Goal: Book appointment/travel/reservation

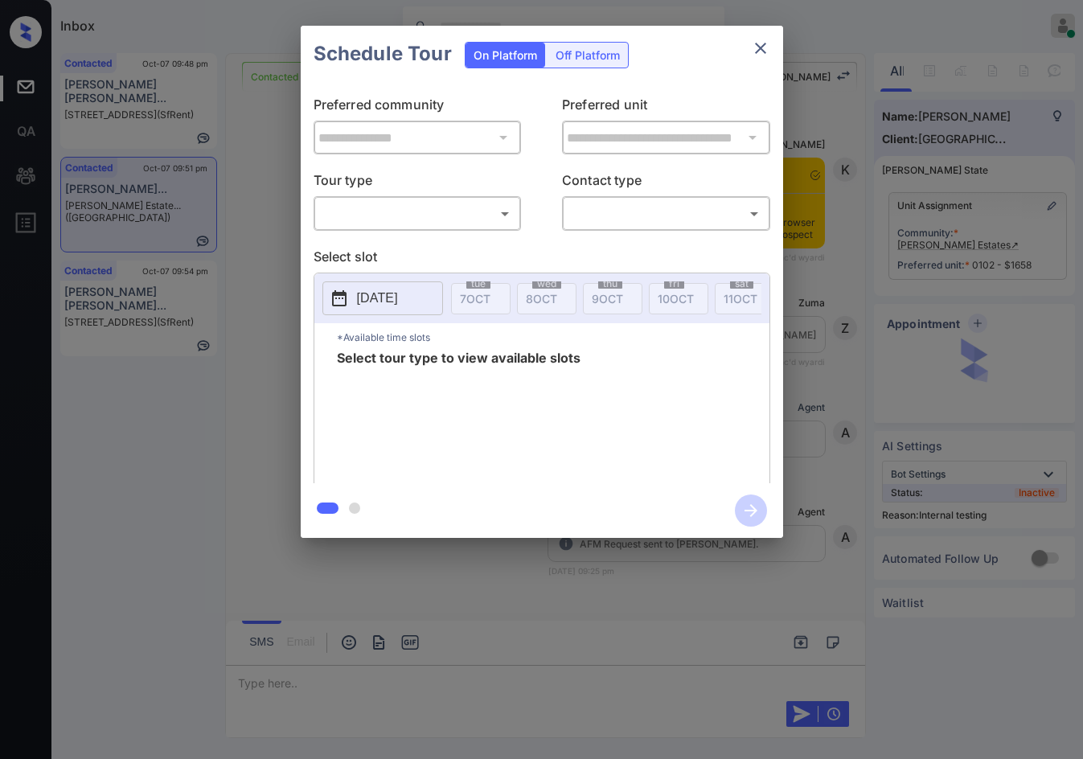
click at [429, 235] on div "**********" at bounding box center [542, 282] width 482 height 401
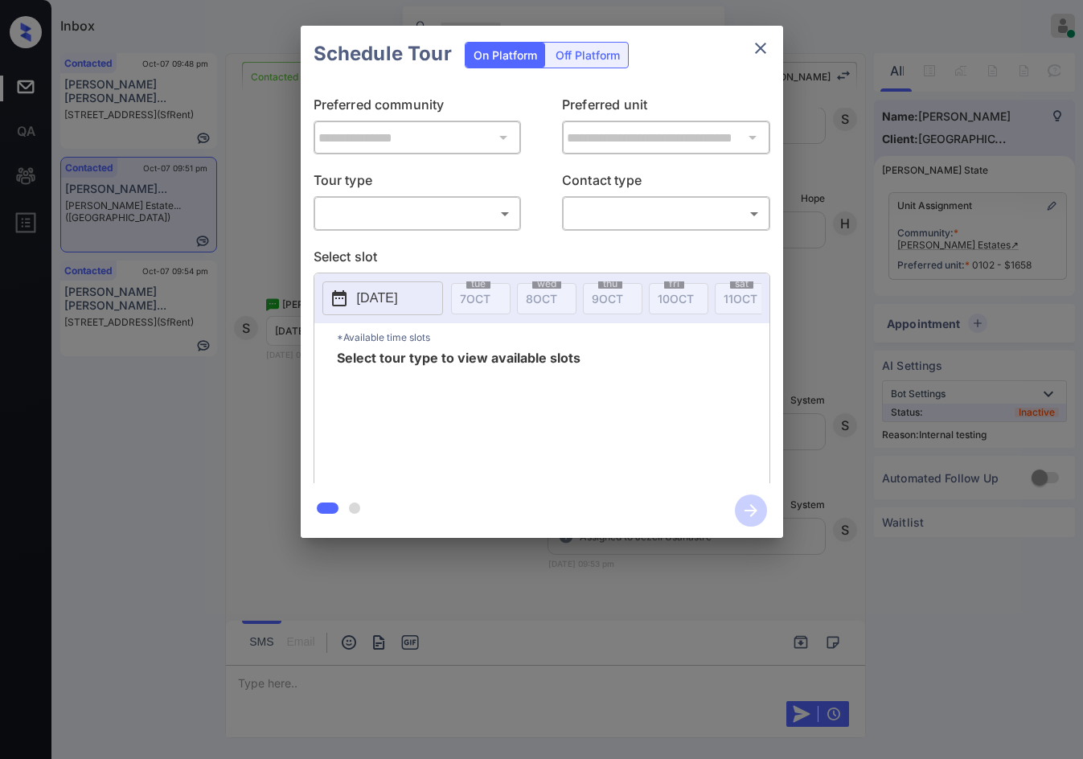
click at [436, 220] on body "Inbox Jezcil Usanastre Online Set yourself offline Set yourself on break Profil…" at bounding box center [541, 379] width 1083 height 759
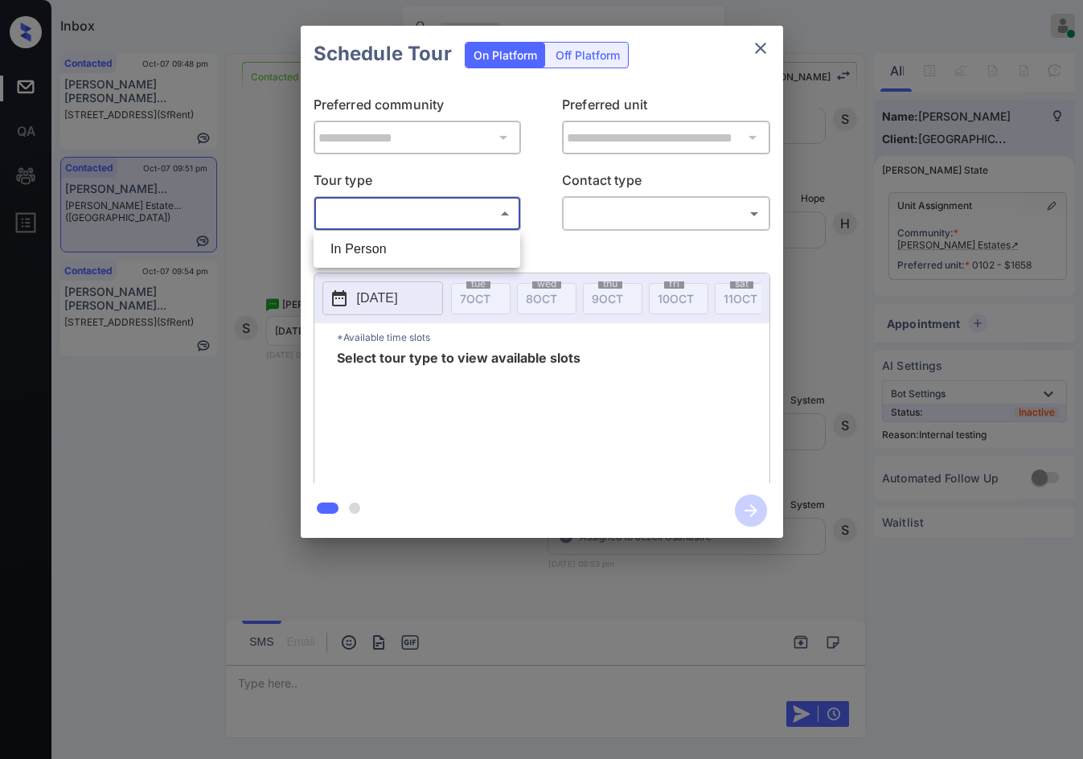
click at [429, 256] on li "In Person" at bounding box center [417, 249] width 199 height 29
type input "********"
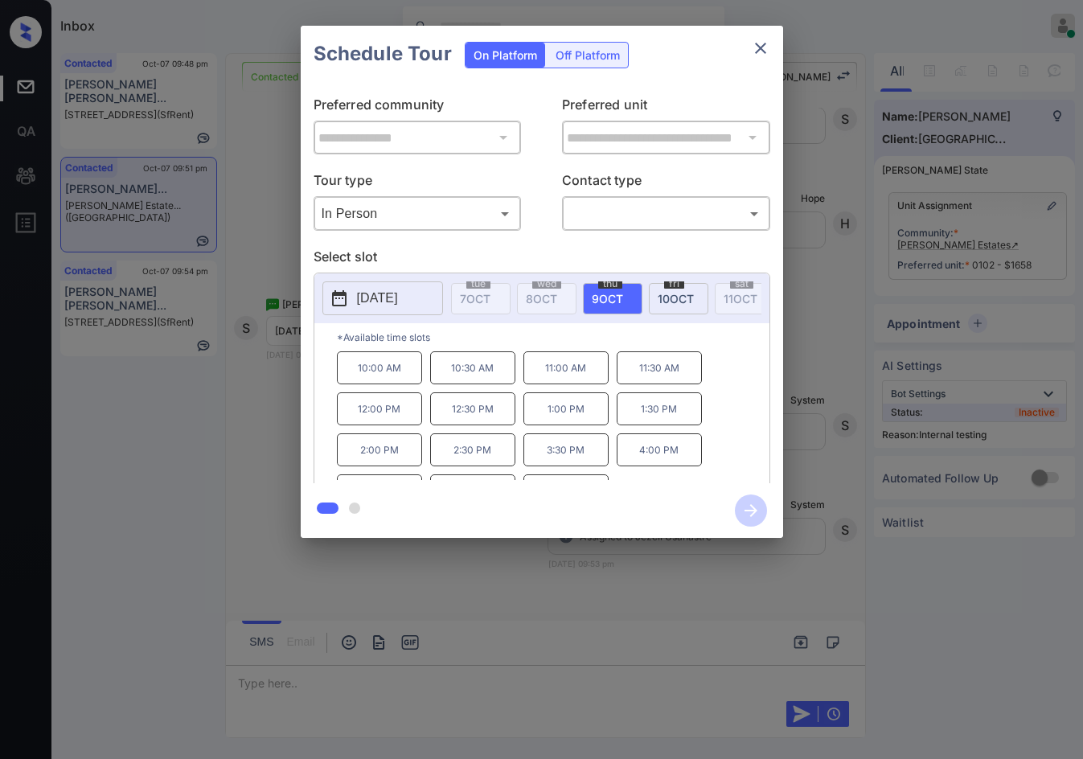
click at [384, 306] on p "2025-10-09" at bounding box center [377, 298] width 41 height 19
click at [283, 360] on div "**********" at bounding box center [541, 282] width 1083 height 564
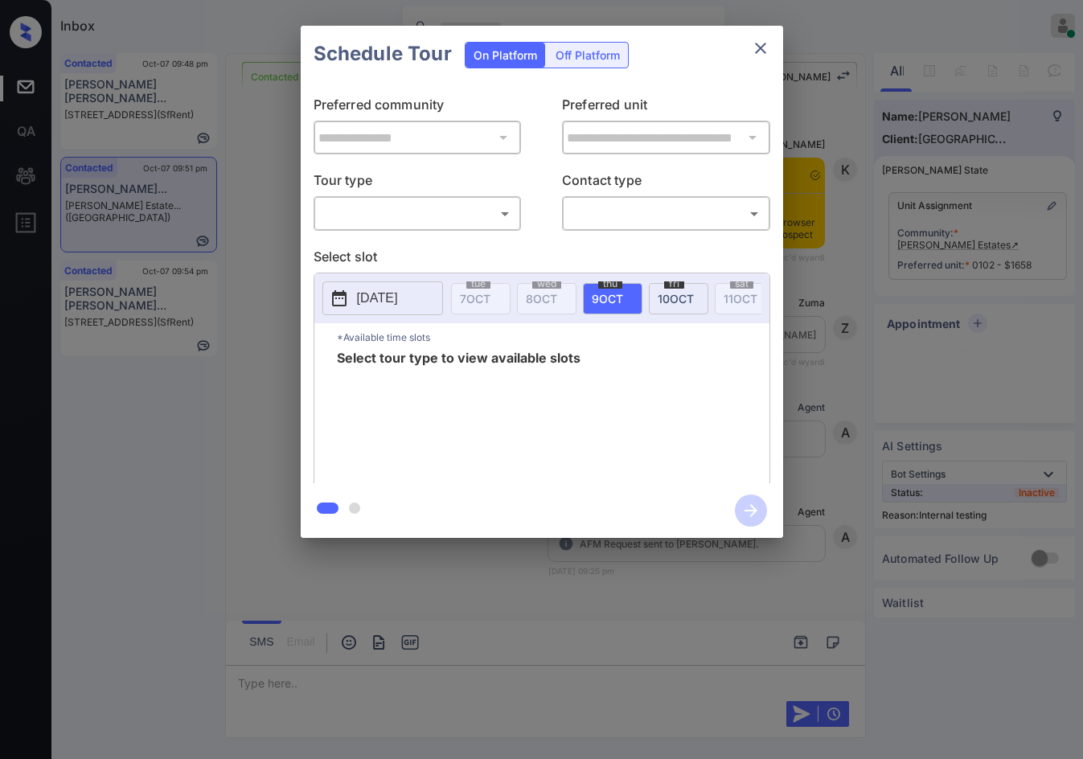
scroll to position [5324, 0]
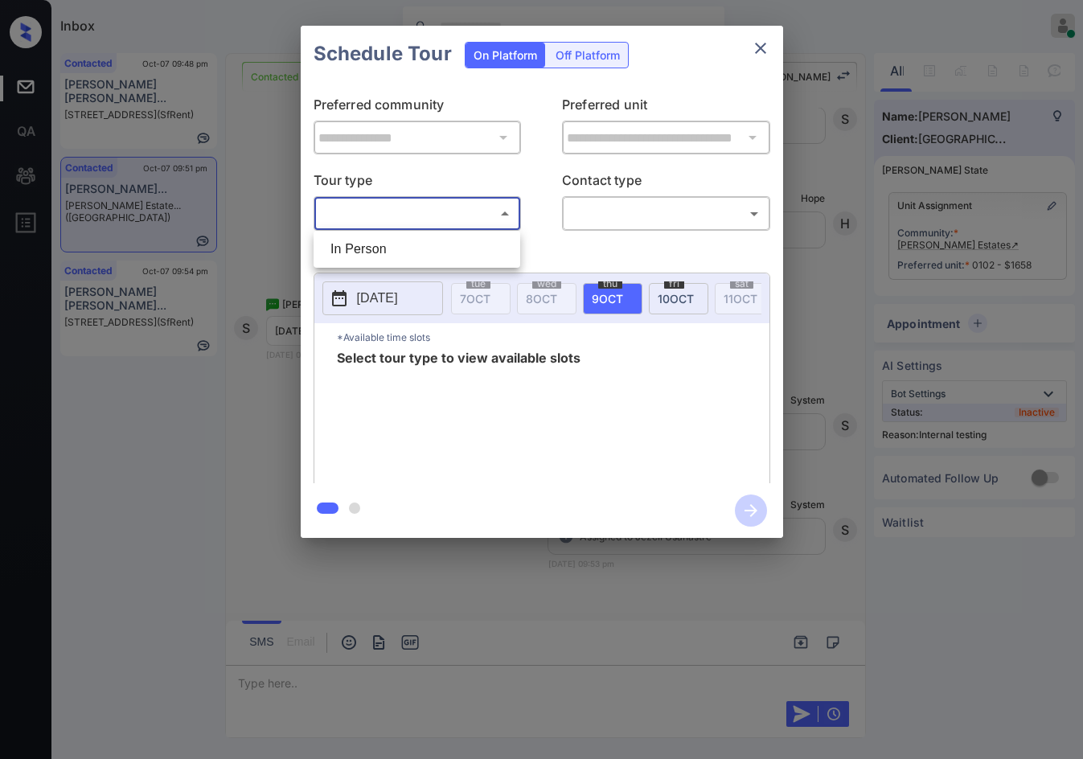
click at [445, 220] on body "Inbox Jezcil Usanastre Online Set yourself offline Set yourself on break Profil…" at bounding box center [541, 379] width 1083 height 759
click at [441, 242] on li "In Person" at bounding box center [417, 249] width 199 height 29
type input "********"
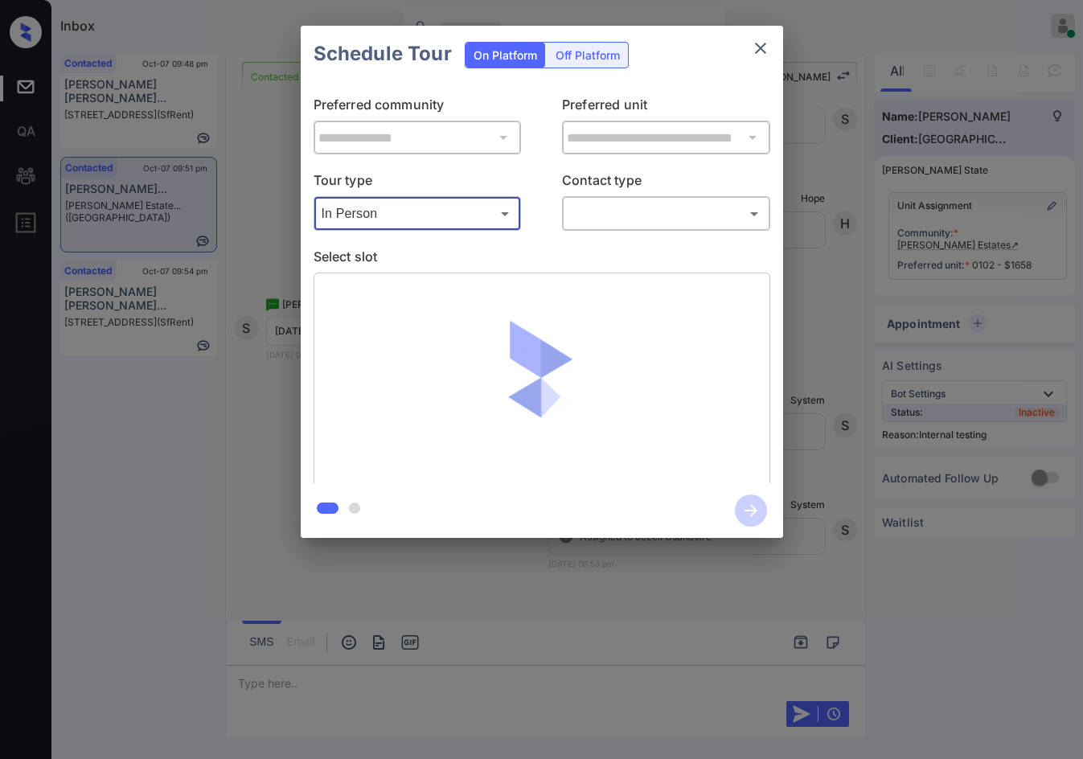
click at [577, 218] on body "Inbox Jezcil Usanastre Online Set yourself offline Set yourself on break Profil…" at bounding box center [541, 379] width 1083 height 759
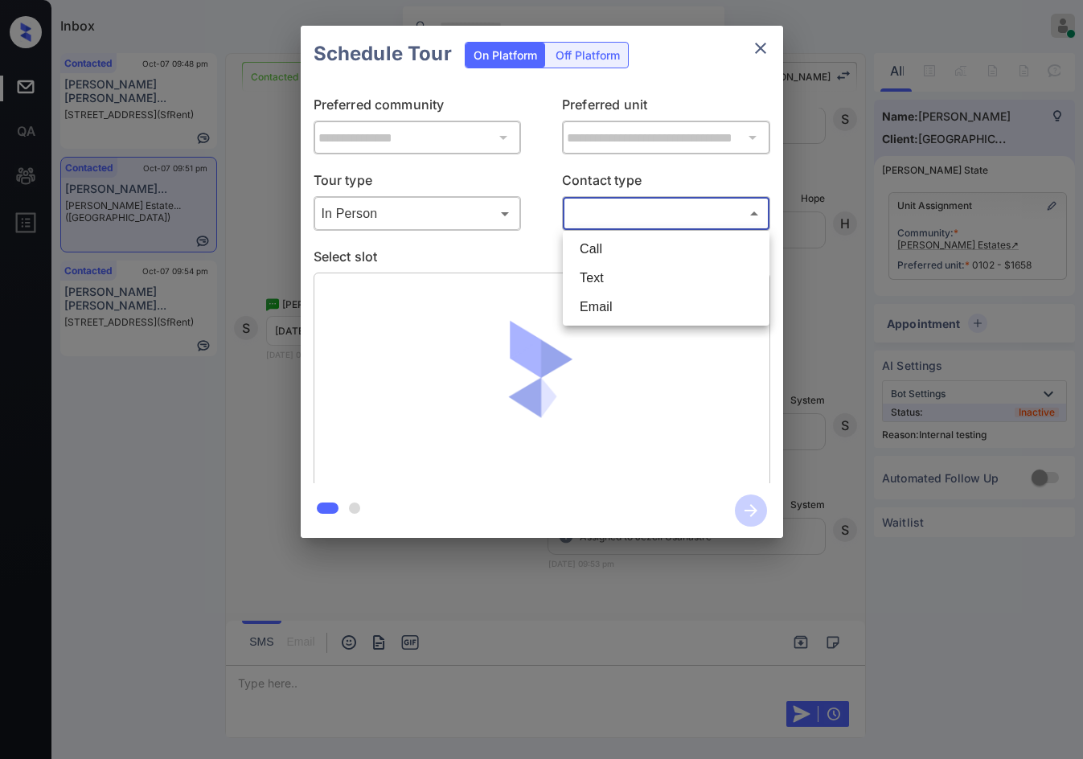
click at [607, 275] on li "Text" at bounding box center [666, 278] width 199 height 29
type input "****"
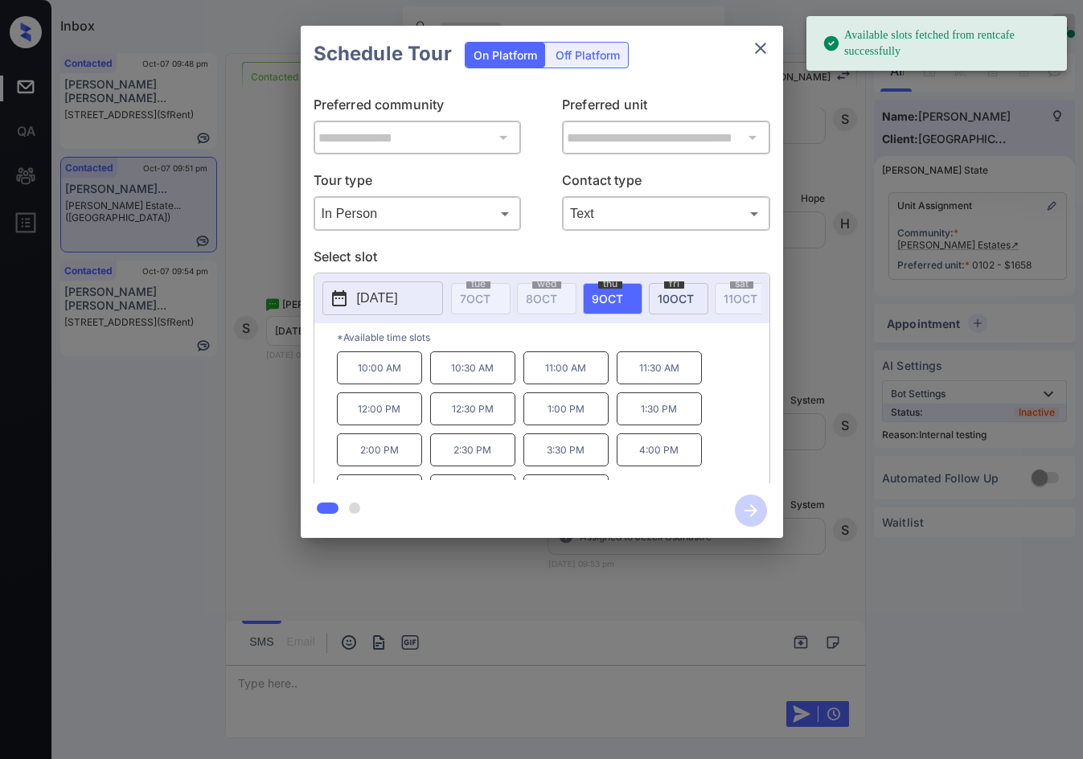
click at [383, 307] on p "[DATE]" at bounding box center [377, 298] width 41 height 19
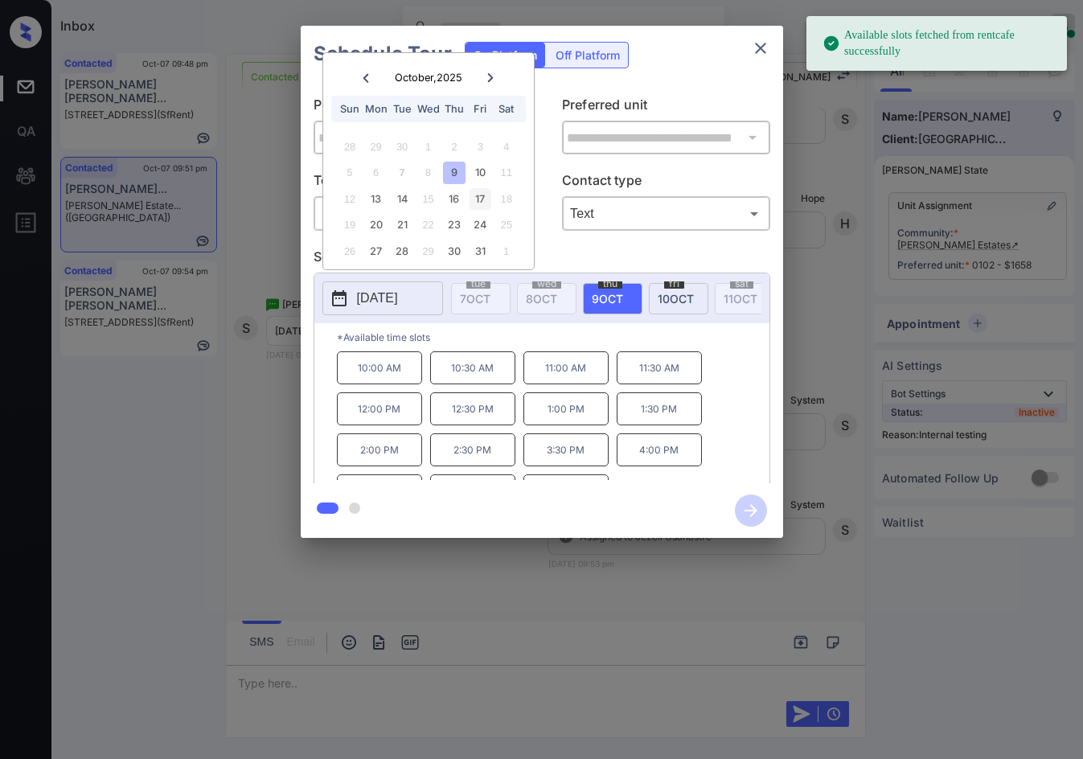
click at [482, 208] on div "17" at bounding box center [481, 199] width 22 height 22
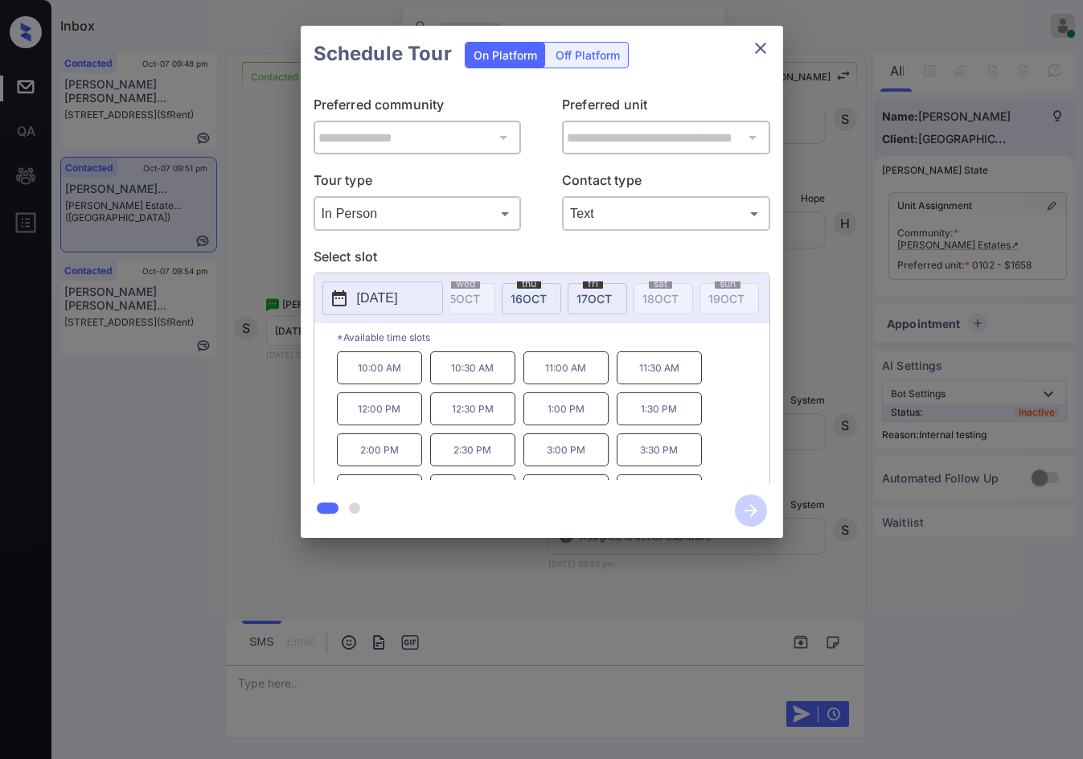
scroll to position [0, 531]
click at [610, 284] on span "fri" at bounding box center [605, 284] width 20 height 10
drag, startPoint x: 298, startPoint y: 380, endPoint x: 460, endPoint y: 394, distance: 162.3
click at [460, 394] on div "**********" at bounding box center [541, 282] width 1083 height 564
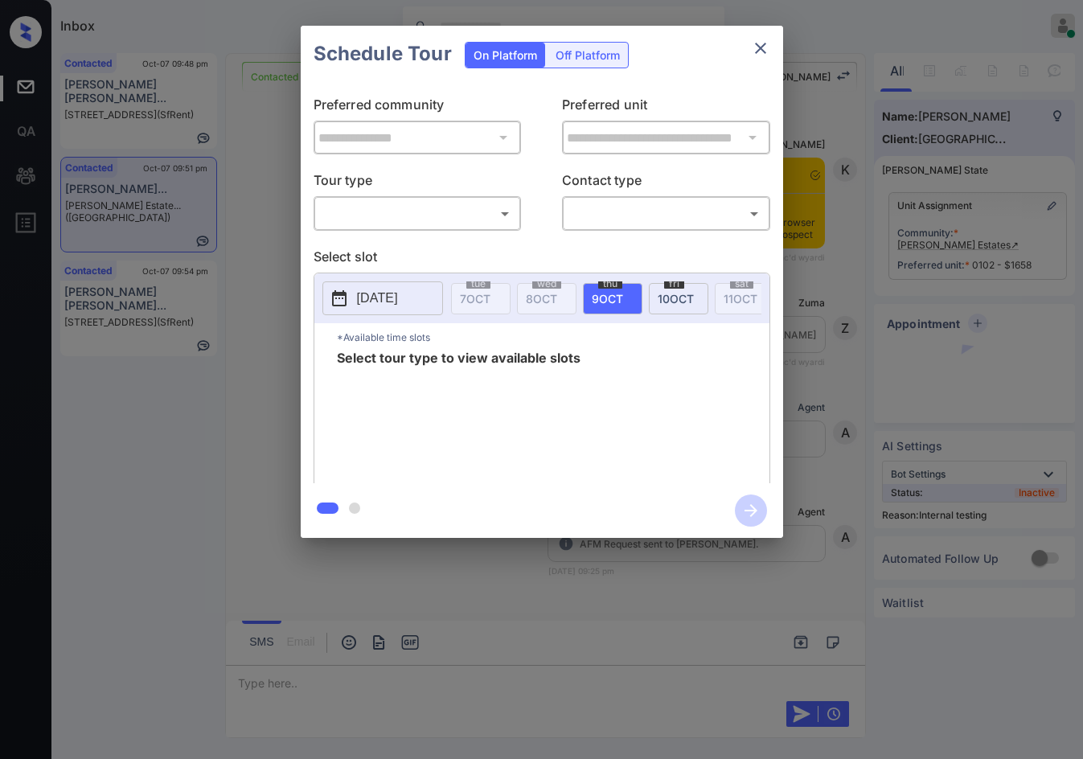
scroll to position [5324, 0]
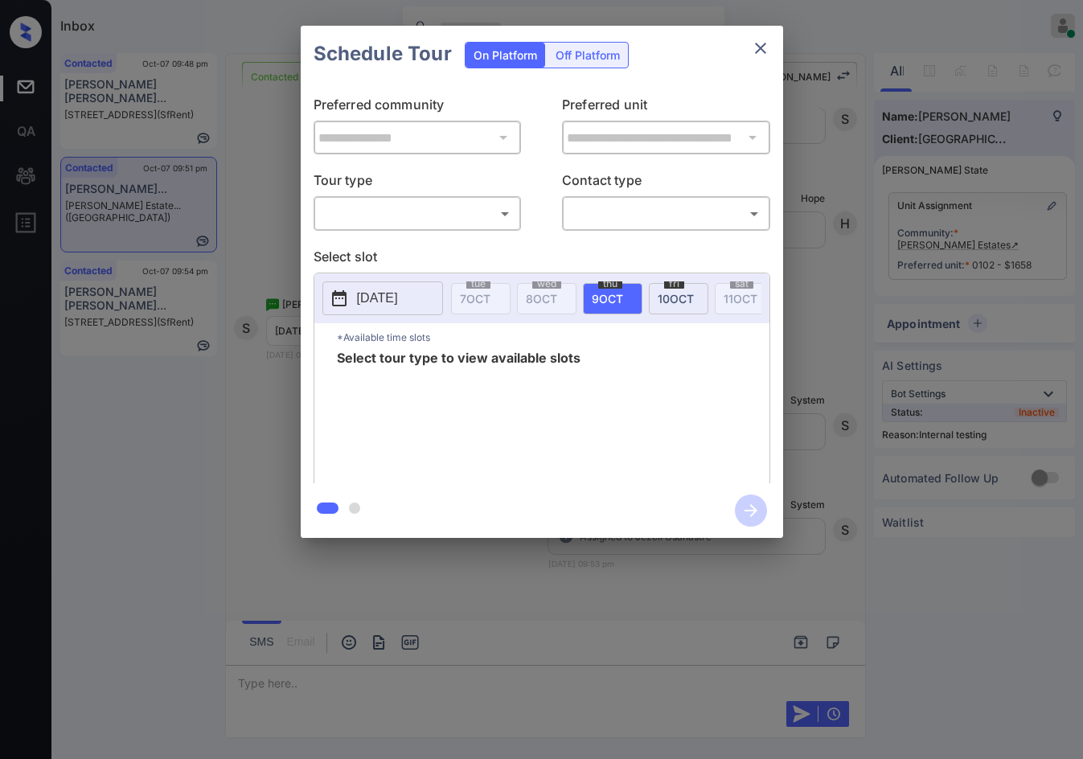
click at [441, 218] on body "Inbox Jezcil Usanastre Online Set yourself offline Set yourself on break Profil…" at bounding box center [541, 379] width 1083 height 759
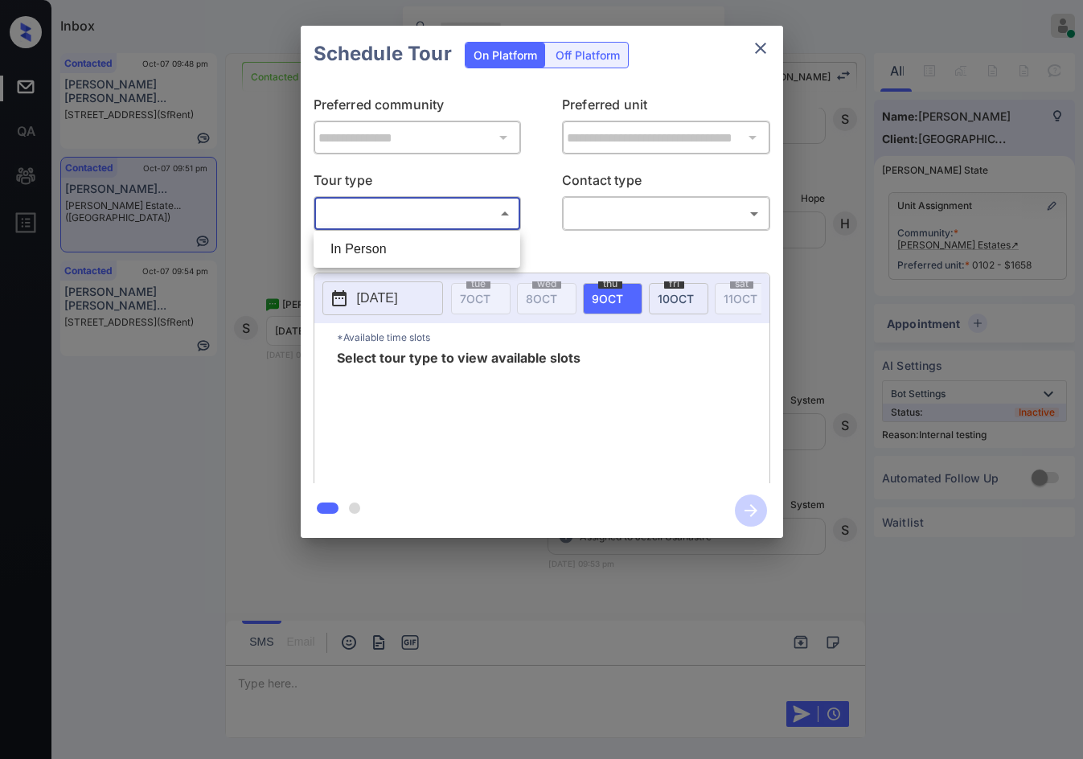
click at [420, 247] on li "In Person" at bounding box center [417, 249] width 199 height 29
type input "********"
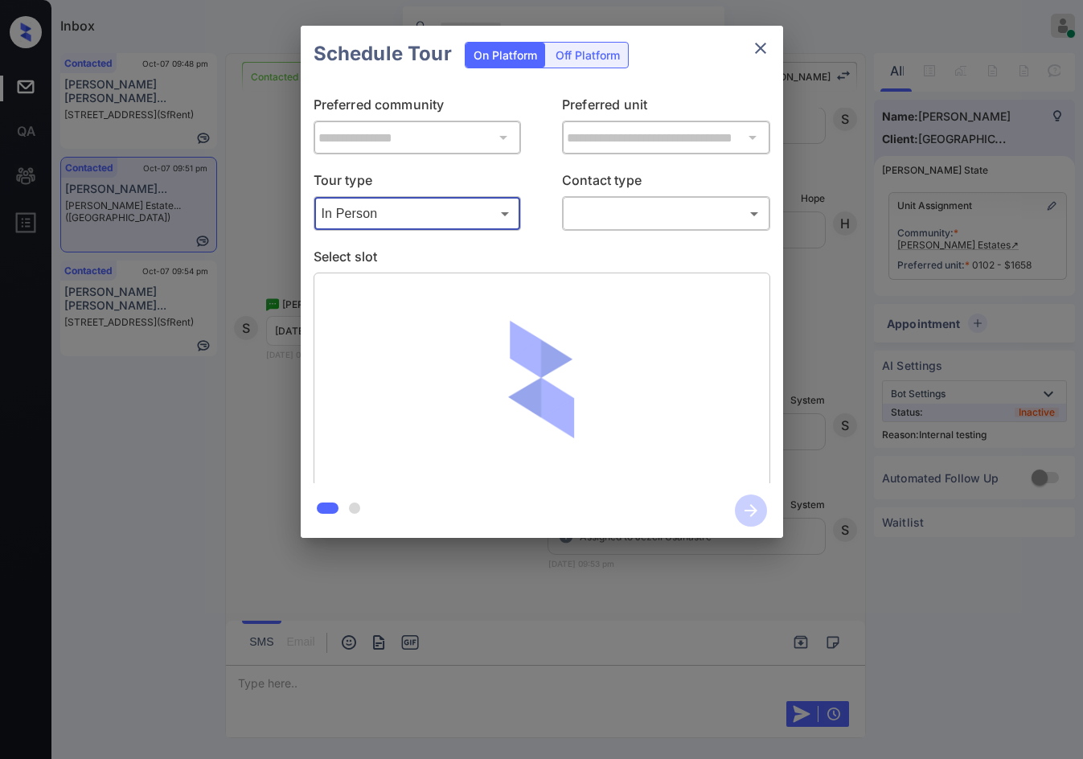
click at [638, 218] on body "Inbox Jezcil Usanastre Online Set yourself offline Set yourself on break Profil…" at bounding box center [541, 379] width 1083 height 759
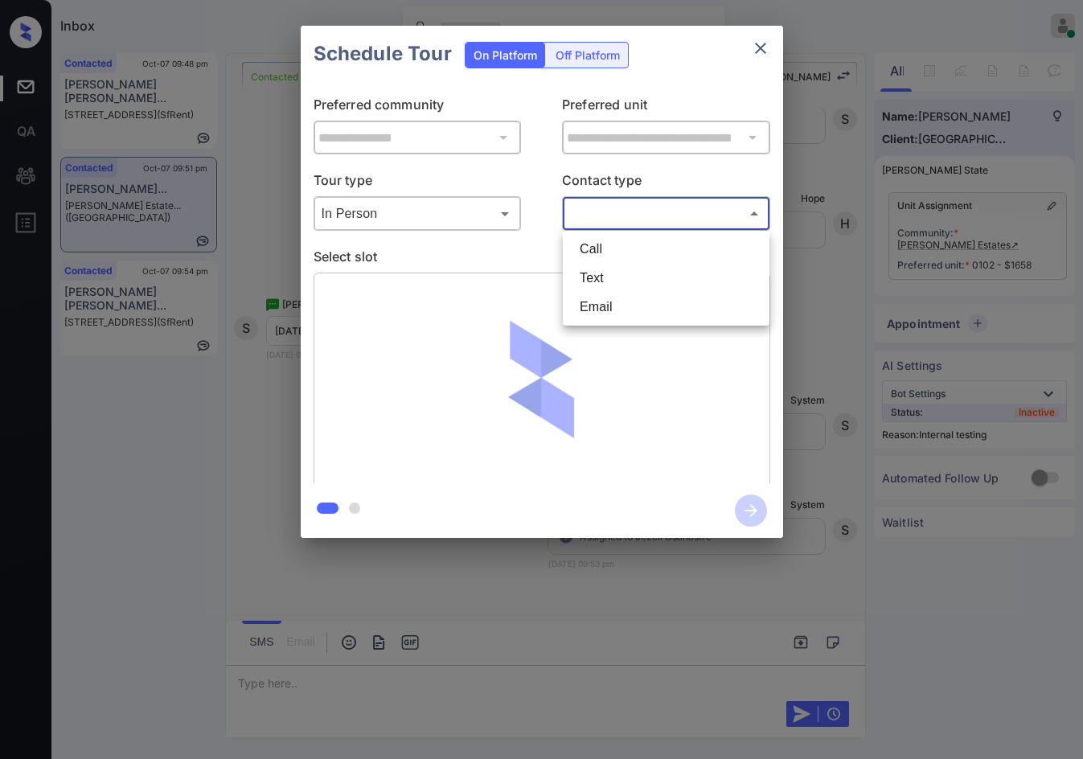
click at [619, 289] on li "Text" at bounding box center [666, 278] width 199 height 29
type input "****"
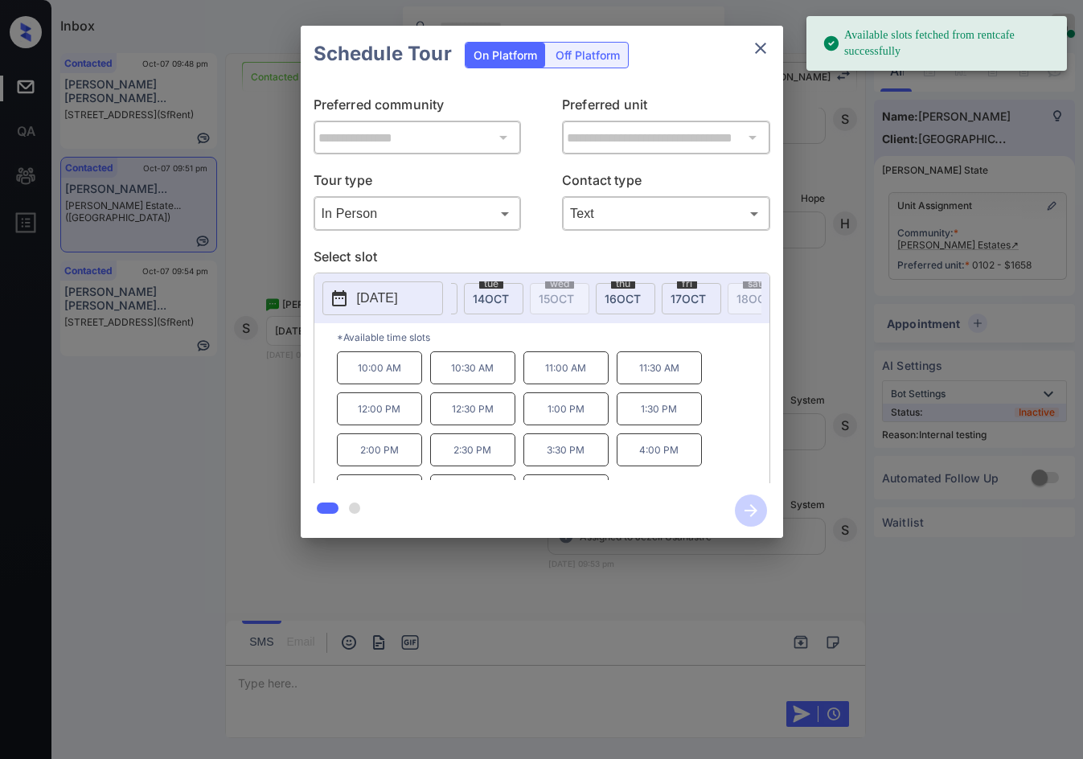
scroll to position [0, 472]
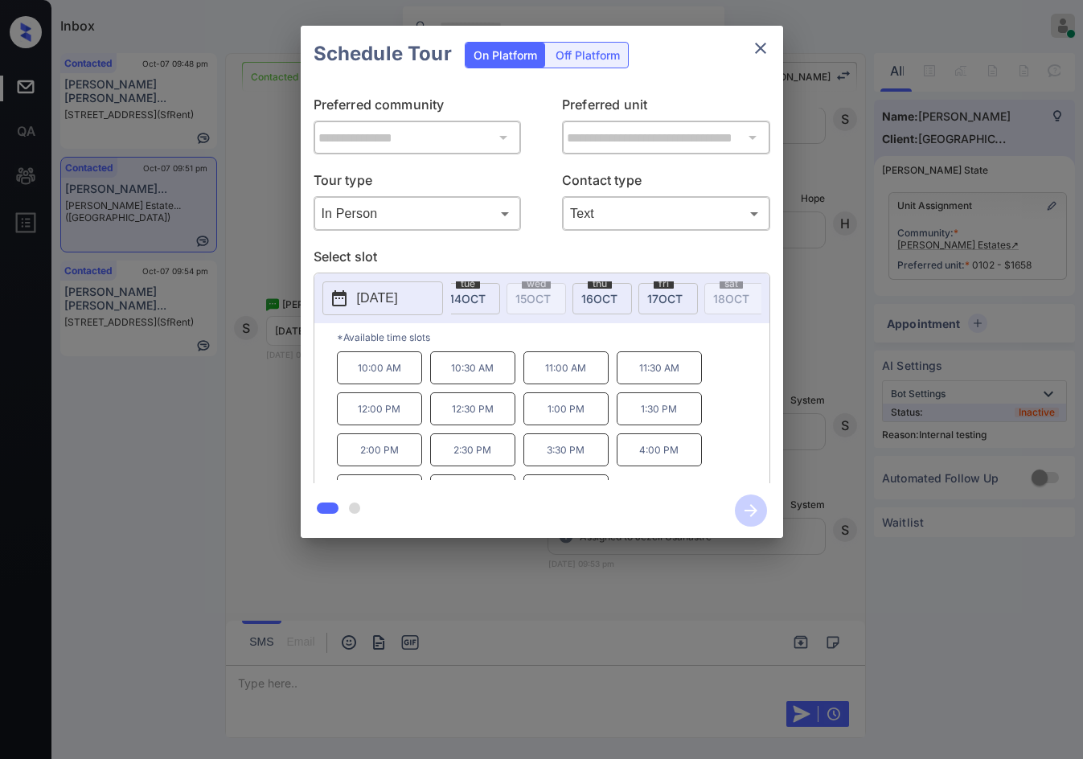
click at [664, 294] on span "17 OCT" at bounding box center [664, 299] width 35 height 14
drag, startPoint x: 372, startPoint y: 375, endPoint x: 407, endPoint y: 375, distance: 35.4
click at [407, 375] on p "10:00 AM" at bounding box center [379, 367] width 85 height 33
copy p "10:00 AM"
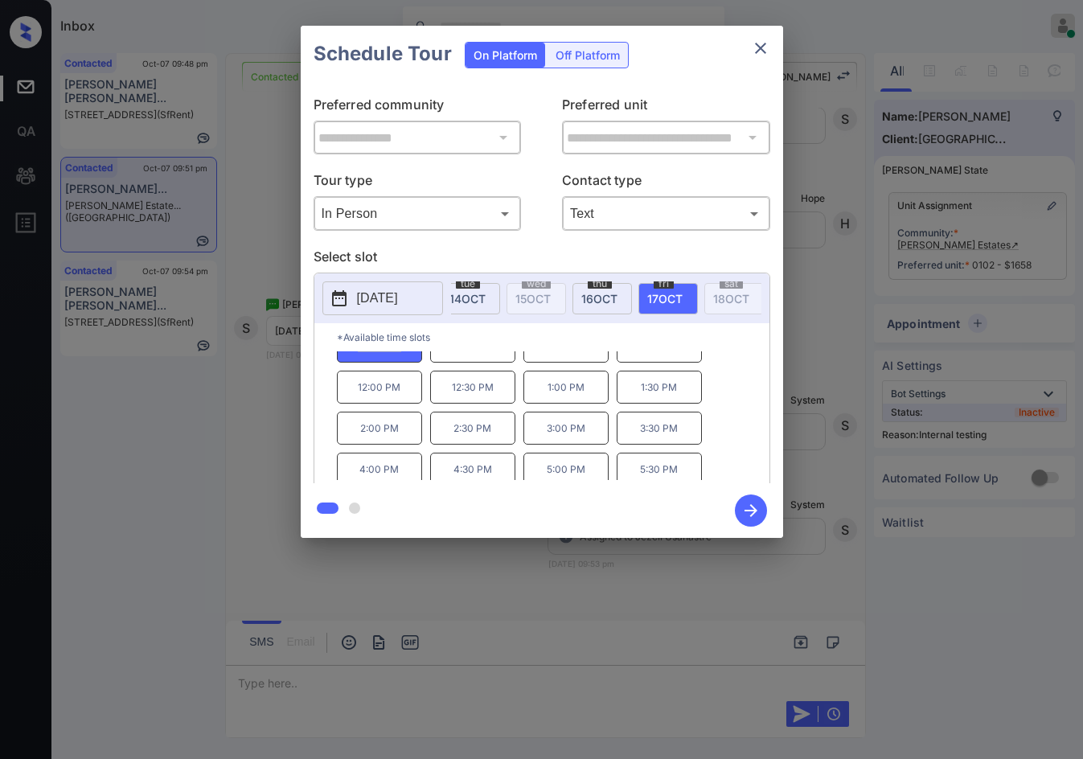
scroll to position [27, 0]
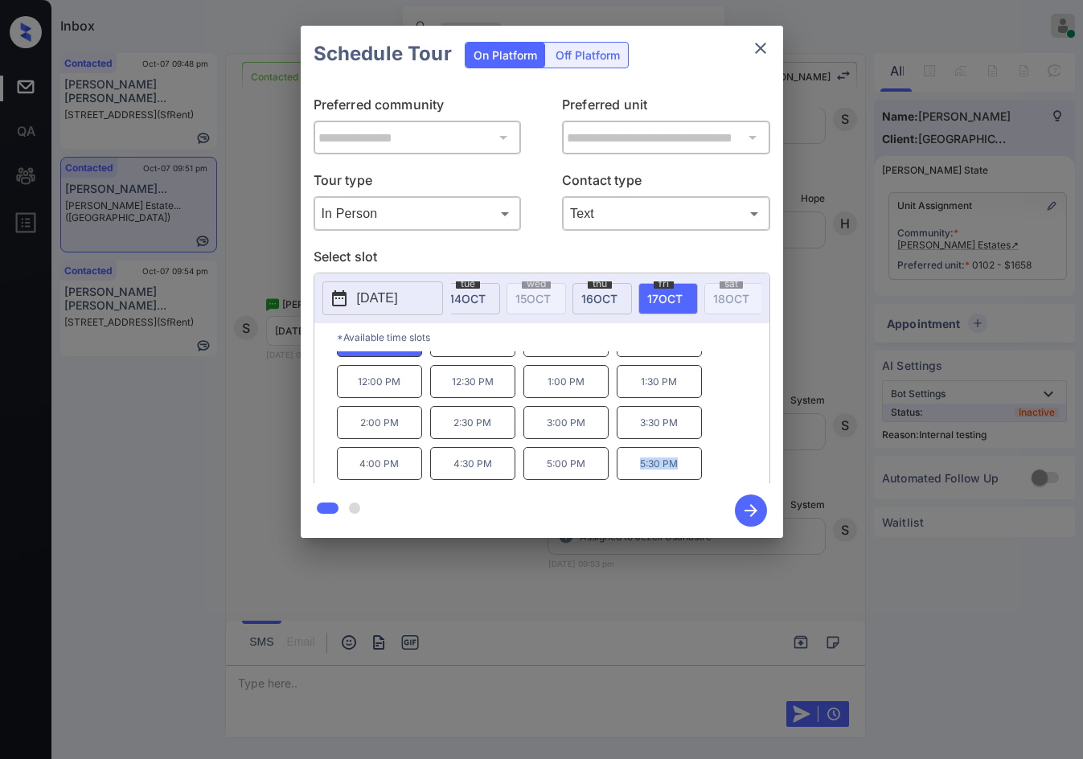
drag, startPoint x: 658, startPoint y: 480, endPoint x: 680, endPoint y: 481, distance: 22.5
click at [680, 480] on p "5:30 PM" at bounding box center [659, 463] width 85 height 33
copy p "5:30 PM"
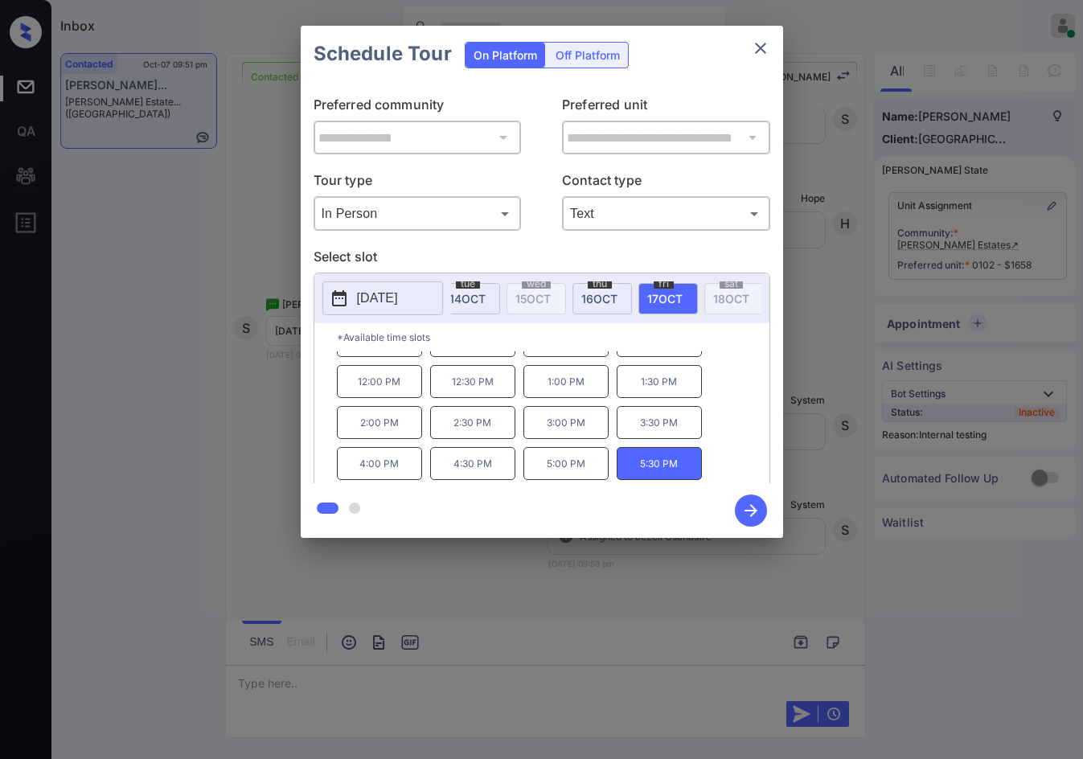
click at [73, 265] on div "**********" at bounding box center [541, 282] width 1083 height 564
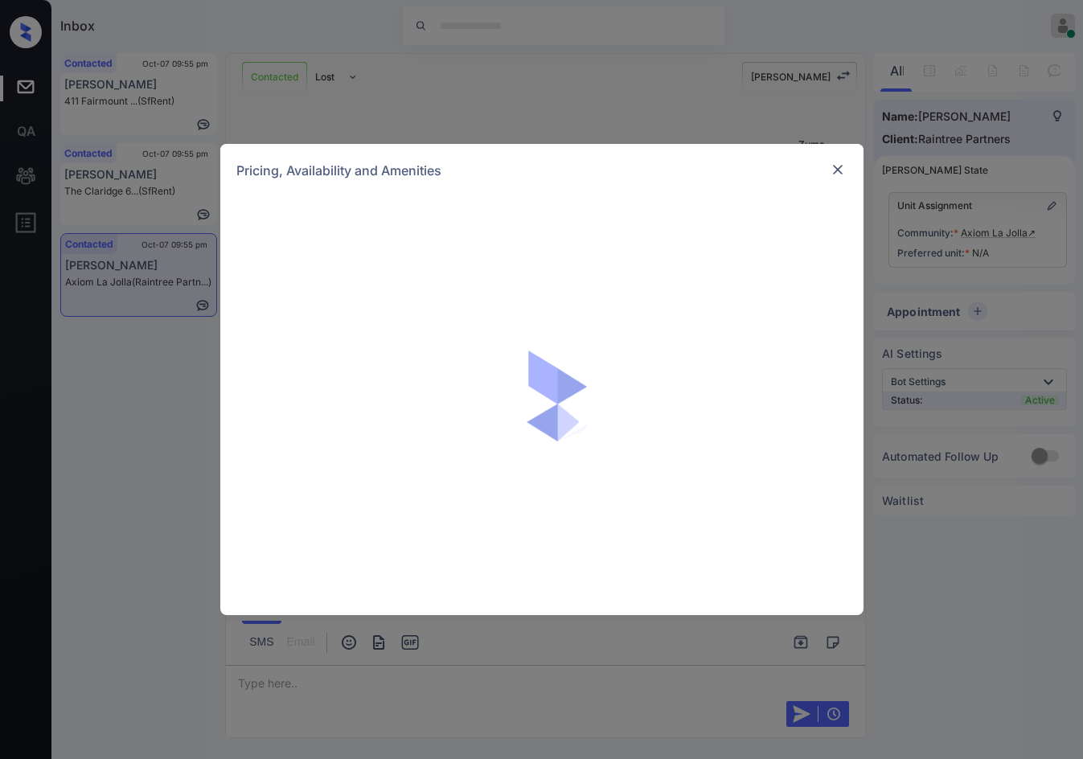
scroll to position [783, 0]
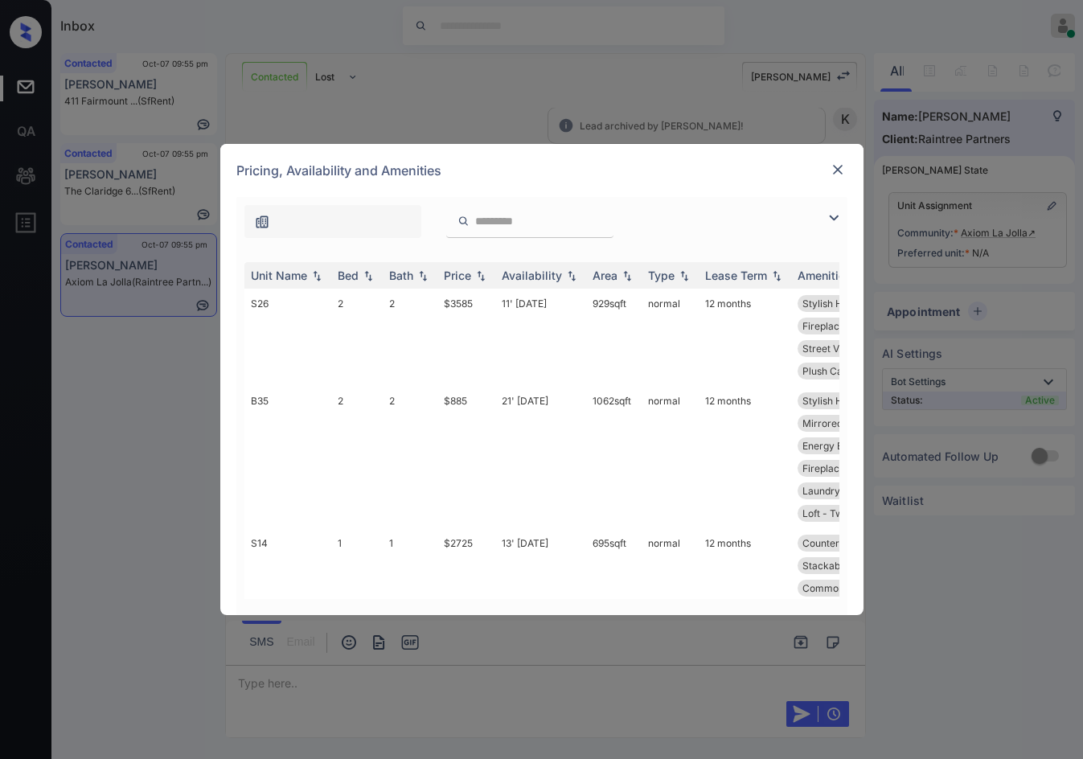
click at [838, 217] on img at bounding box center [833, 217] width 19 height 19
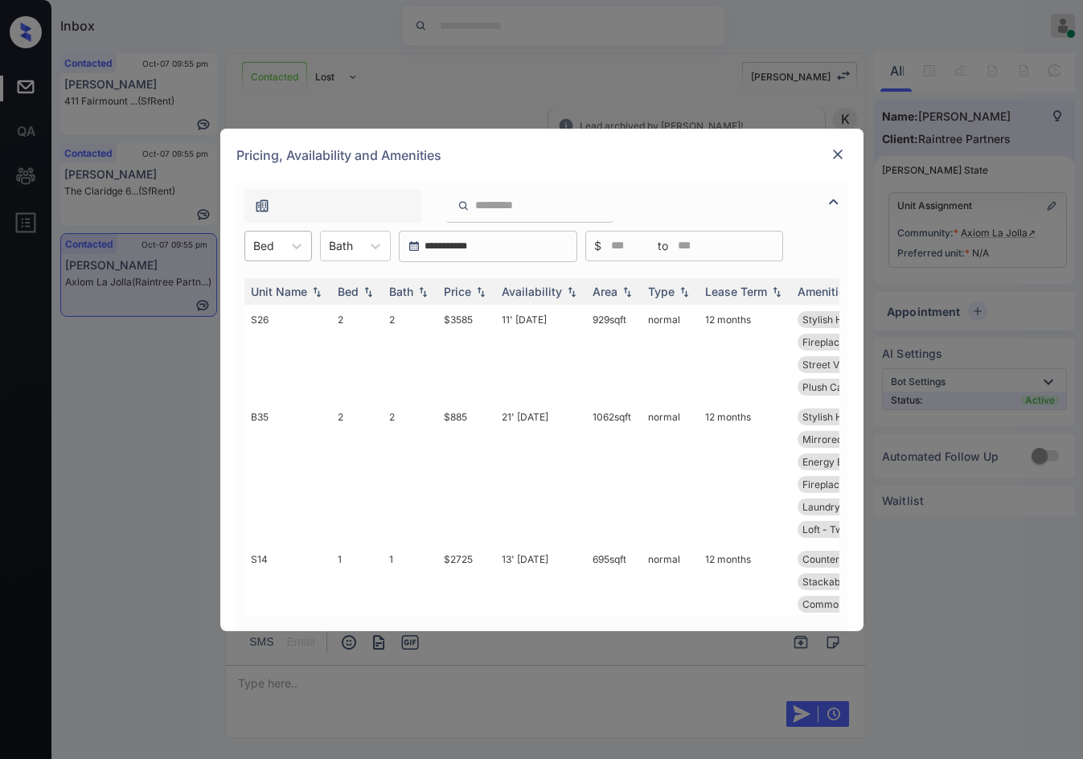
click at [262, 249] on div at bounding box center [263, 245] width 21 height 17
click at [265, 284] on div "1" at bounding box center [278, 285] width 68 height 29
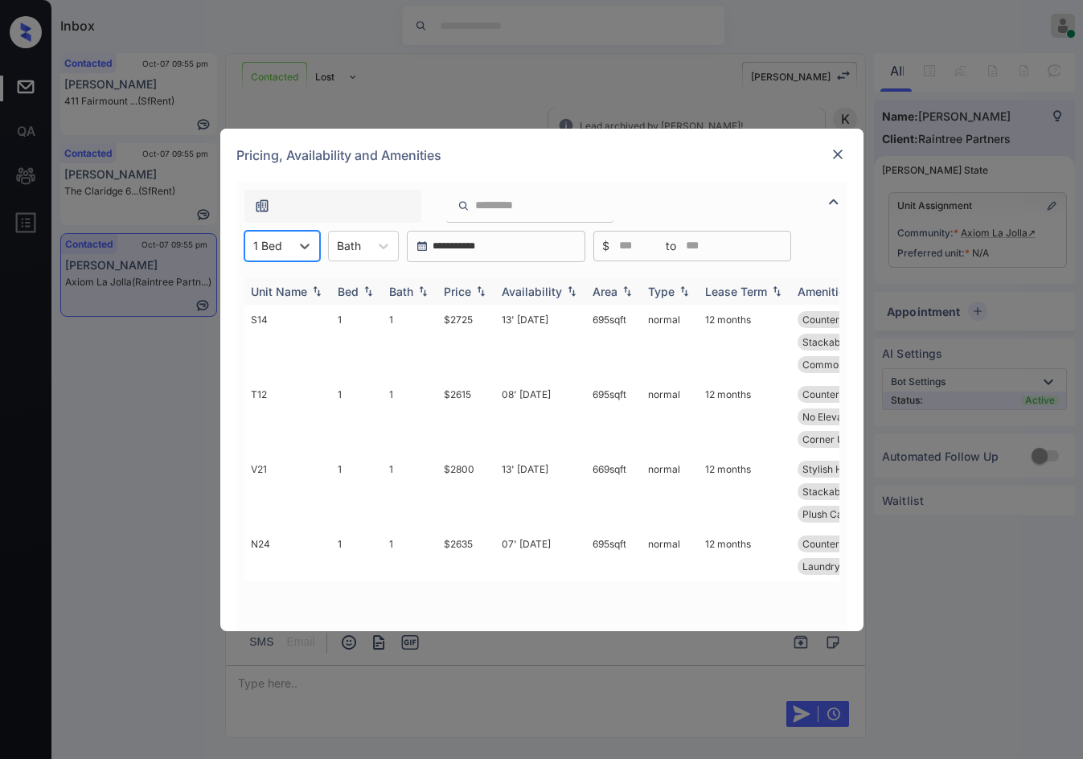
click at [475, 290] on img at bounding box center [481, 290] width 16 height 11
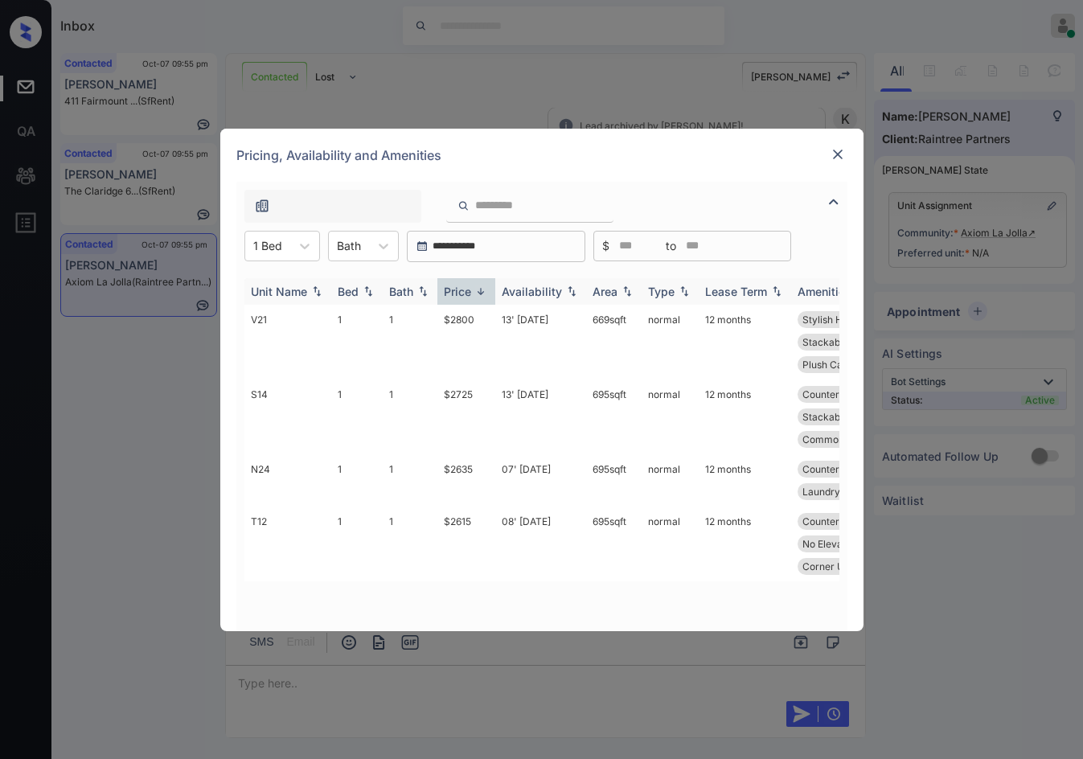
click at [476, 290] on img at bounding box center [481, 291] width 16 height 12
drag, startPoint x: 432, startPoint y: 318, endPoint x: 473, endPoint y: 318, distance: 41.0
click at [473, 318] on tr "T12 1 1 $2615 08' Nov 25 695 sqft normal 12 months Countertops - G... First Flo…" at bounding box center [664, 342] width 840 height 75
copy tr "$2615"
click at [494, 332] on td "$2615" at bounding box center [466, 342] width 58 height 75
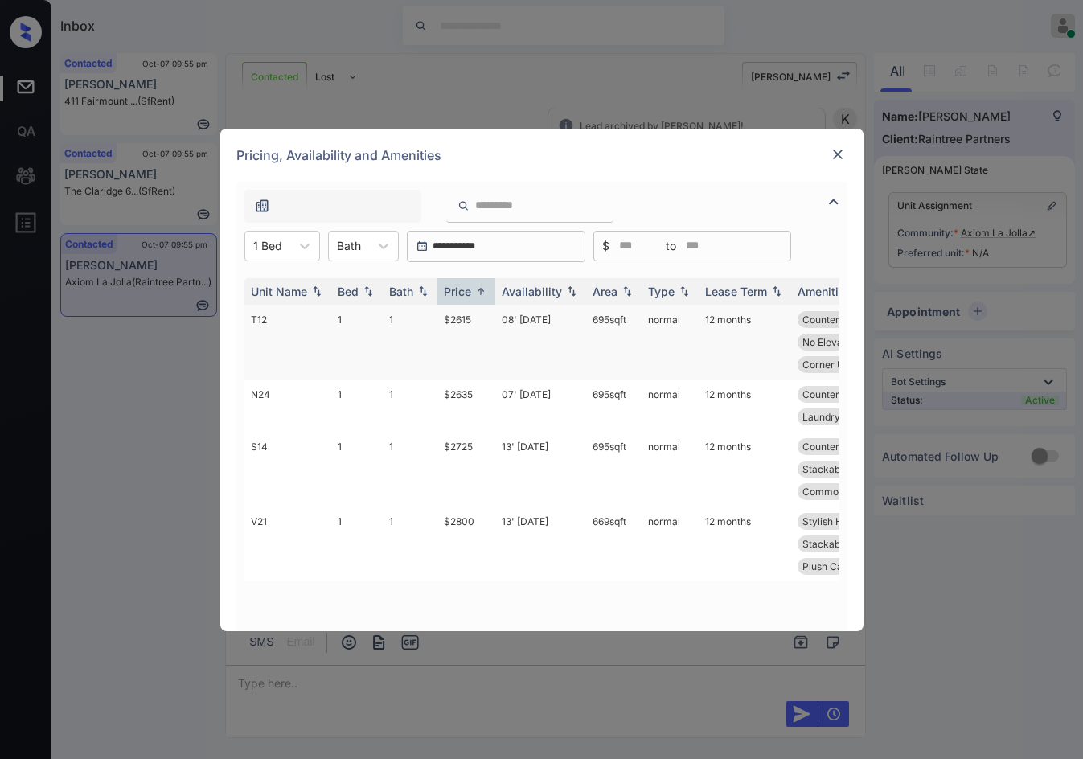
click at [494, 332] on td "$2615" at bounding box center [466, 342] width 58 height 75
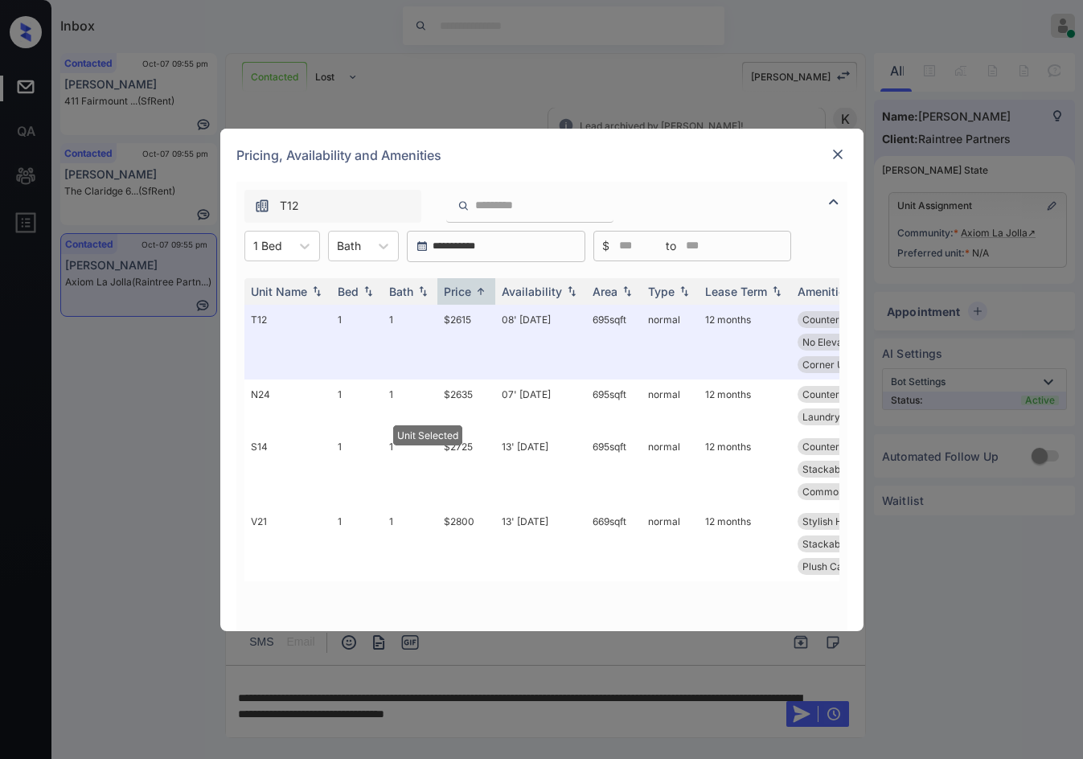
click at [834, 156] on img at bounding box center [838, 154] width 16 height 16
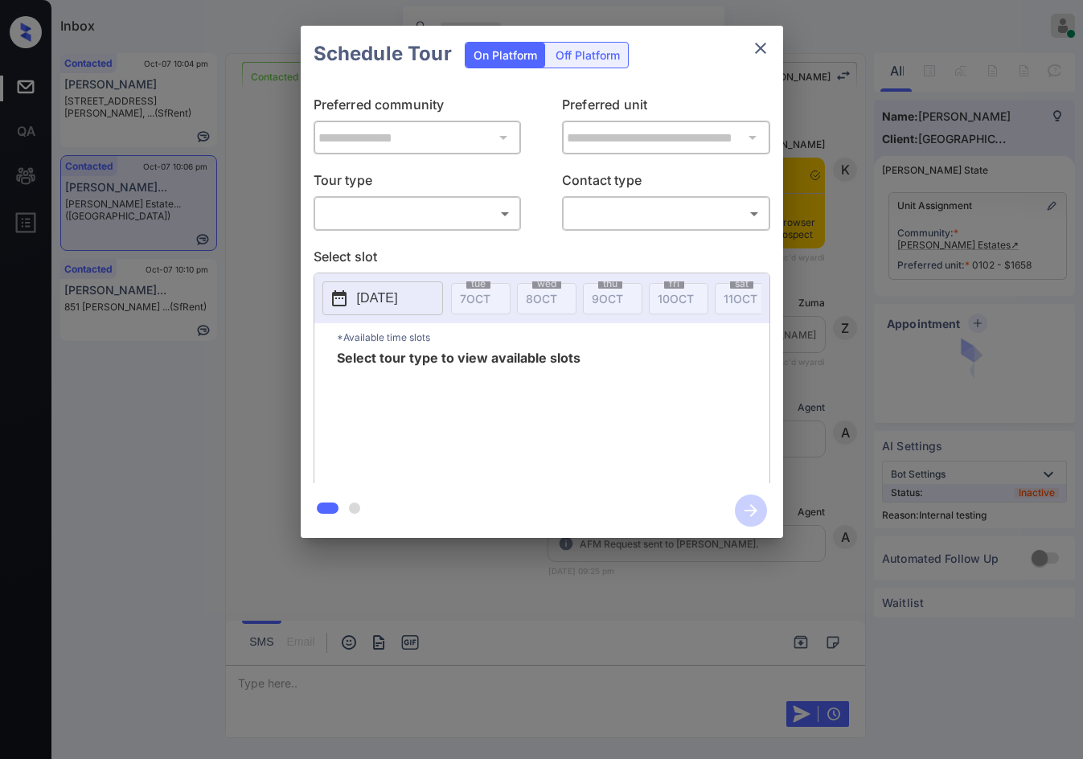
scroll to position [5787, 0]
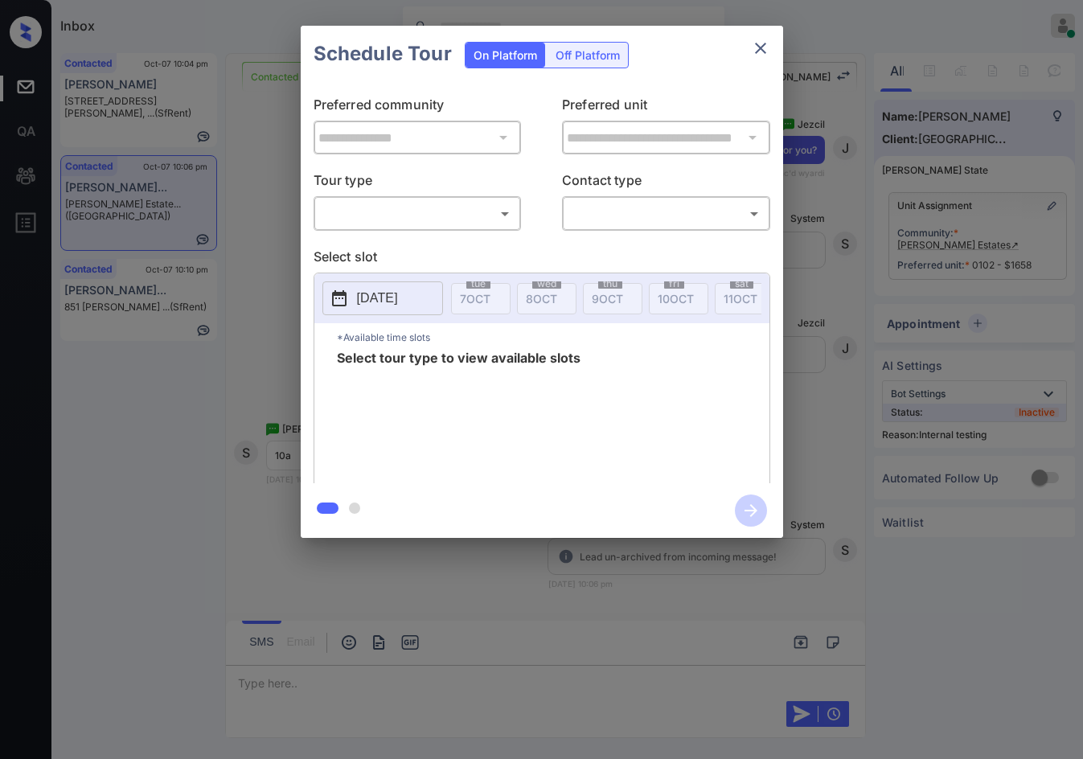
click at [435, 219] on body "Inbox Jezcil Usanastre Online Set yourself offline Set yourself on break Profil…" at bounding box center [541, 379] width 1083 height 759
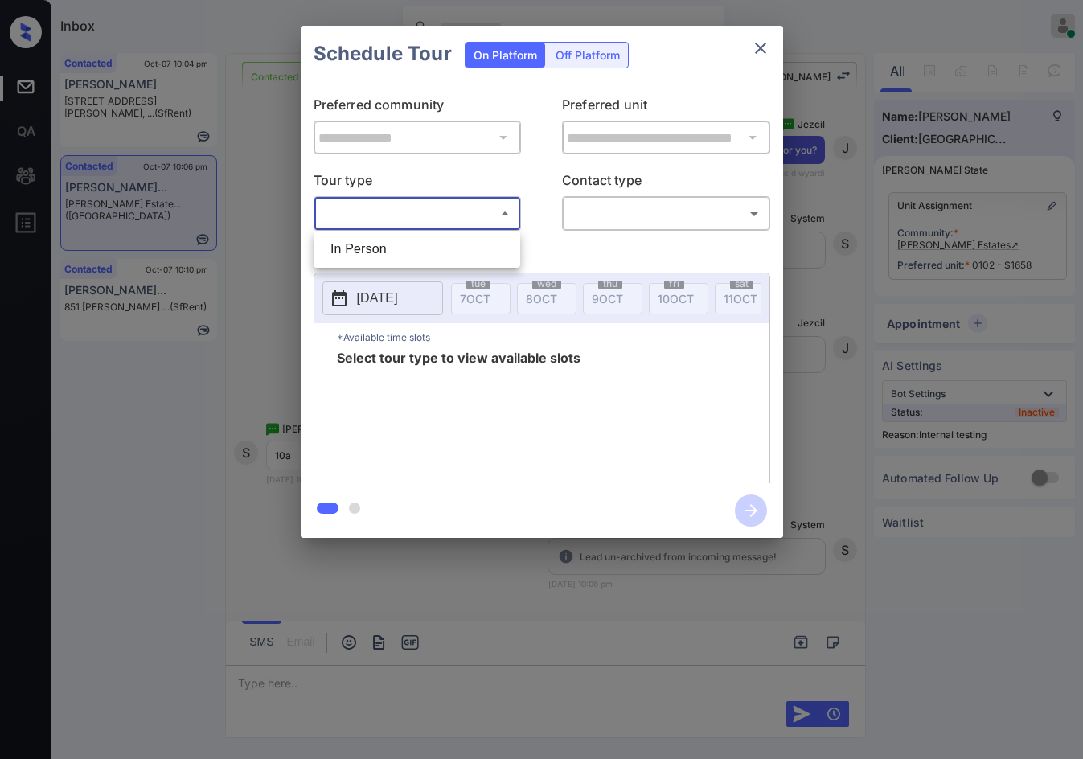
click at [429, 253] on li "In Person" at bounding box center [417, 249] width 199 height 29
type input "********"
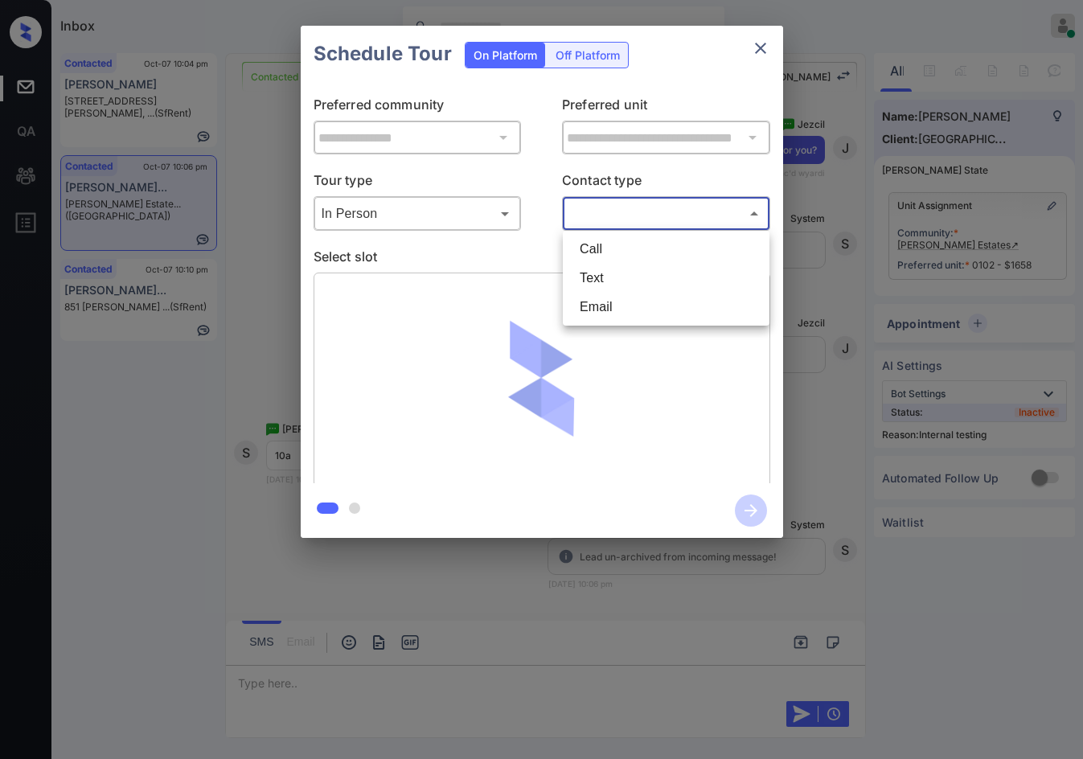
click at [615, 217] on body "Inbox Jezcil Usanastre Online Set yourself offline Set yourself on break Profil…" at bounding box center [541, 379] width 1083 height 759
click at [606, 298] on li "Email" at bounding box center [666, 307] width 199 height 29
type input "*****"
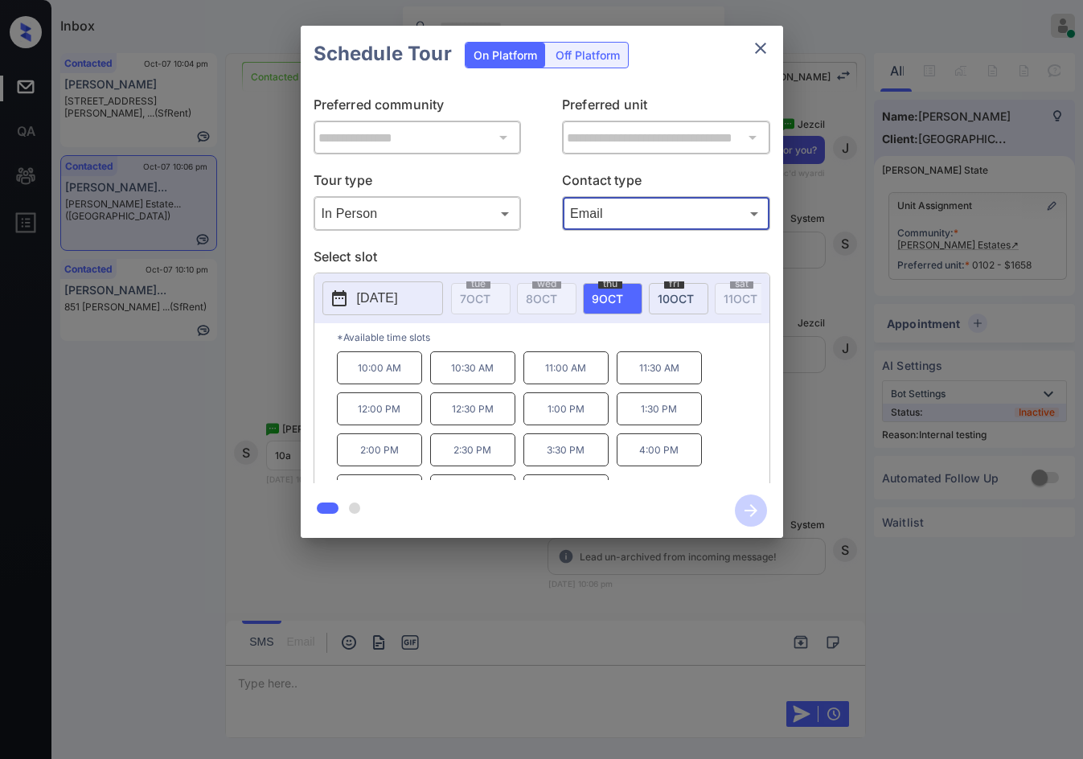
drag, startPoint x: 426, startPoint y: 306, endPoint x: 450, endPoint y: 310, distance: 23.7
click at [427, 306] on button "[DATE]" at bounding box center [382, 298] width 121 height 34
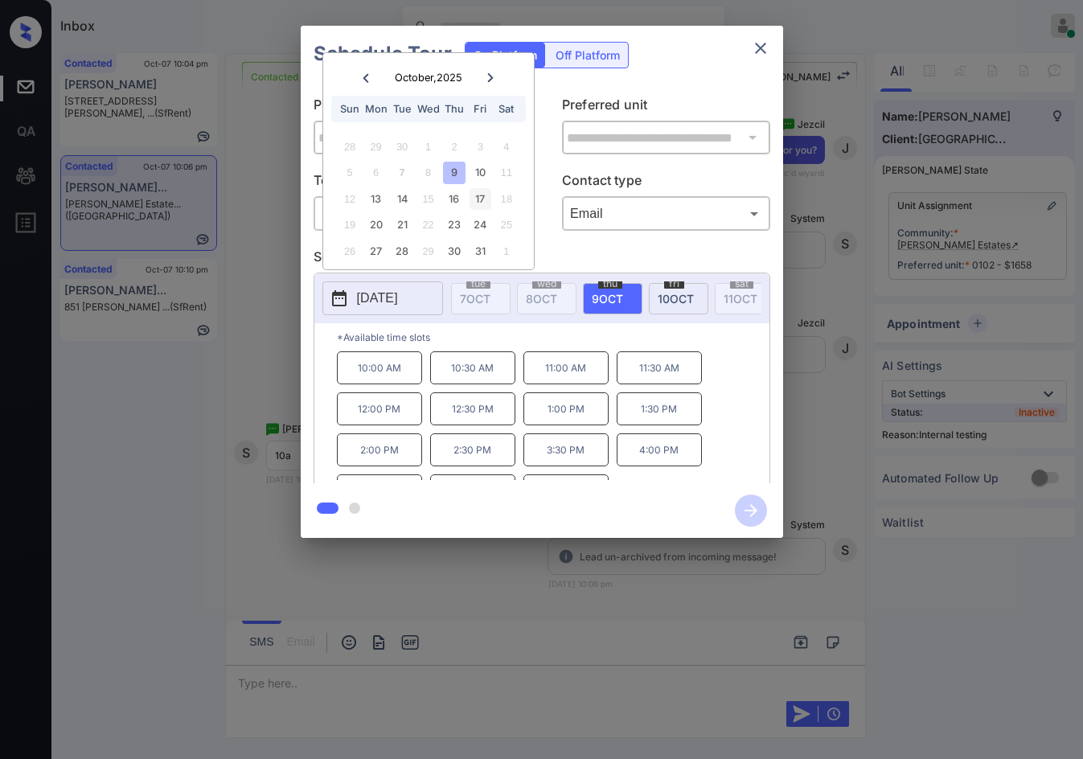
click at [470, 192] on div "17" at bounding box center [481, 199] width 22 height 22
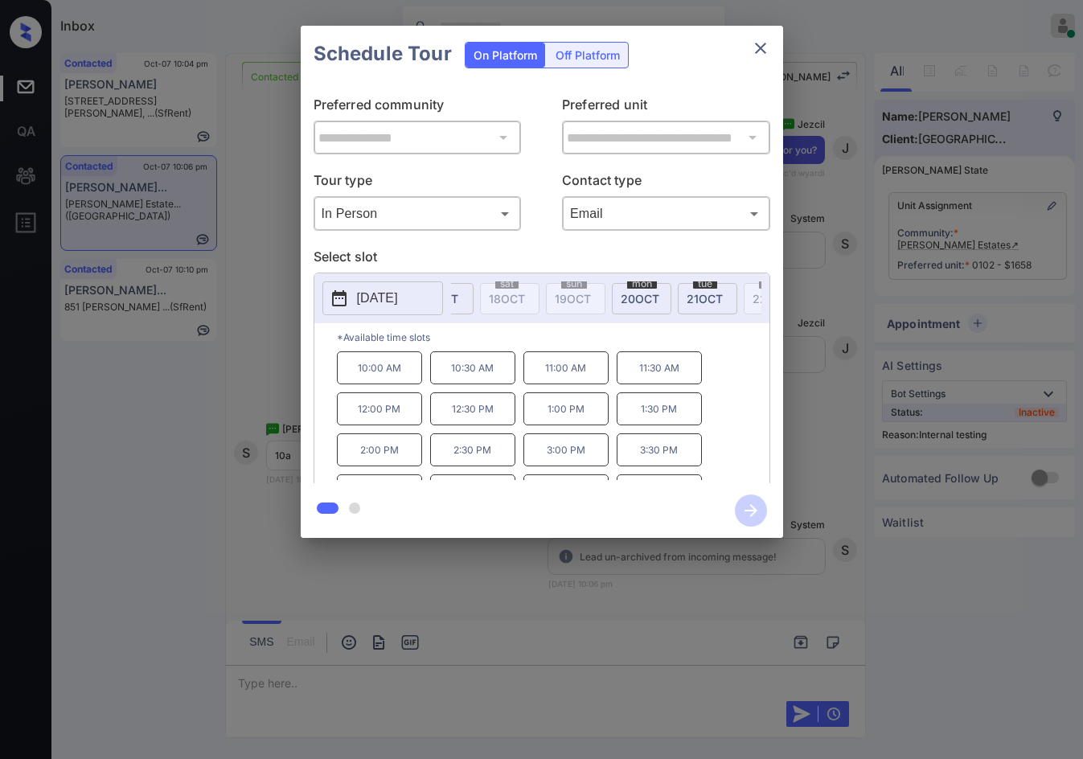
scroll to position [0, 649]
click at [502, 293] on span "[DATE]" at bounding box center [487, 299] width 35 height 14
click at [272, 372] on div "**********" at bounding box center [541, 282] width 1083 height 564
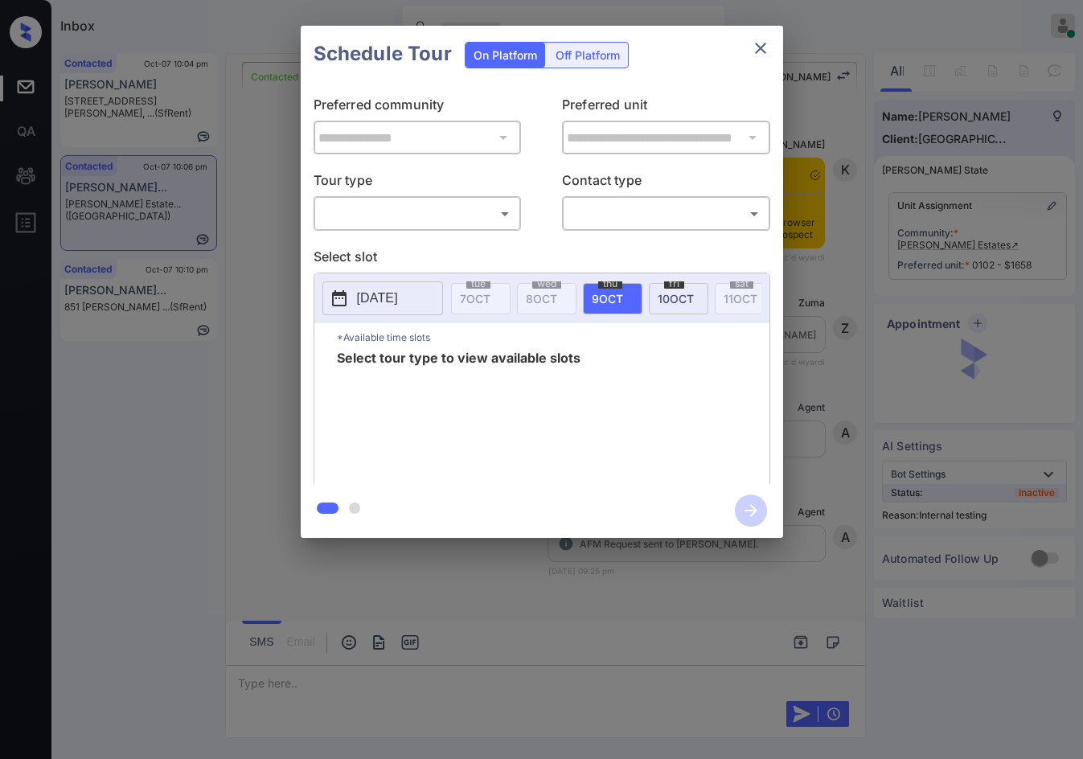
scroll to position [6052, 0]
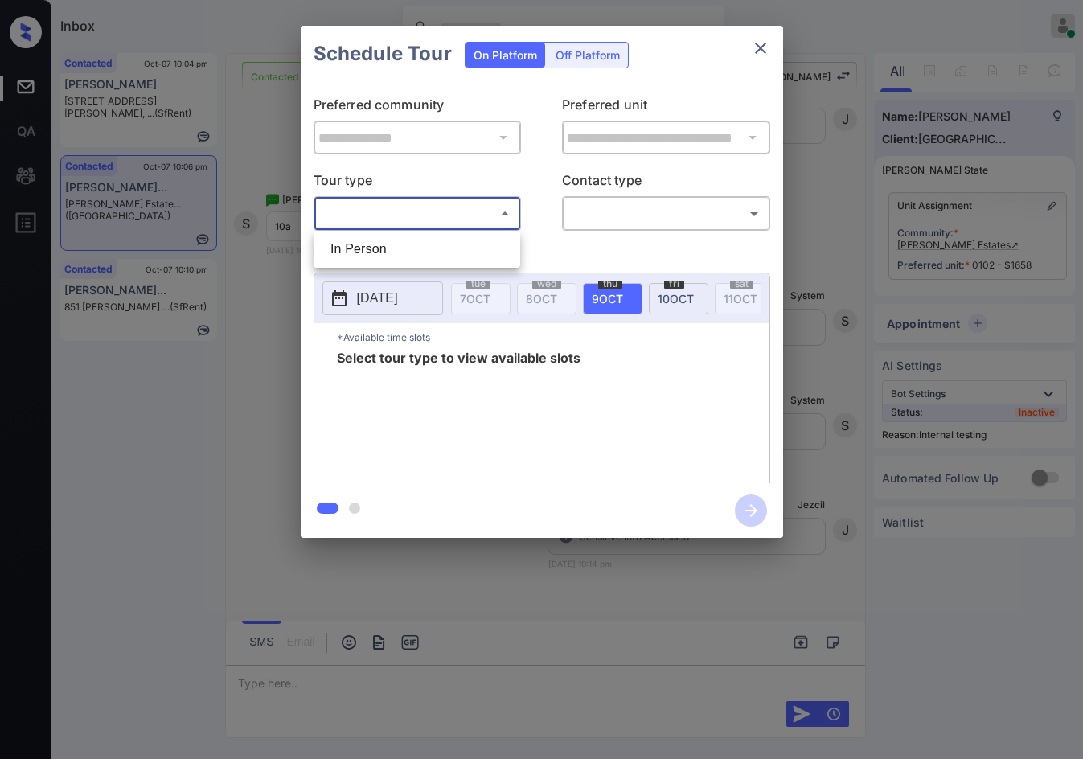
click at [469, 220] on body "Inbox Jezcil Usanastre Online Set yourself offline Set yourself on break Profil…" at bounding box center [541, 379] width 1083 height 759
click at [434, 253] on li "In Person" at bounding box center [417, 249] width 199 height 29
type input "********"
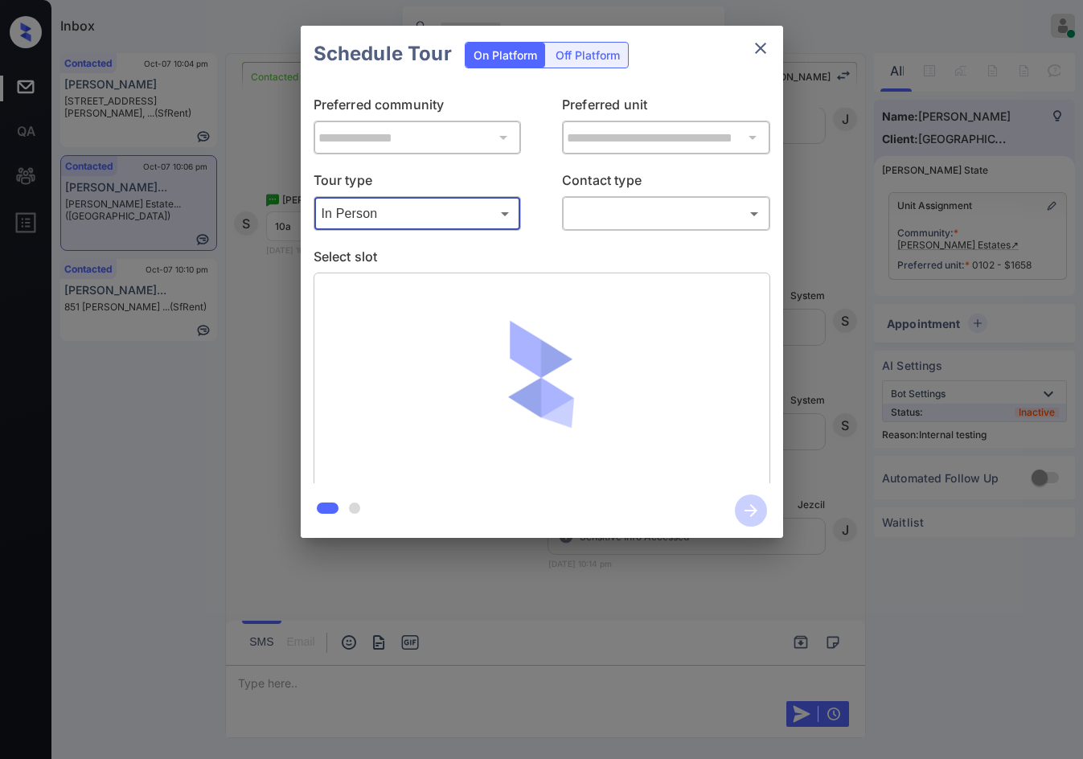
click at [602, 224] on body "Inbox Jezcil Usanastre Online Set yourself offline Set yourself on break Profil…" at bounding box center [541, 379] width 1083 height 759
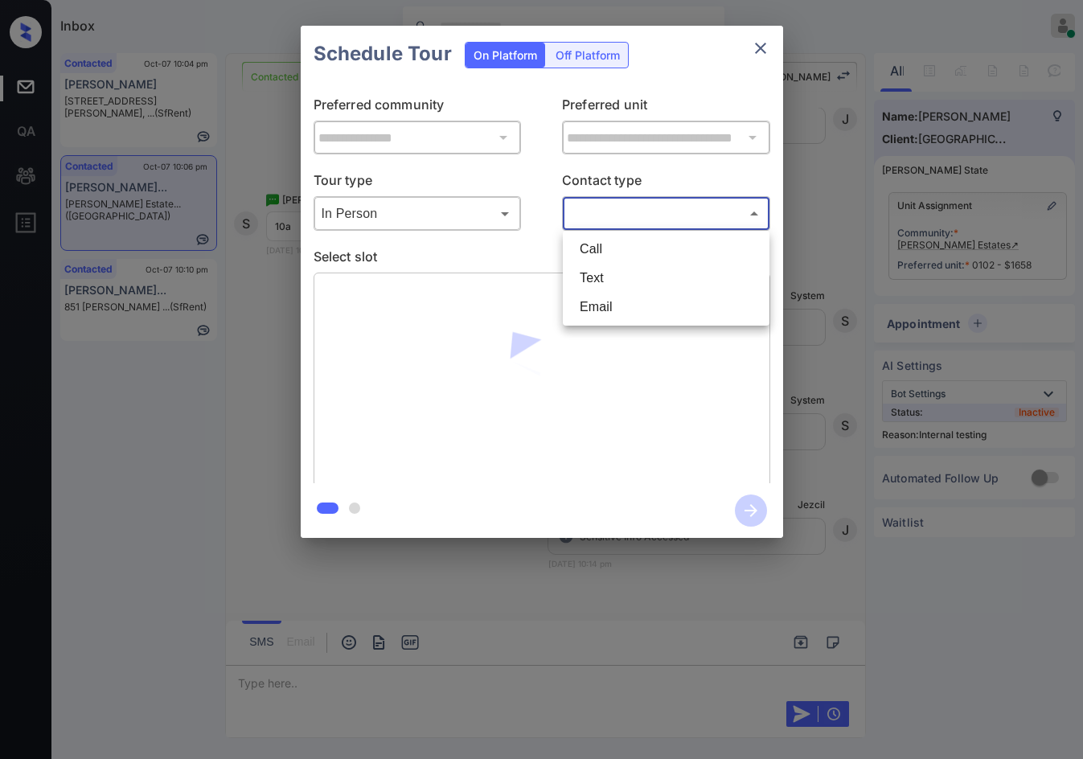
click at [628, 274] on li "Text" at bounding box center [666, 278] width 199 height 29
type input "****"
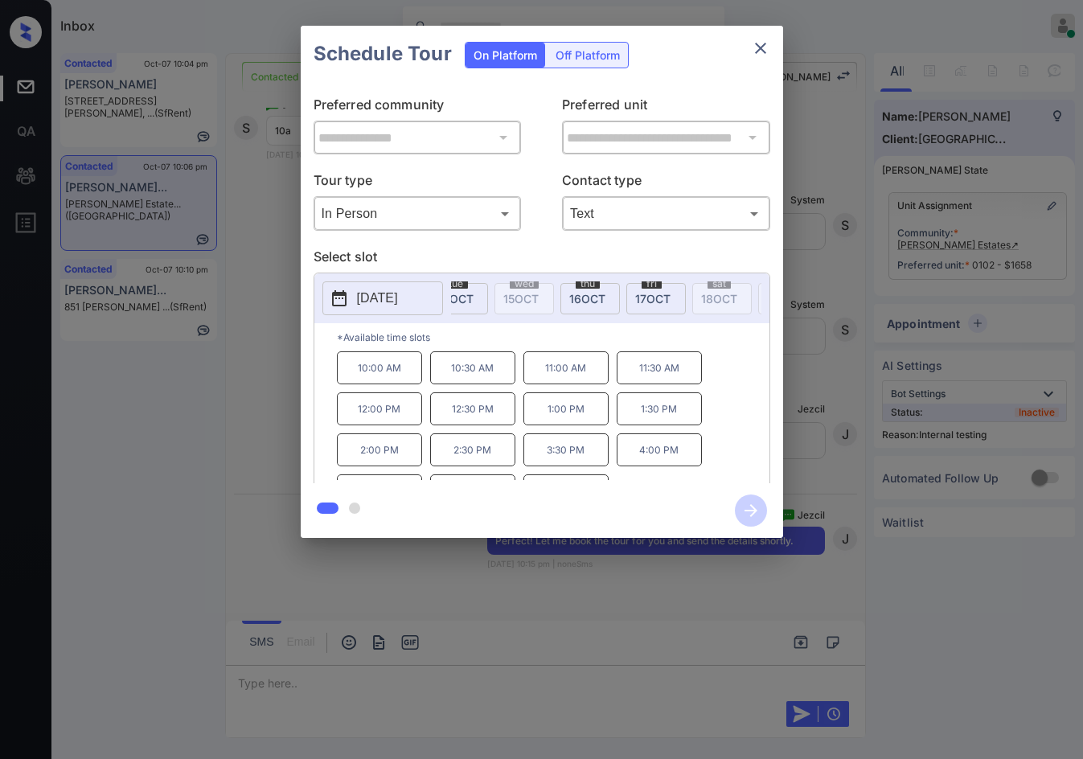
scroll to position [0, 495]
click at [638, 302] on span "17 OCT" at bounding box center [641, 299] width 35 height 14
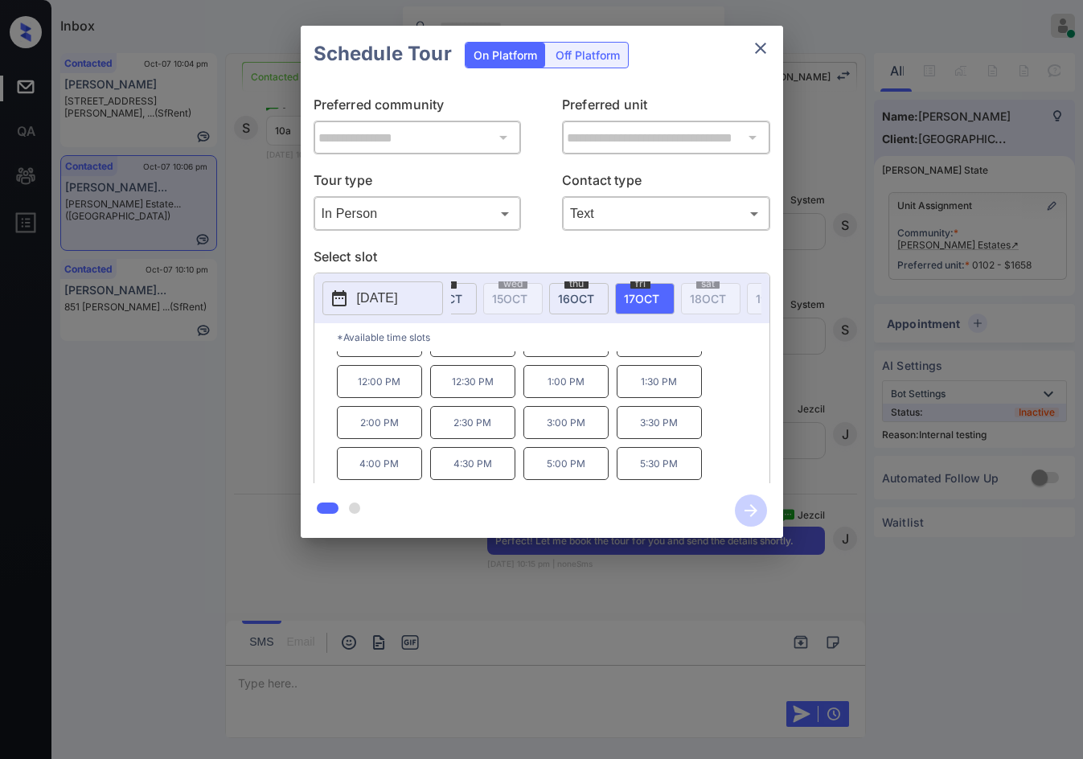
scroll to position [0, 0]
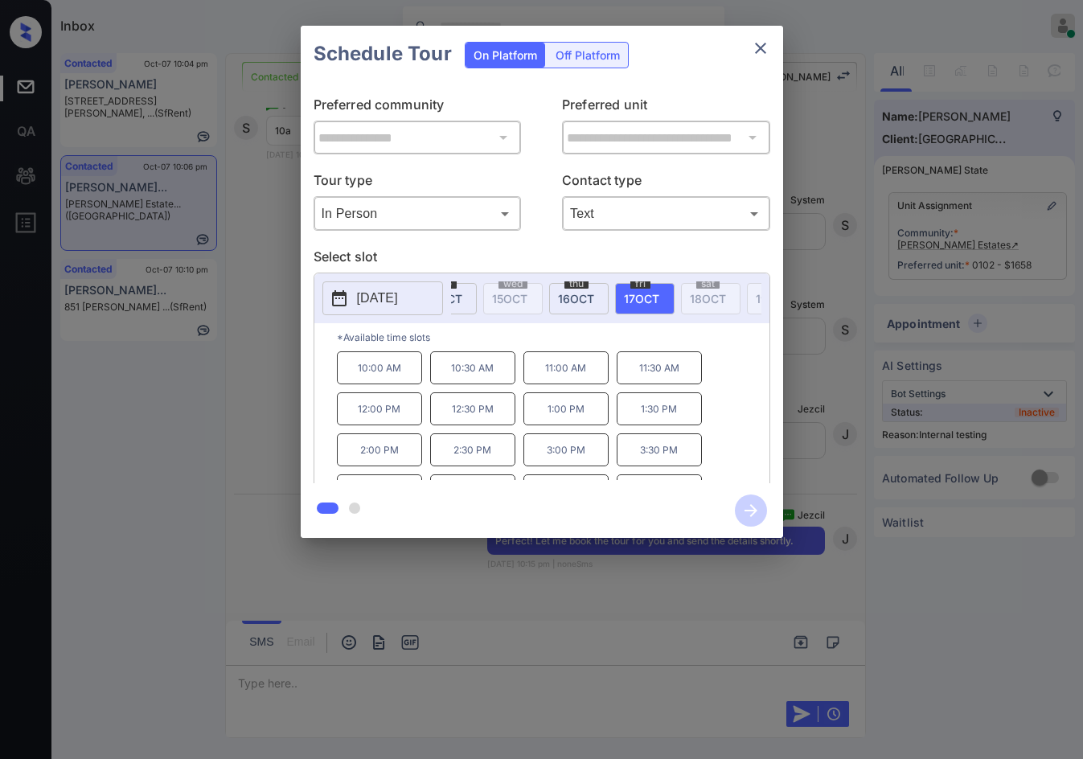
click at [401, 384] on p "10:00 AM" at bounding box center [379, 367] width 85 height 33
click at [743, 508] on icon "button" at bounding box center [751, 511] width 32 height 32
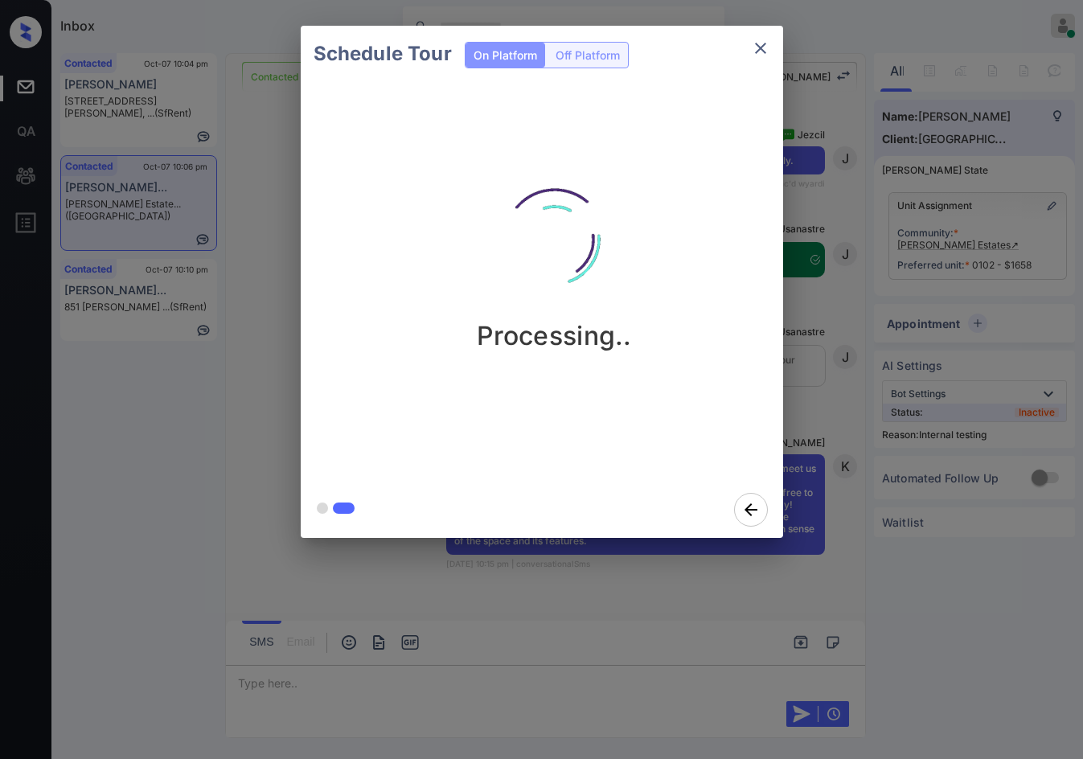
scroll to position [6528, 0]
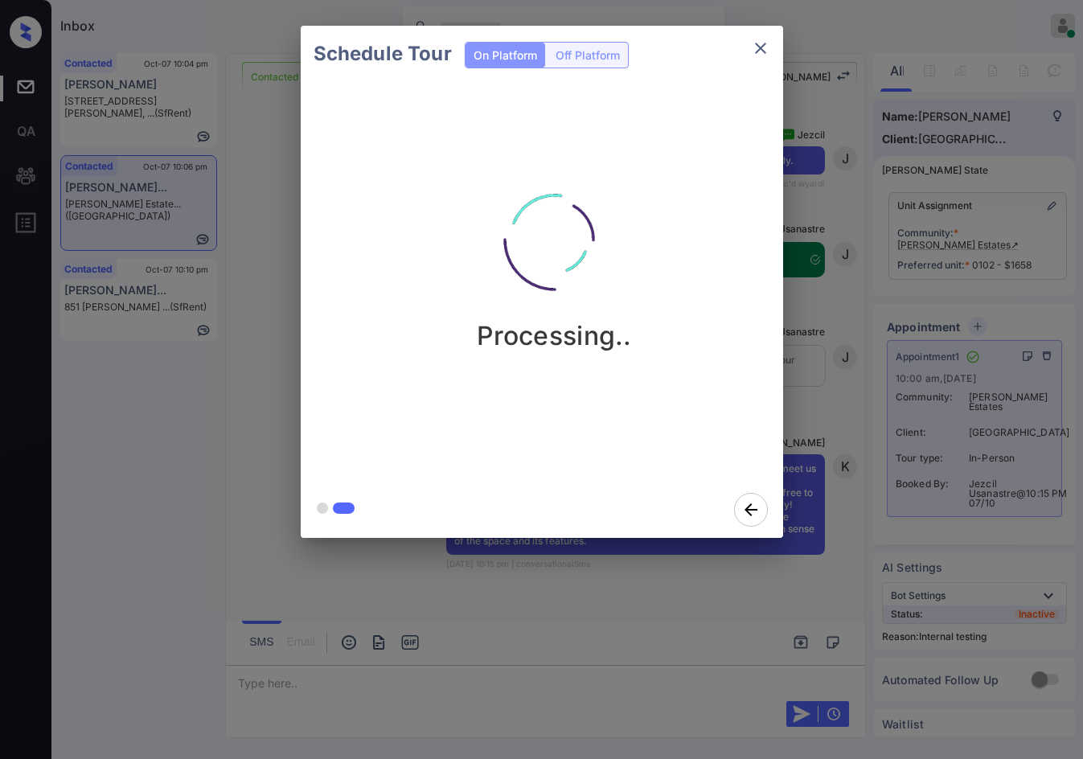
click at [267, 478] on div "Schedule Tour On Platform Off Platform Processing.." at bounding box center [541, 282] width 1083 height 564
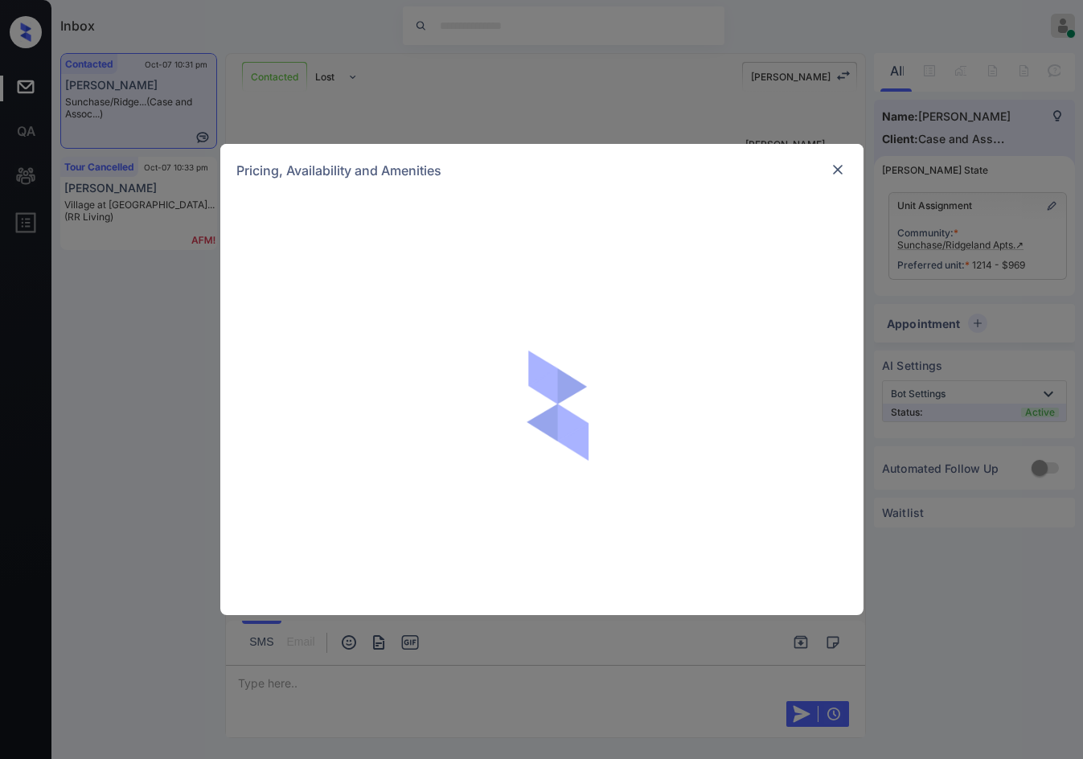
scroll to position [1410, 0]
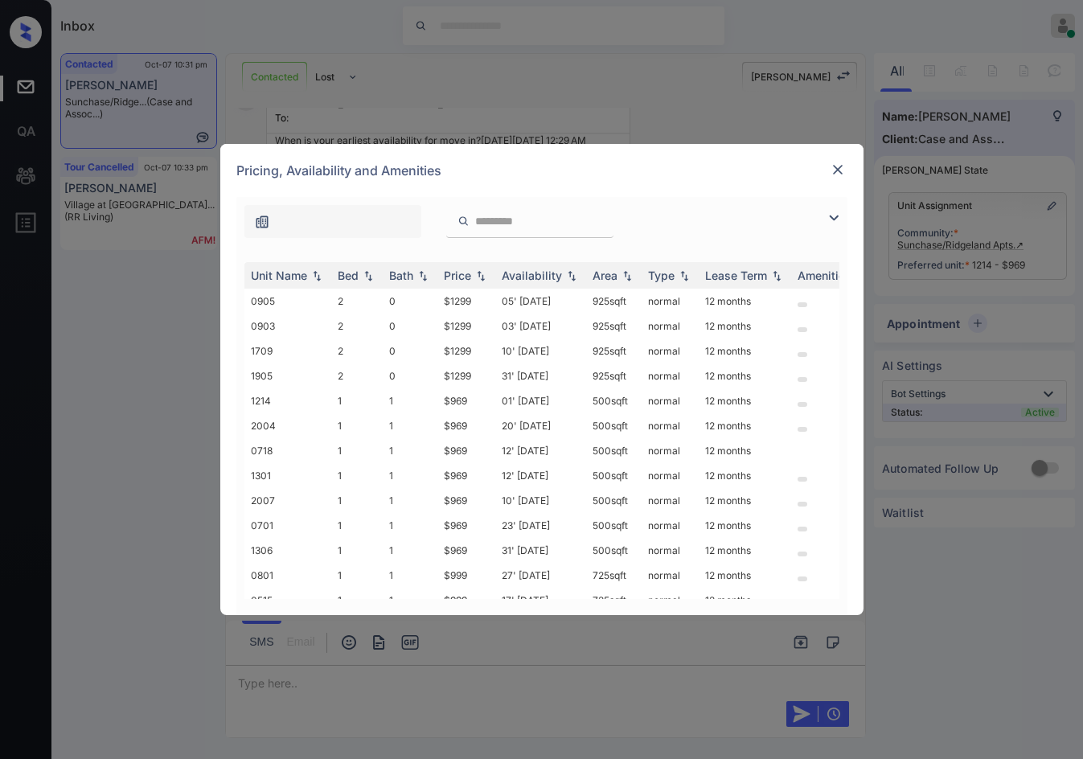
click at [830, 215] on img at bounding box center [833, 217] width 19 height 19
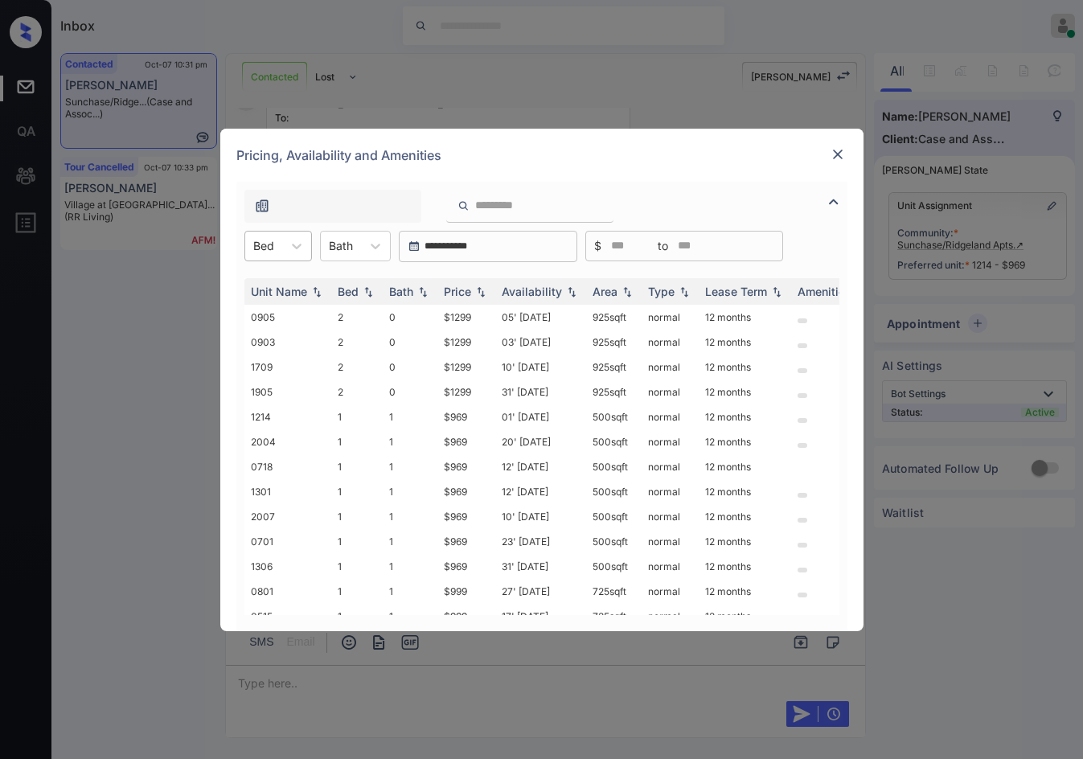
click at [258, 252] on div at bounding box center [263, 245] width 21 height 17
click at [267, 285] on div "1" at bounding box center [278, 285] width 68 height 29
click at [476, 287] on img at bounding box center [481, 290] width 16 height 11
drag, startPoint x: 442, startPoint y: 314, endPoint x: 463, endPoint y: 314, distance: 20.9
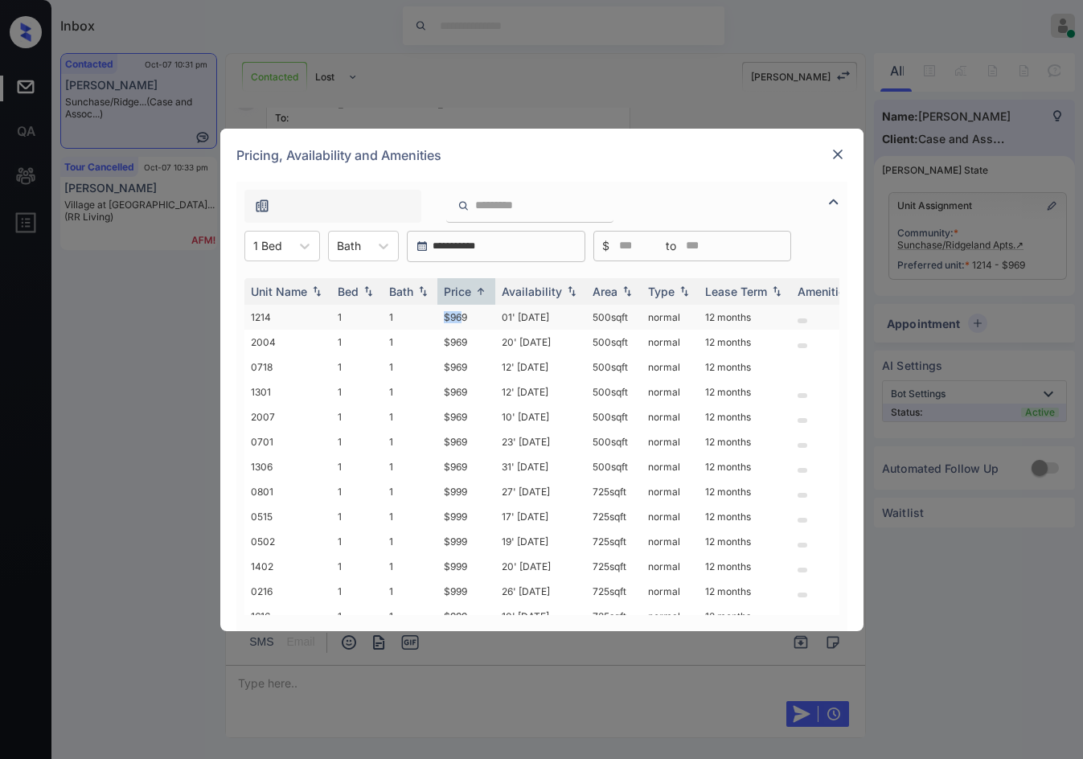
click at [463, 314] on tr "1214 1 1 $969 01' Aug 25 500 sqft normal 12 months" at bounding box center [664, 317] width 840 height 25
click at [463, 314] on td "$969" at bounding box center [466, 317] width 58 height 25
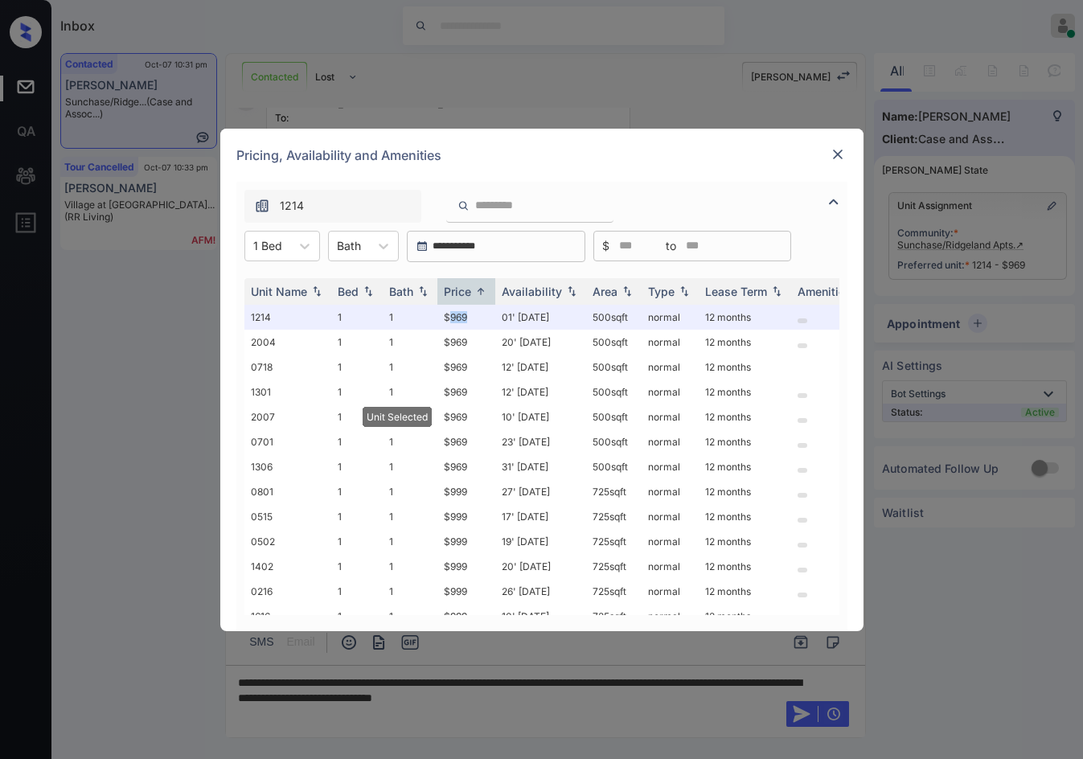
click at [839, 154] on img at bounding box center [838, 154] width 16 height 16
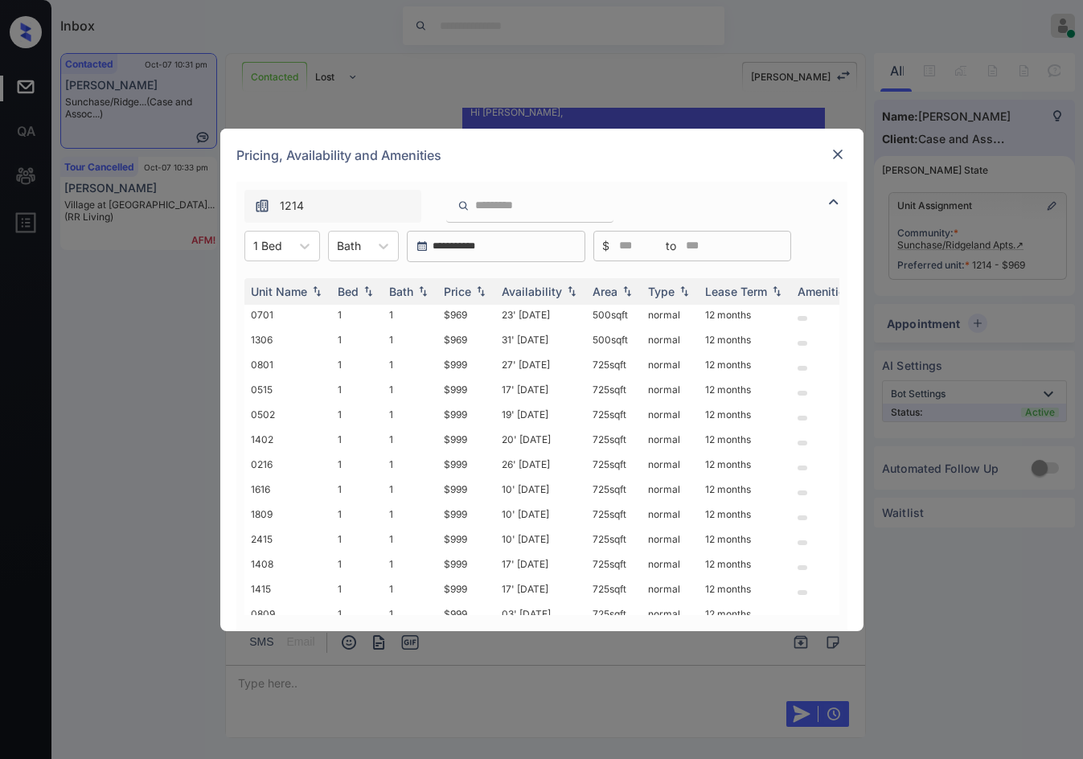
scroll to position [250, 0]
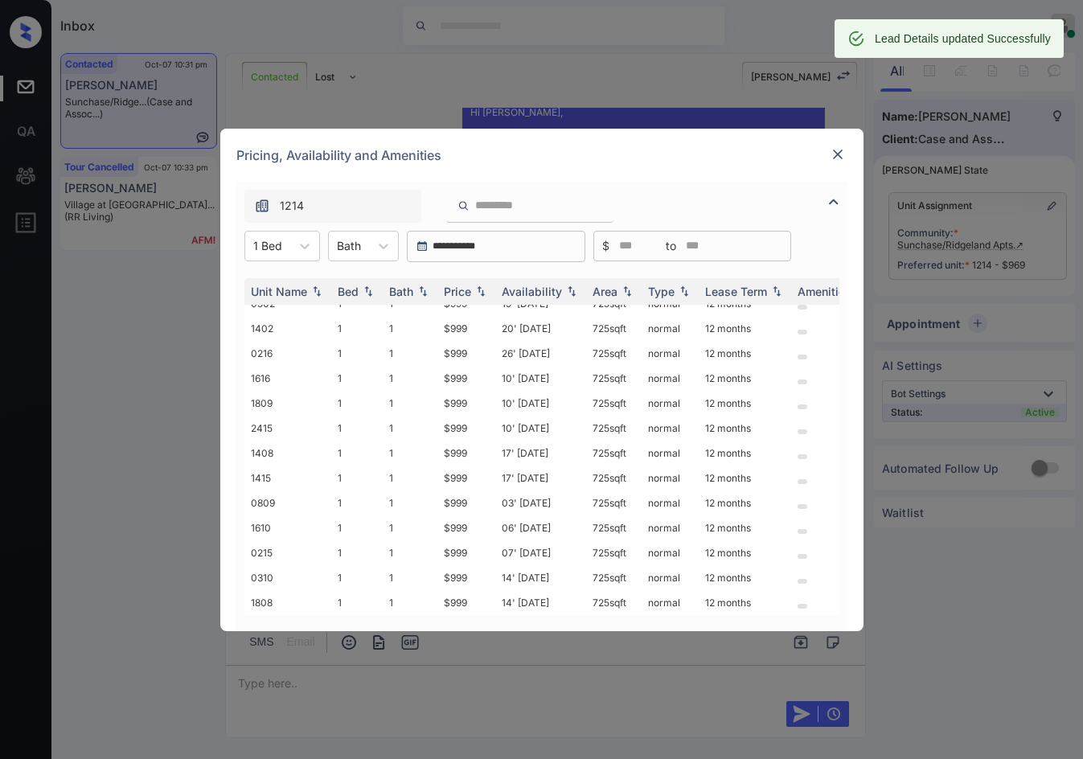
click at [837, 155] on img at bounding box center [838, 154] width 16 height 16
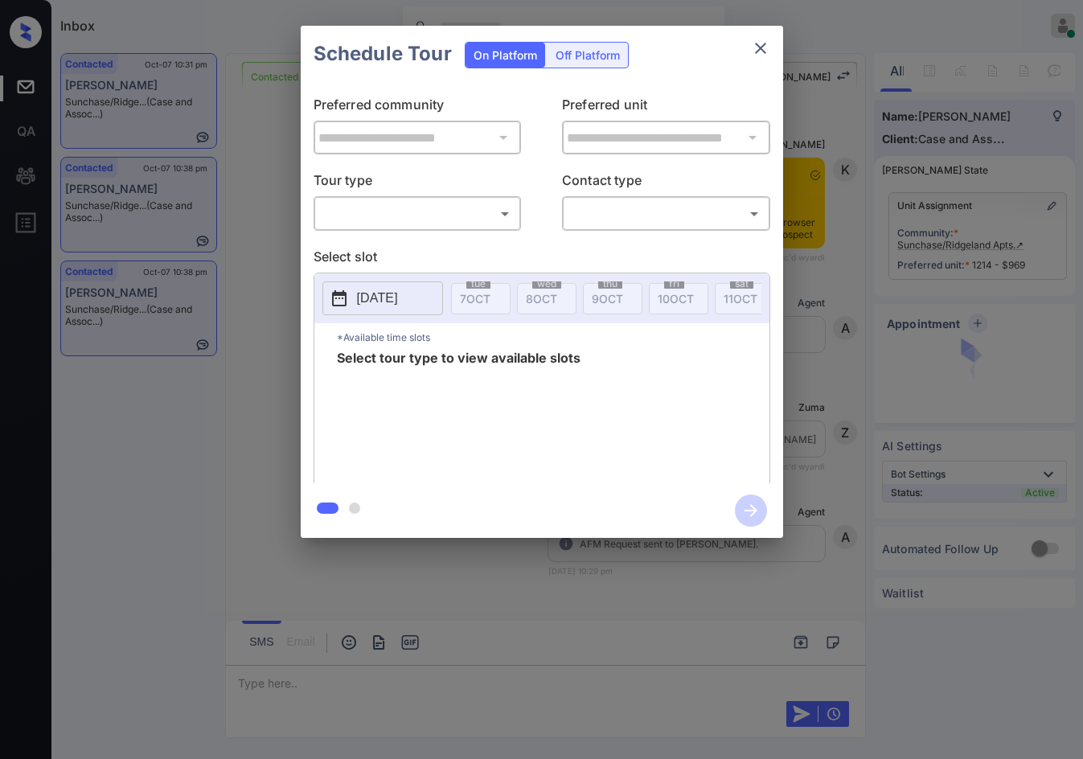
scroll to position [999, 0]
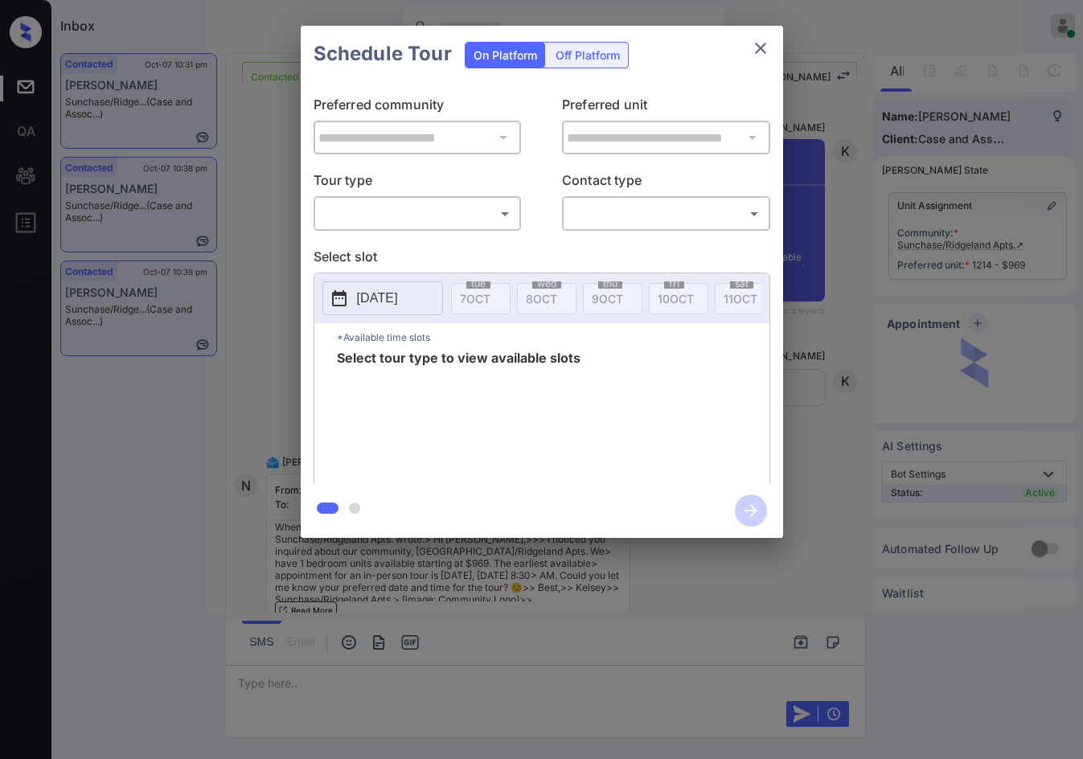
click at [403, 222] on body "Inbox Jezcil Usanastre Online Set yourself offline Set yourself on break Profil…" at bounding box center [541, 379] width 1083 height 759
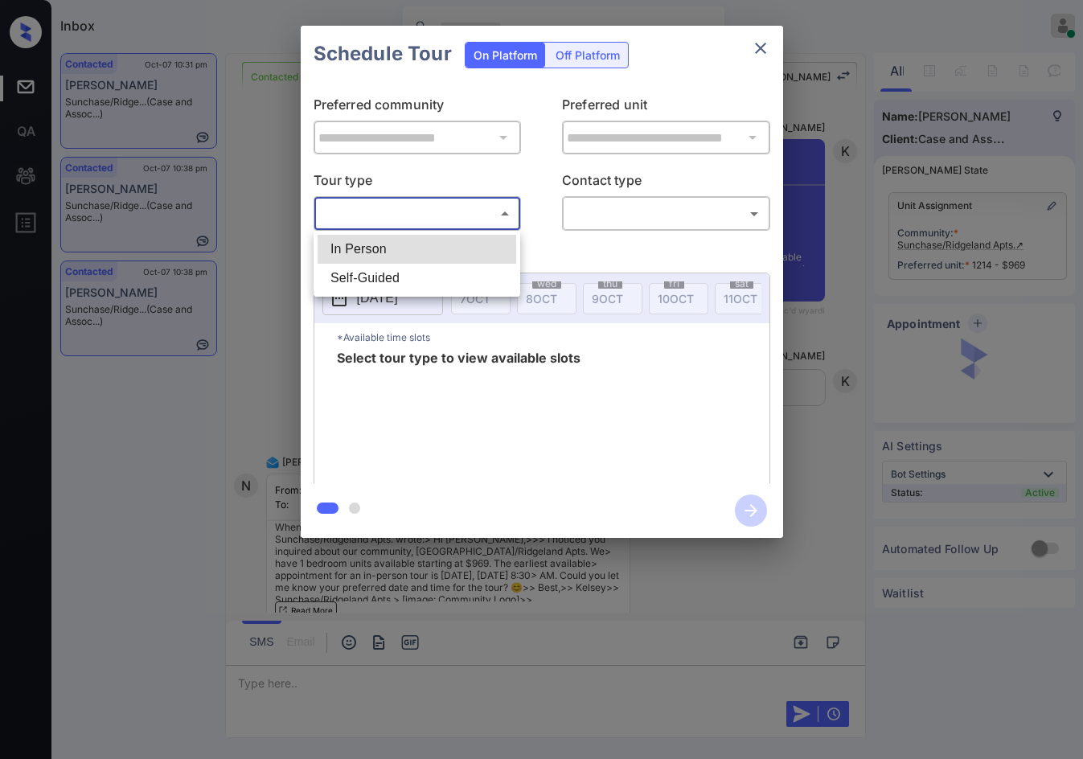
click at [400, 240] on li "In Person" at bounding box center [417, 249] width 199 height 29
type input "********"
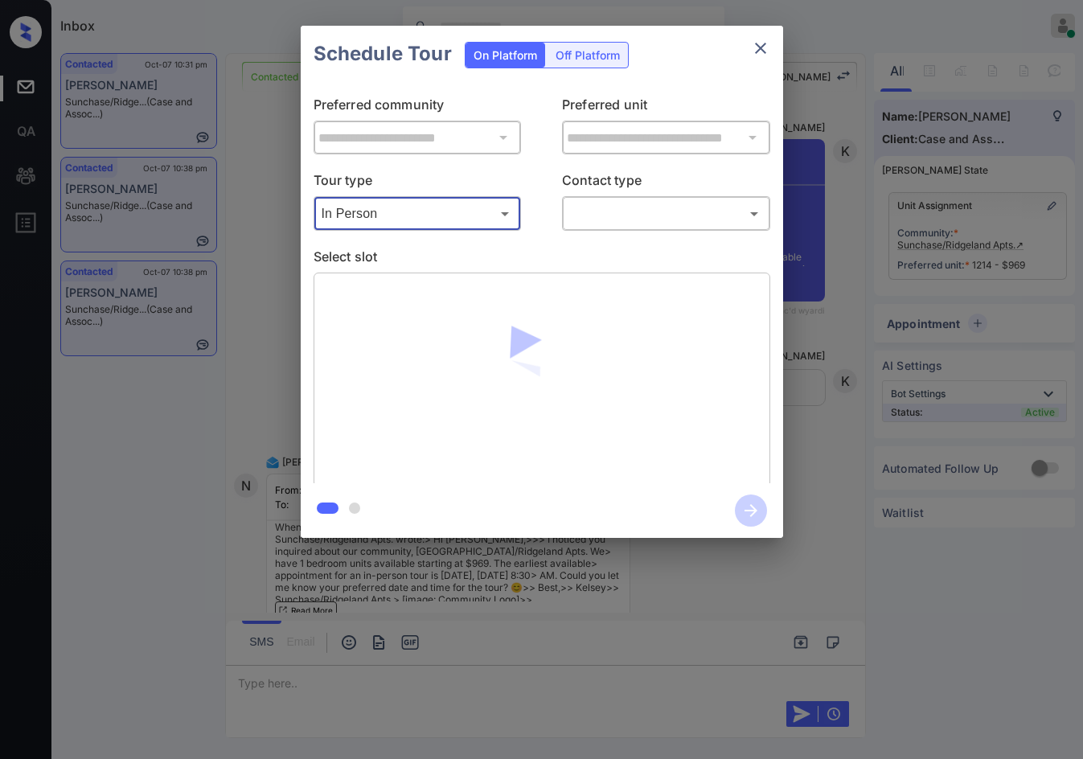
click at [561, 213] on div "Tour type In Person ******** ​ Contact type ​ ​" at bounding box center [542, 200] width 457 height 60
click at [581, 221] on body "Inbox Jezcil Usanastre Online Set yourself offline Set yourself on break Profil…" at bounding box center [541, 379] width 1083 height 759
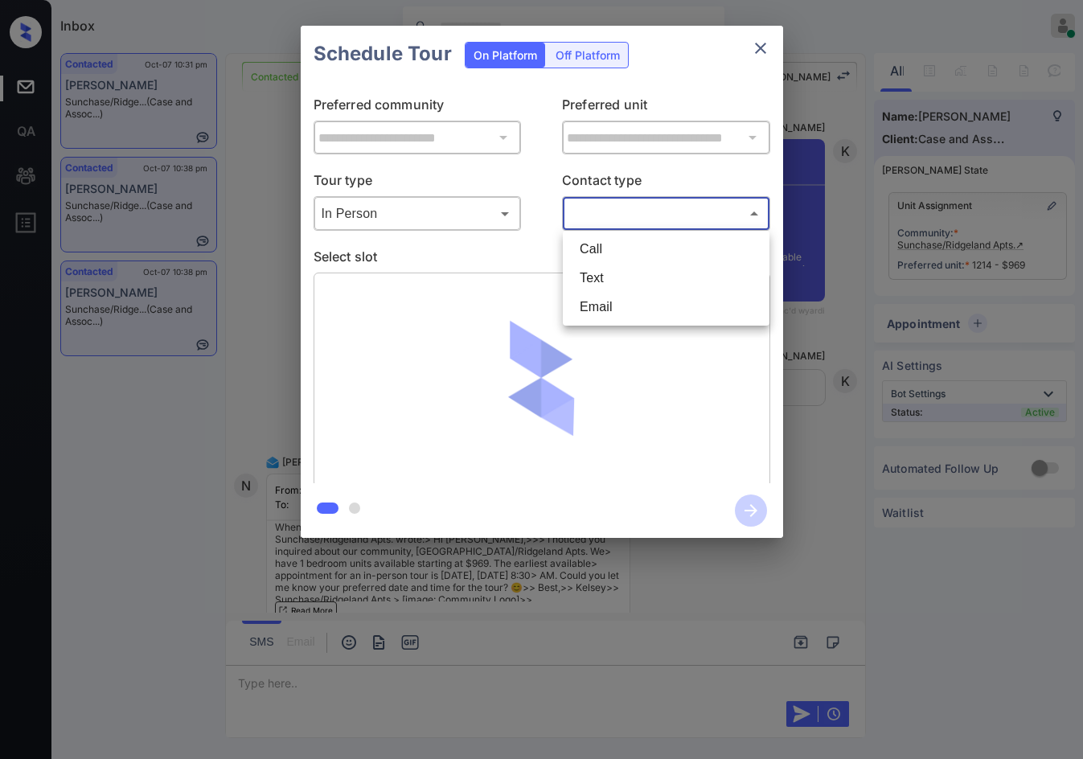
click at [613, 322] on ul "Call Text Email" at bounding box center [666, 278] width 207 height 95
click at [617, 315] on li "Email" at bounding box center [666, 307] width 199 height 29
type input "*****"
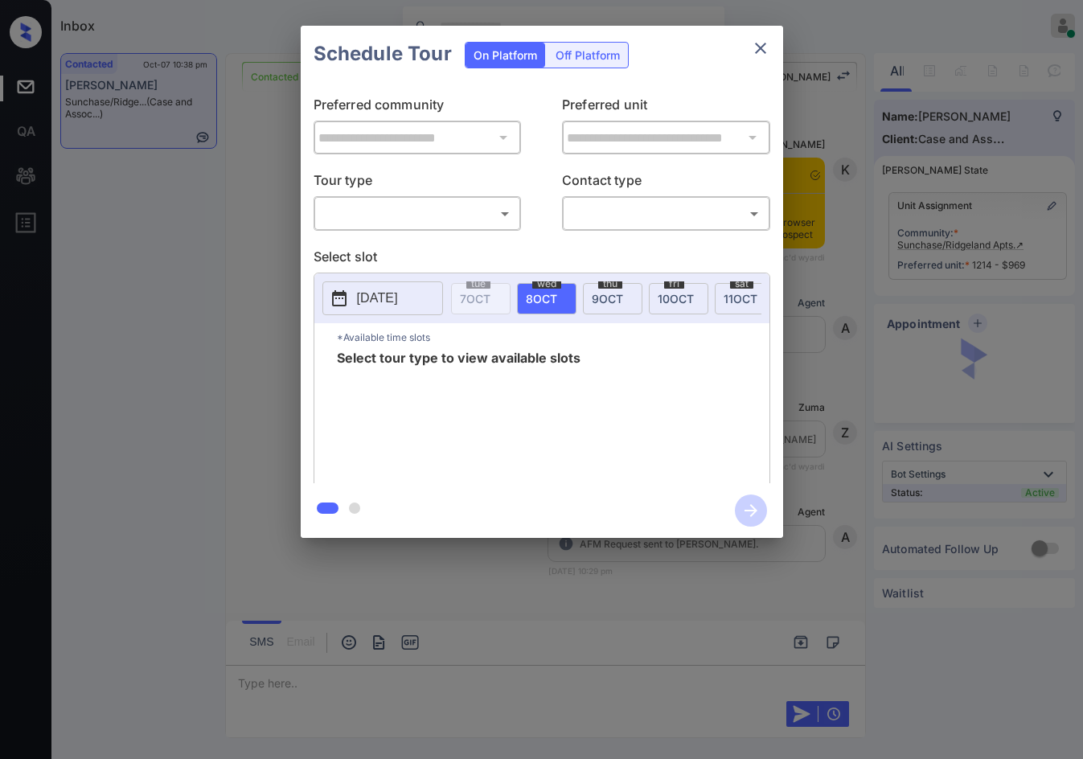
scroll to position [2205, 0]
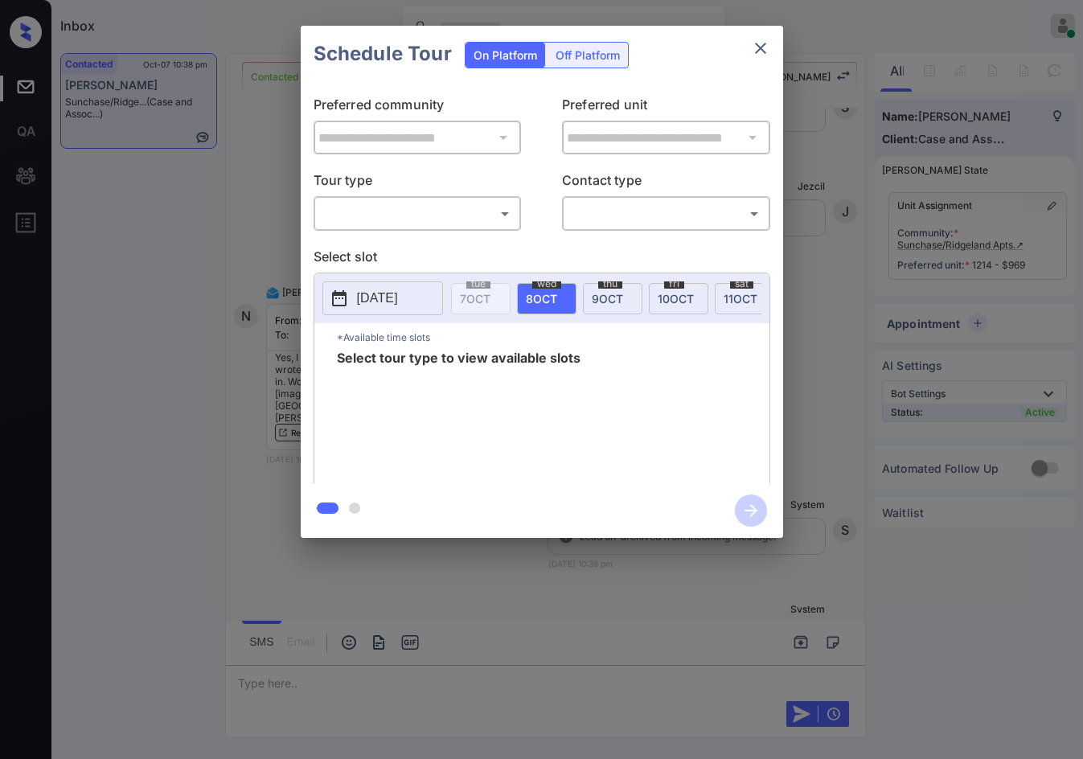
click at [402, 220] on body "Inbox Jezcil Usanastre Online Set yourself offline Set yourself on break Profil…" at bounding box center [541, 379] width 1083 height 759
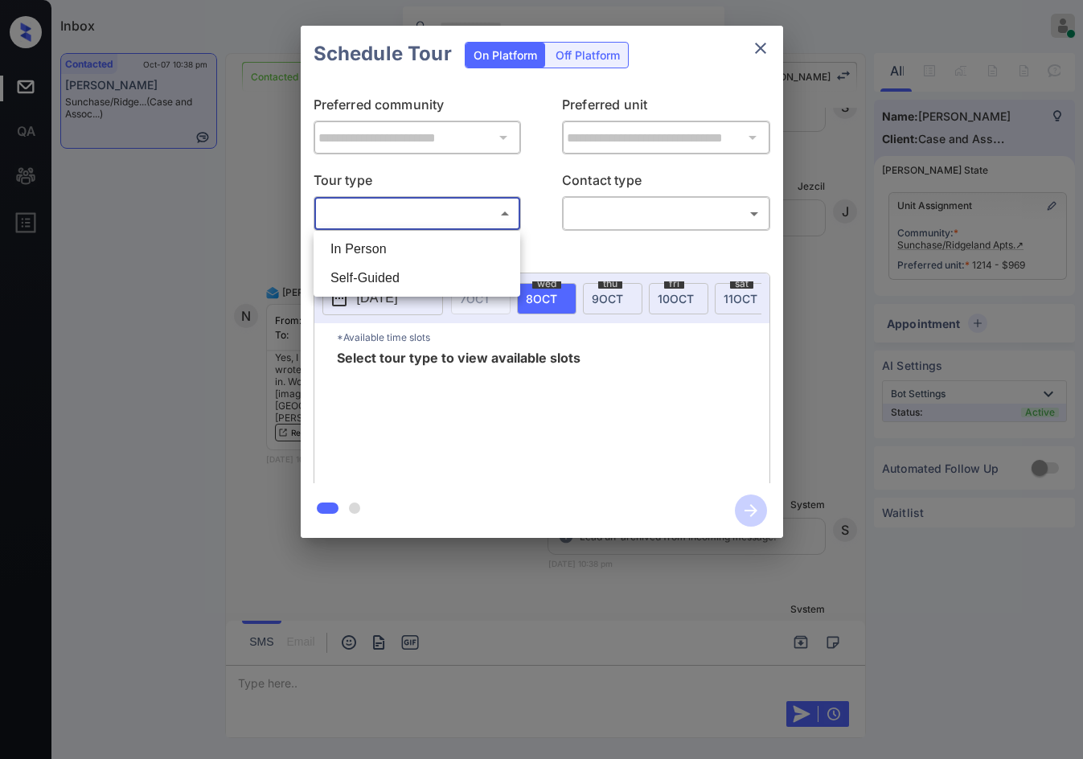
click at [413, 253] on li "In Person" at bounding box center [417, 249] width 199 height 29
type input "********"
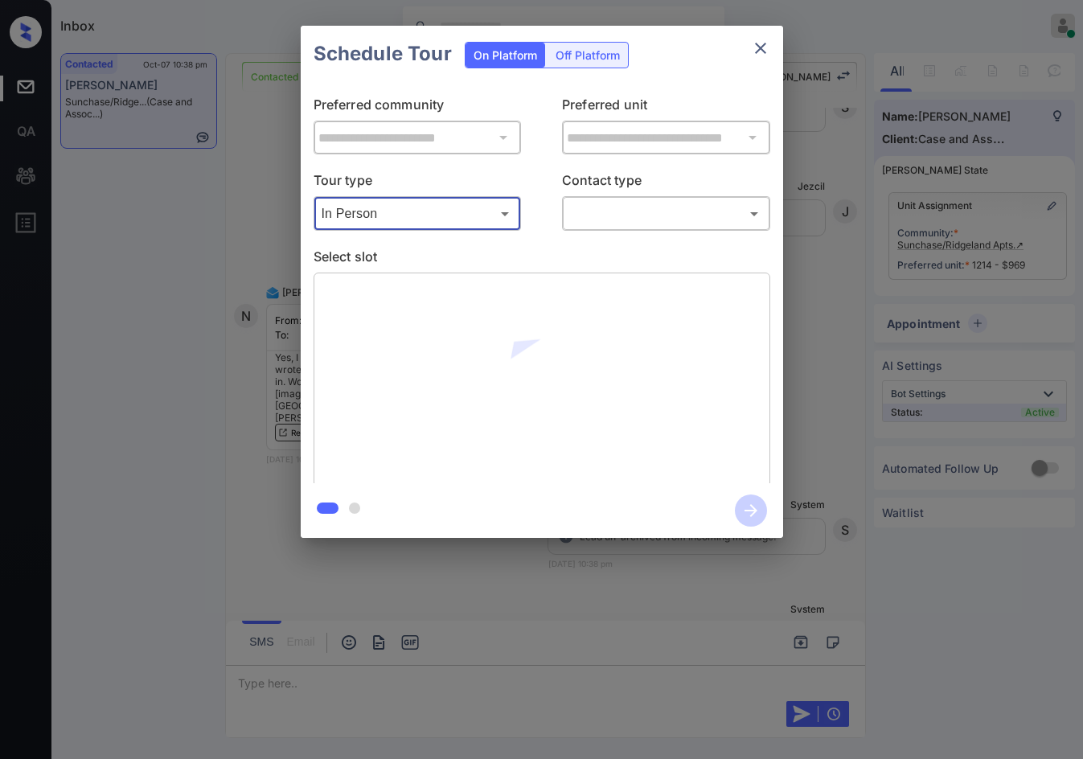
click at [649, 207] on body "Inbox Jezcil Usanastre Online Set yourself offline Set yourself on break Profil…" at bounding box center [541, 379] width 1083 height 759
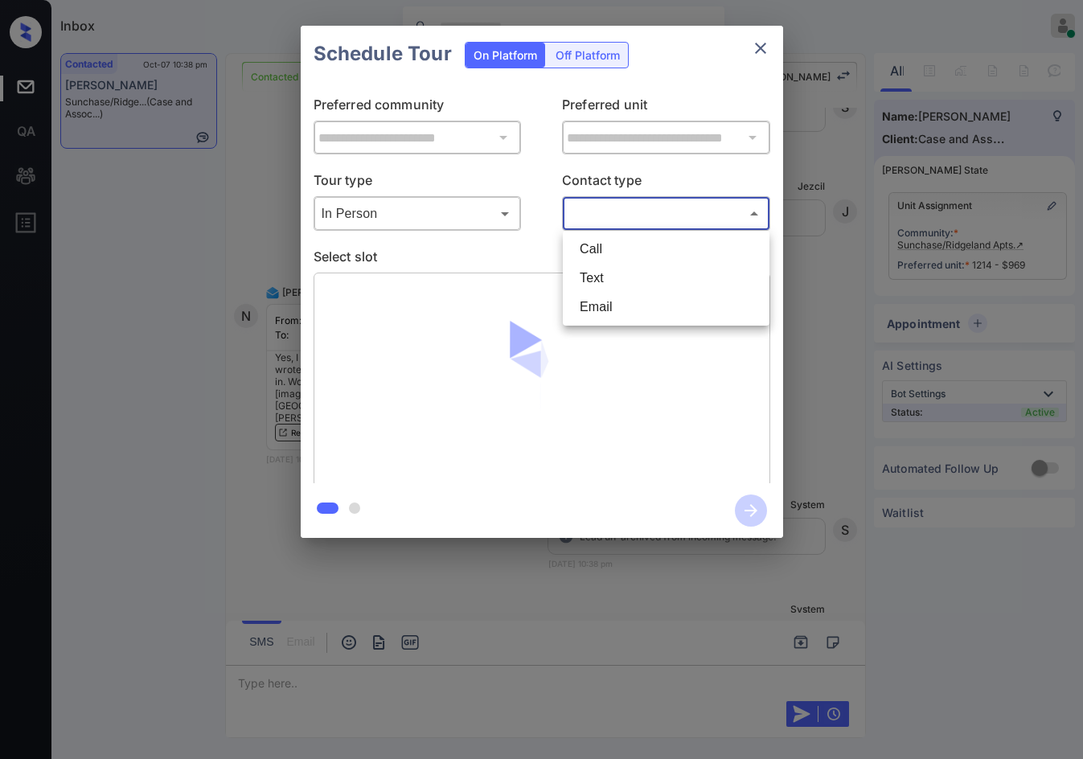
click at [664, 315] on li "Email" at bounding box center [666, 307] width 199 height 29
type input "*****"
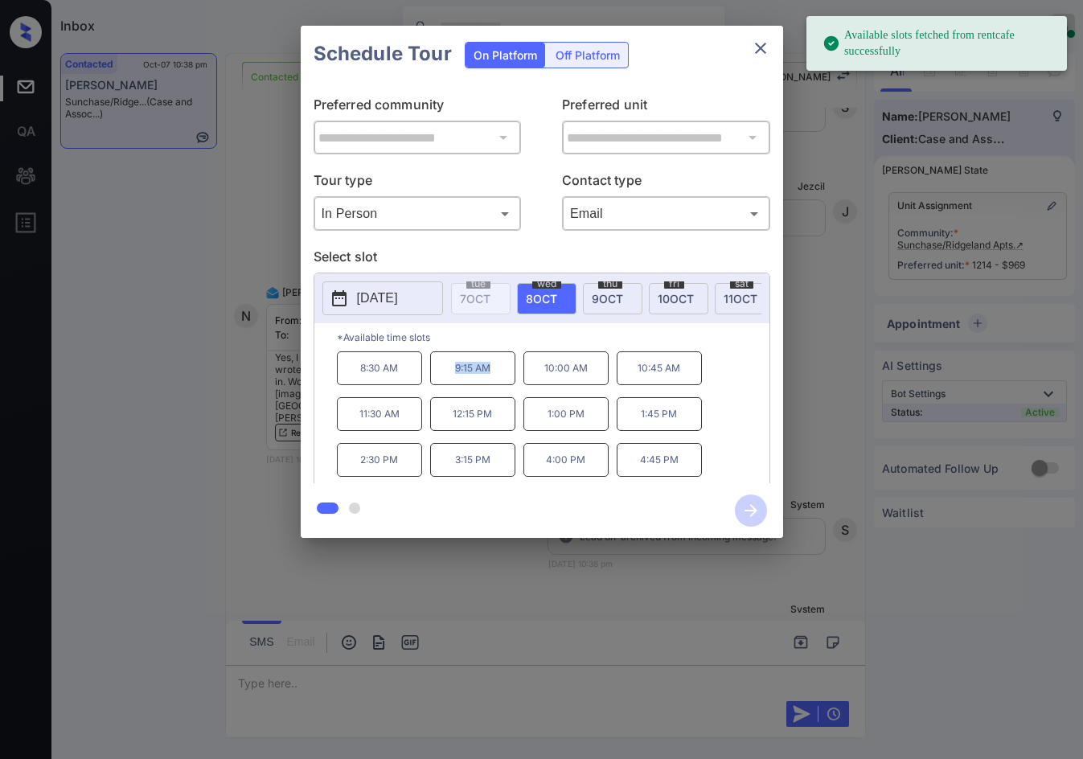
drag, startPoint x: 457, startPoint y: 379, endPoint x: 499, endPoint y: 378, distance: 41.8
click at [499, 378] on p "9:15 AM" at bounding box center [472, 368] width 85 height 34
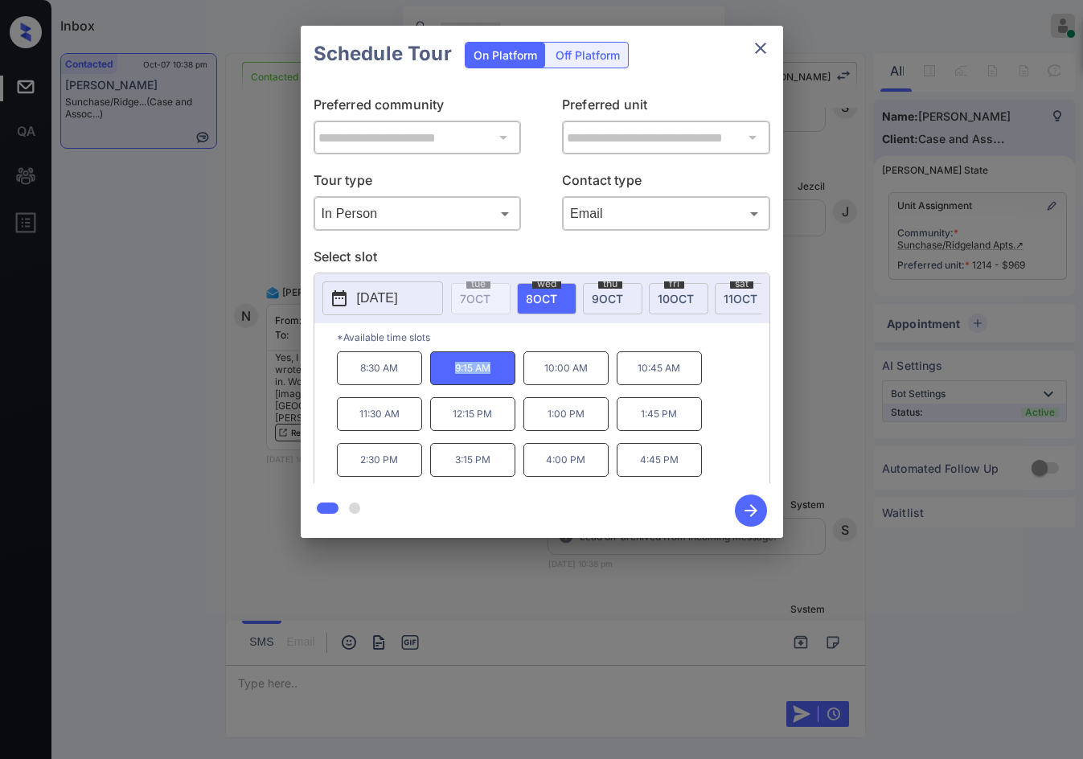
copy p "9:15 AM"
click at [237, 394] on div "**********" at bounding box center [541, 282] width 1083 height 564
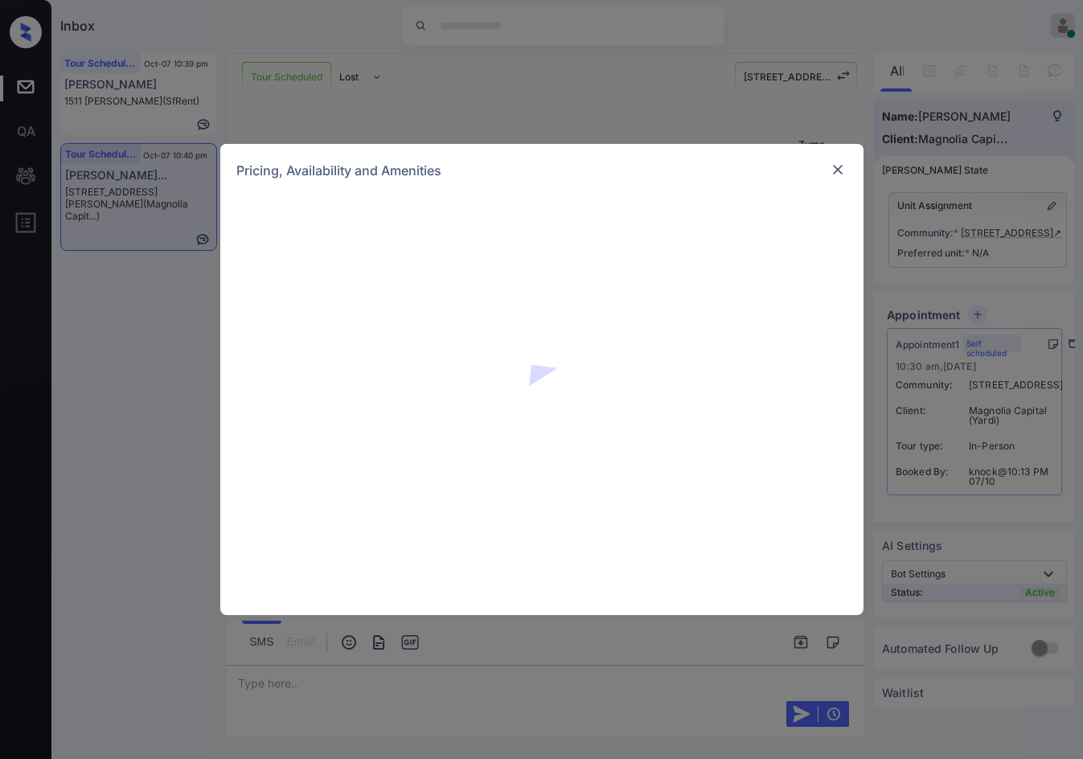
scroll to position [3398, 0]
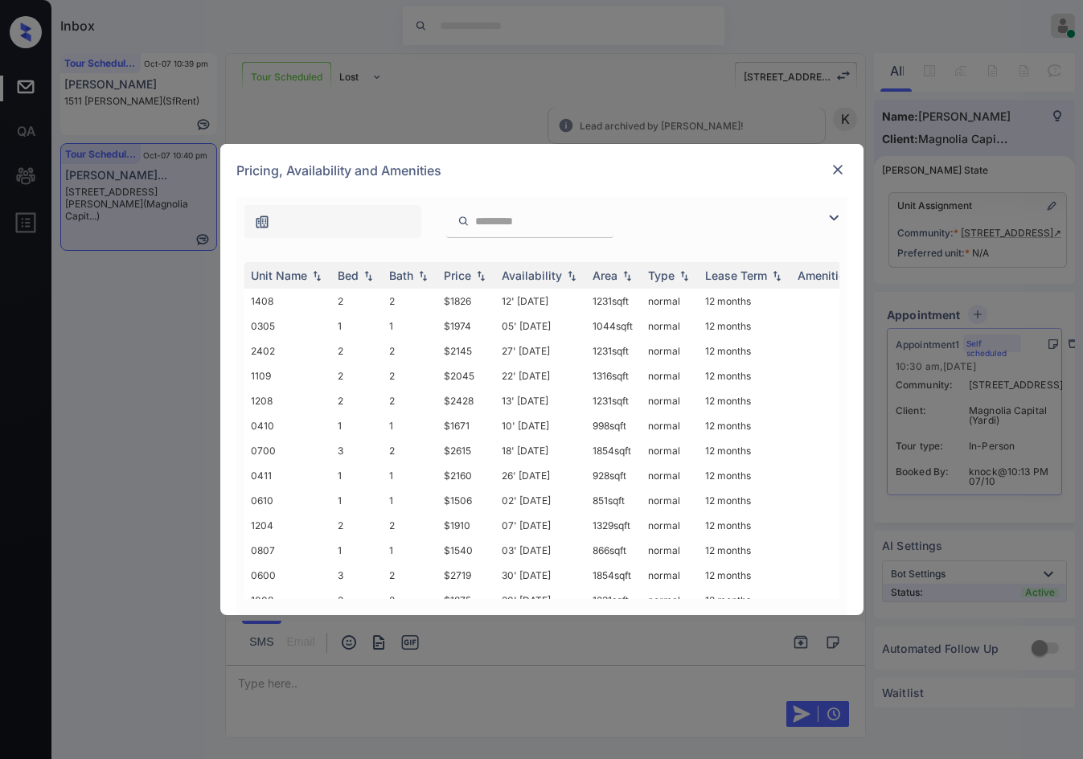
click at [830, 220] on img at bounding box center [833, 217] width 19 height 19
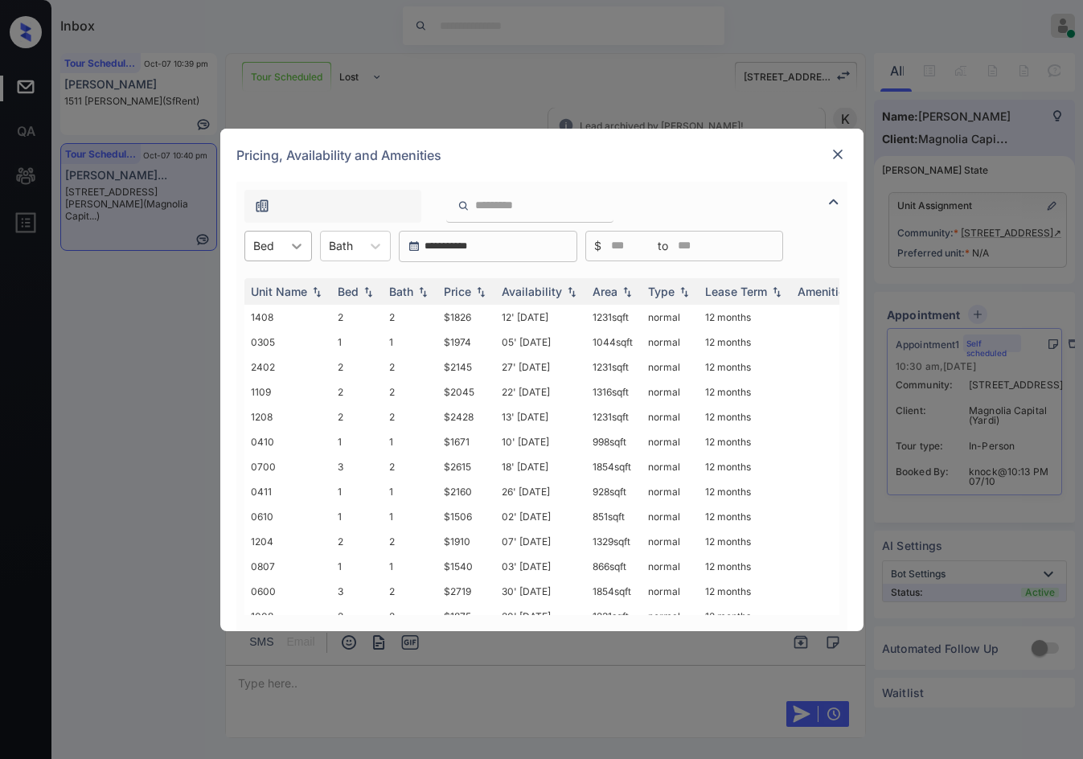
click at [301, 245] on icon at bounding box center [297, 246] width 16 height 16
drag, startPoint x: 283, startPoint y: 291, endPoint x: 307, endPoint y: 285, distance: 24.8
click at [284, 291] on div "1" at bounding box center [278, 285] width 68 height 29
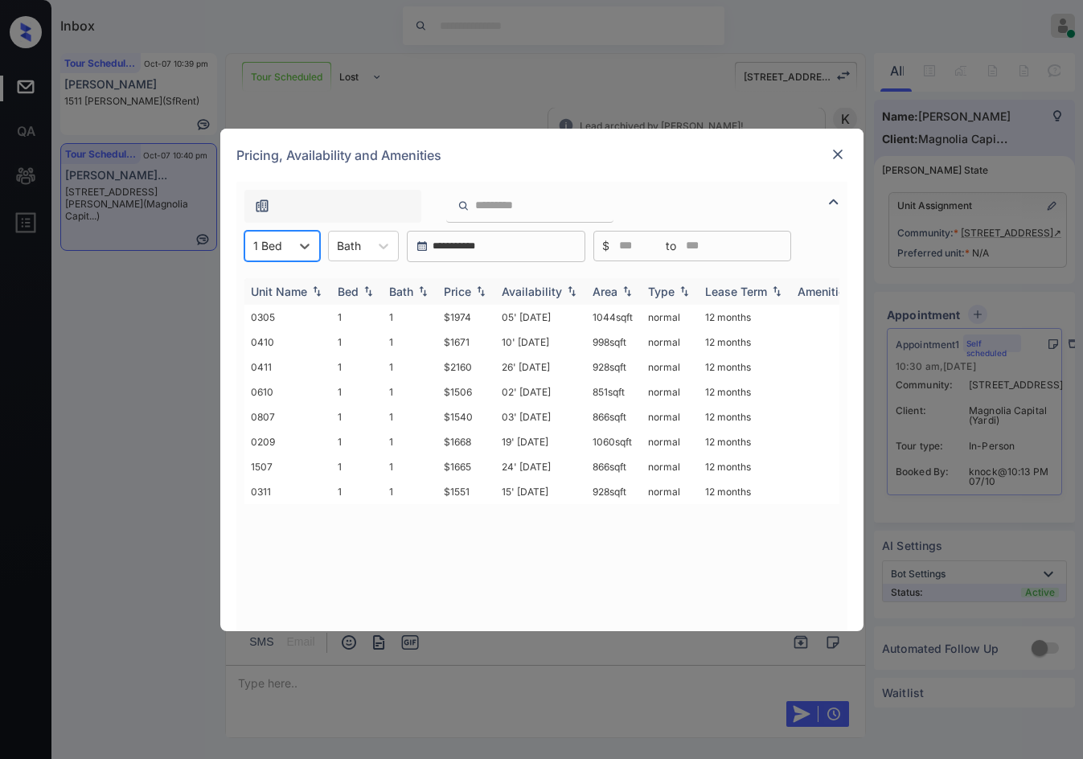
click at [482, 289] on img at bounding box center [481, 290] width 16 height 11
click at [482, 289] on img at bounding box center [481, 291] width 16 height 12
drag, startPoint x: 451, startPoint y: 310, endPoint x: 493, endPoint y: 311, distance: 41.8
click at [493, 311] on td "$1506" at bounding box center [466, 317] width 58 height 25
copy td "$1506"
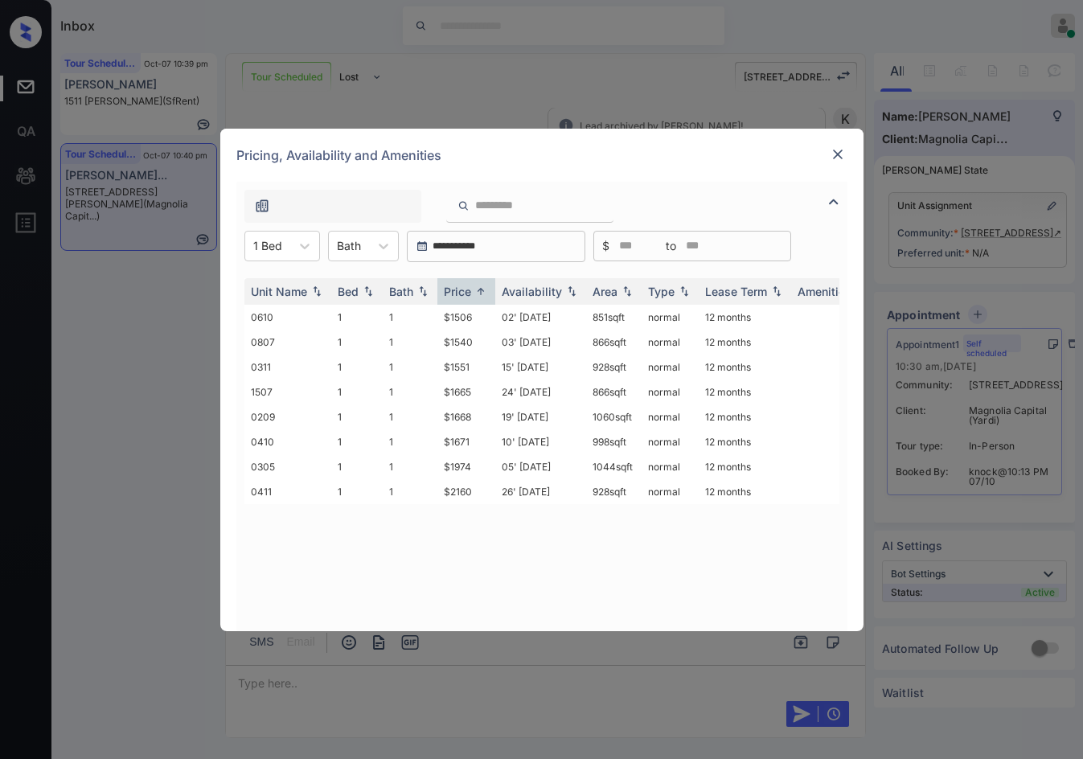
click at [849, 153] on div "Pricing, Availability and Amenities" at bounding box center [541, 155] width 643 height 53
click at [848, 149] on div "Pricing, Availability and Amenities" at bounding box center [541, 155] width 643 height 53
click at [837, 158] on img at bounding box center [838, 154] width 16 height 16
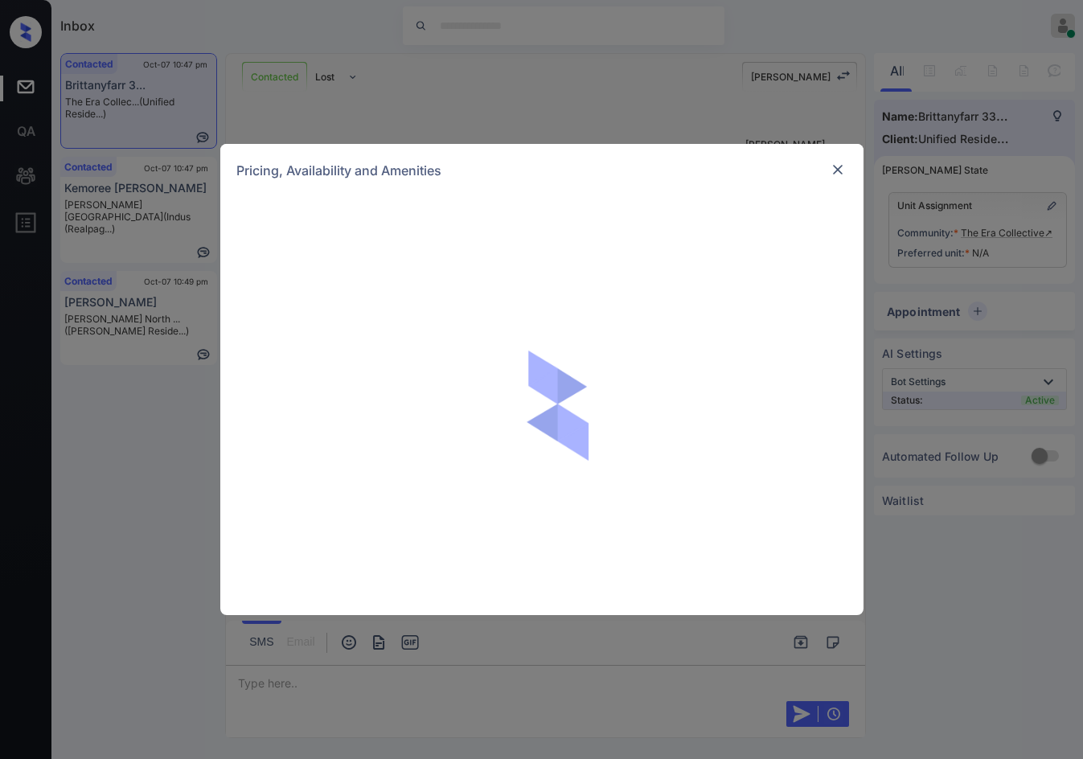
scroll to position [1002, 0]
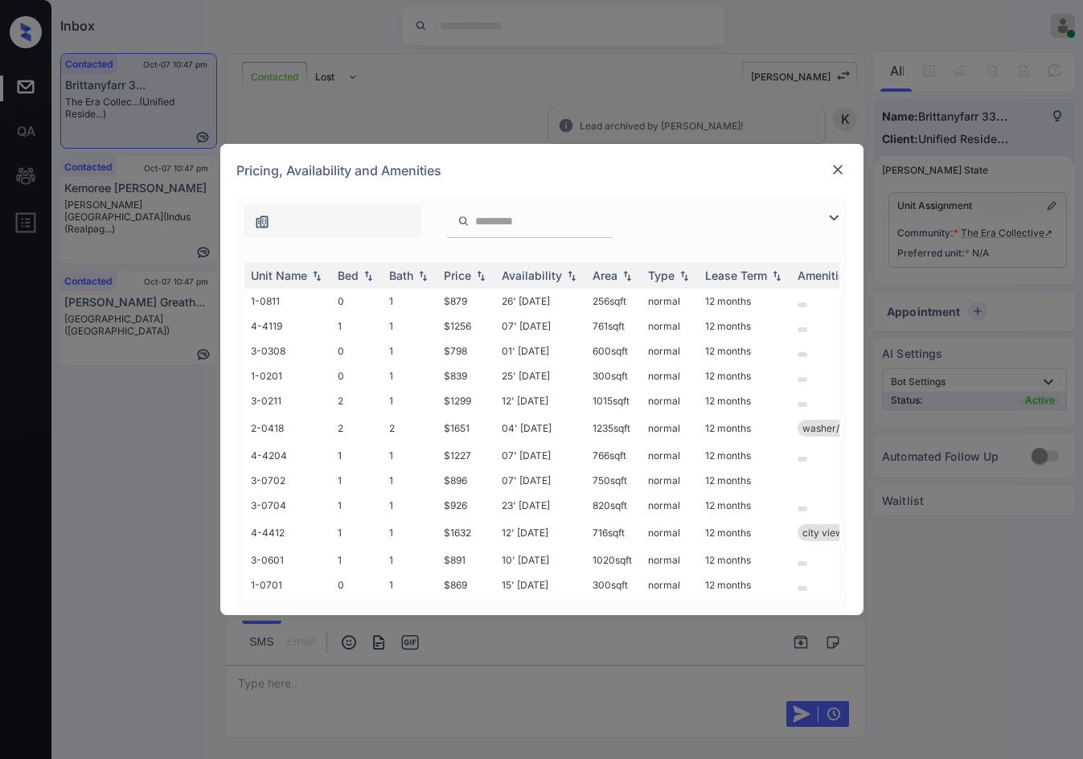
click at [831, 220] on img at bounding box center [833, 217] width 19 height 19
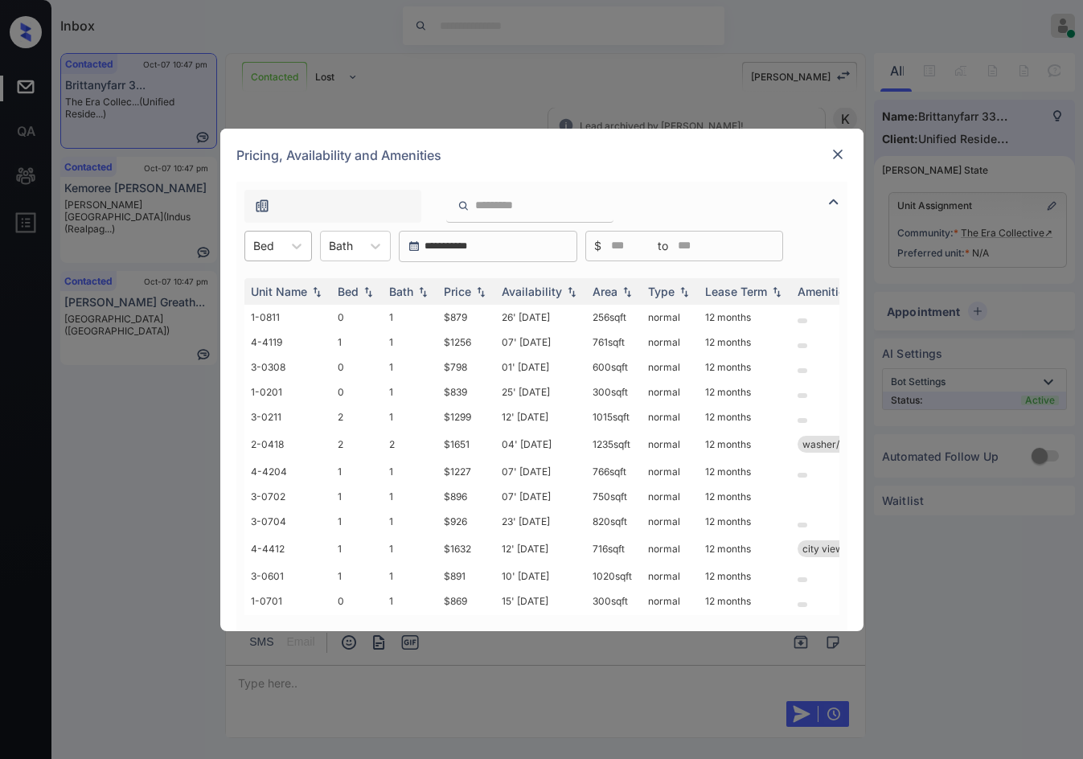
click at [257, 246] on div at bounding box center [263, 245] width 21 height 17
click at [318, 307] on td "1-0811" at bounding box center [287, 317] width 87 height 25
click at [287, 259] on div at bounding box center [296, 246] width 29 height 29
click at [262, 315] on div "1" at bounding box center [278, 314] width 68 height 29
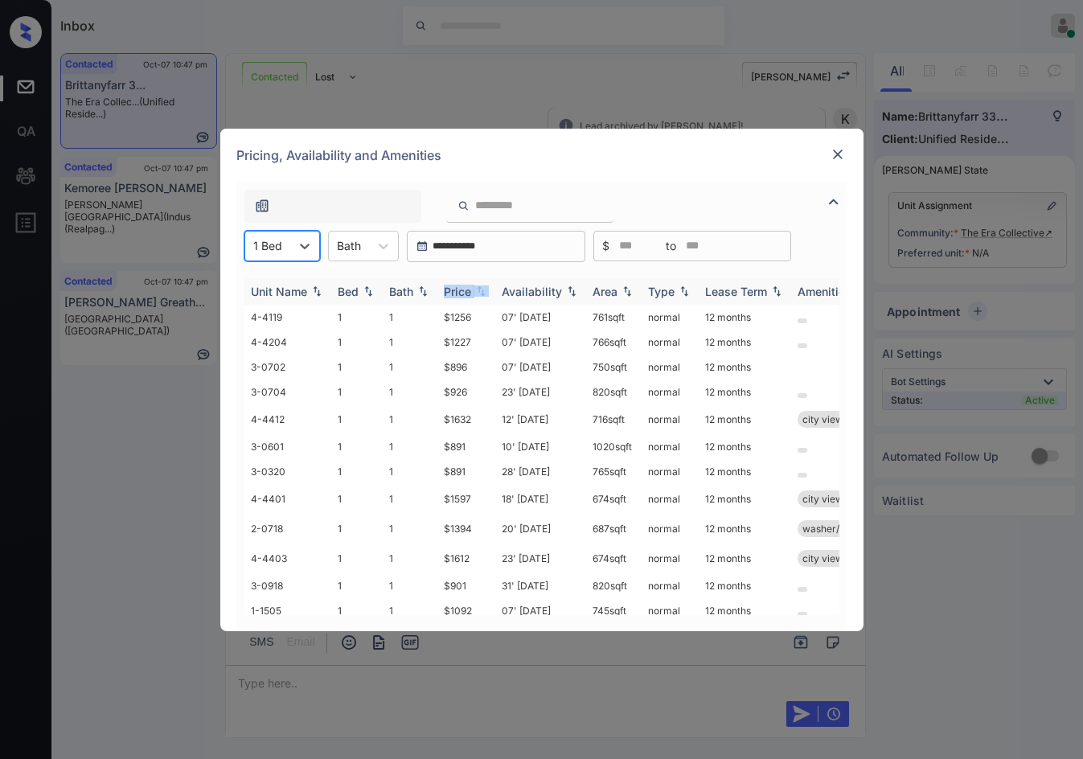
drag, startPoint x: 495, startPoint y: 298, endPoint x: 485, endPoint y: 298, distance: 10.5
click at [495, 298] on tr "Unit Name Bed Bath Price Availability Area Type Lease Term Amenities" at bounding box center [664, 291] width 840 height 27
click at [485, 298] on div "Price" at bounding box center [466, 292] width 45 height 14
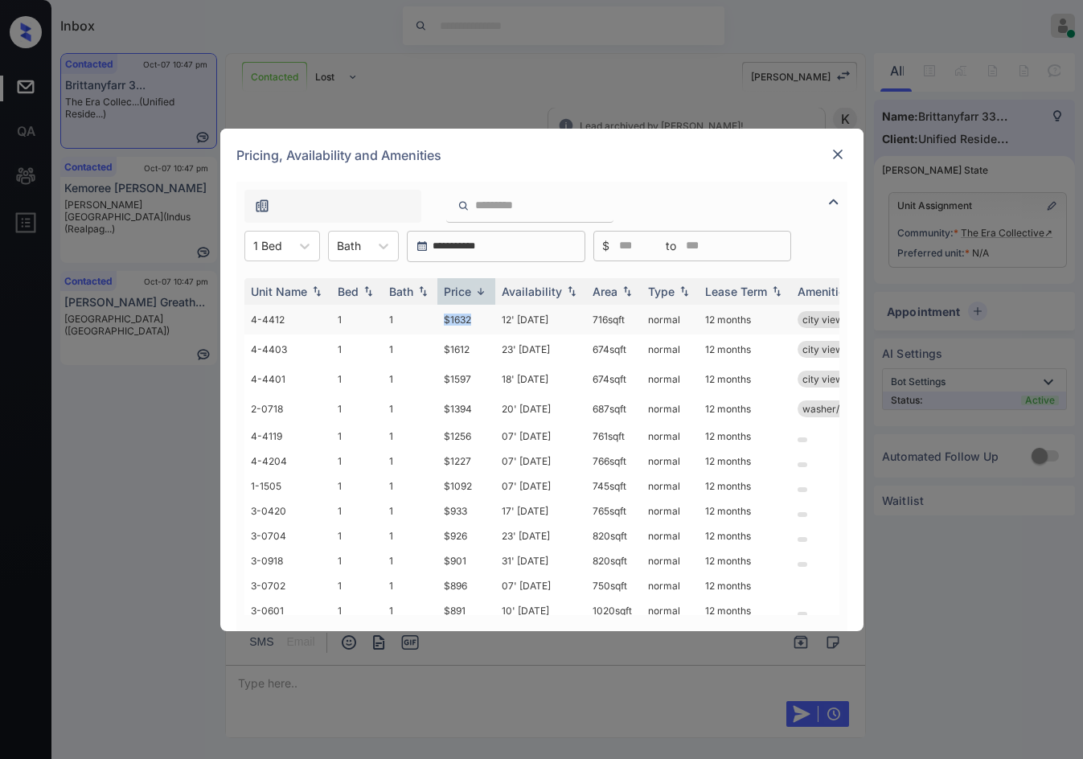
click at [491, 331] on tr "4-4412 1 1 $1632 12' Aug 25 716 sqft normal 12 months city view fireplace" at bounding box center [664, 320] width 840 height 30
click at [499, 331] on td "12' [DATE]" at bounding box center [540, 320] width 91 height 30
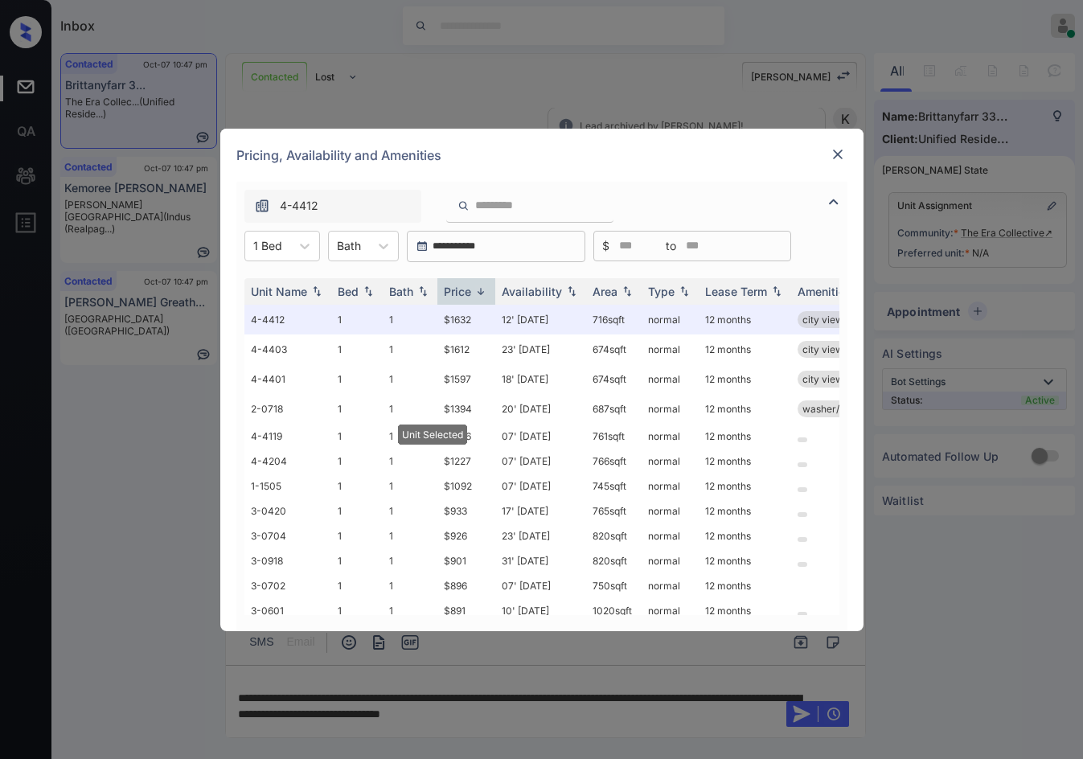
click at [848, 150] on div "Pricing, Availability and Amenities" at bounding box center [541, 155] width 643 height 53
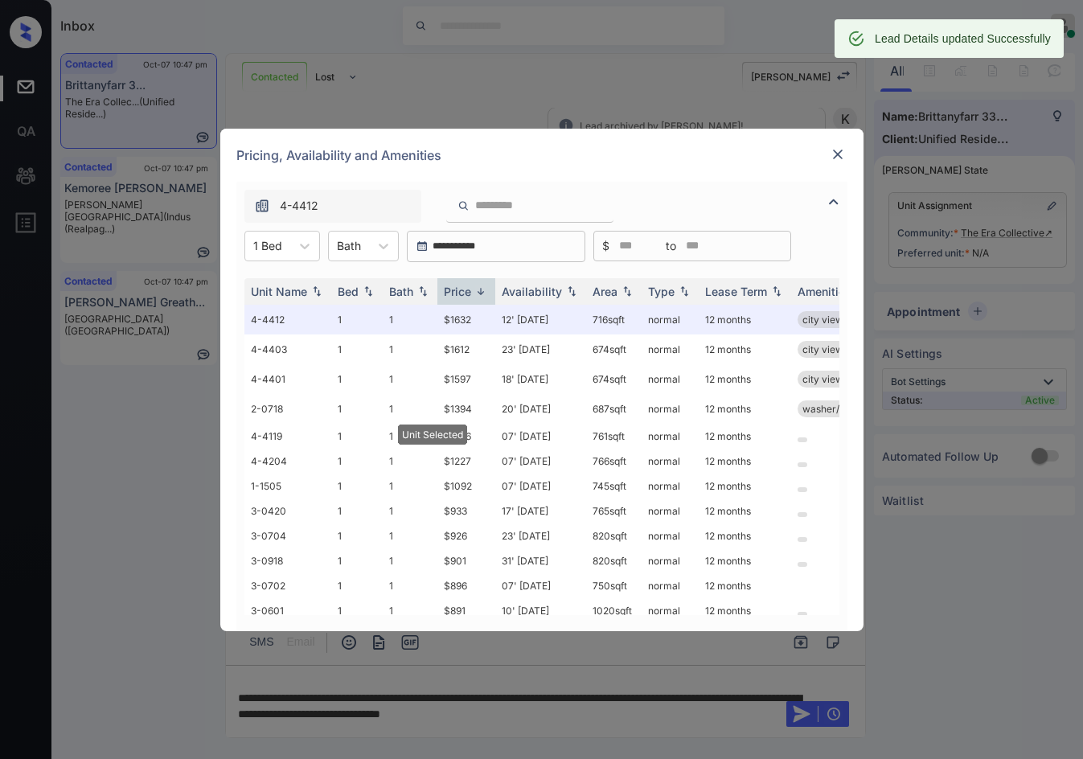
click at [838, 153] on img at bounding box center [838, 154] width 16 height 16
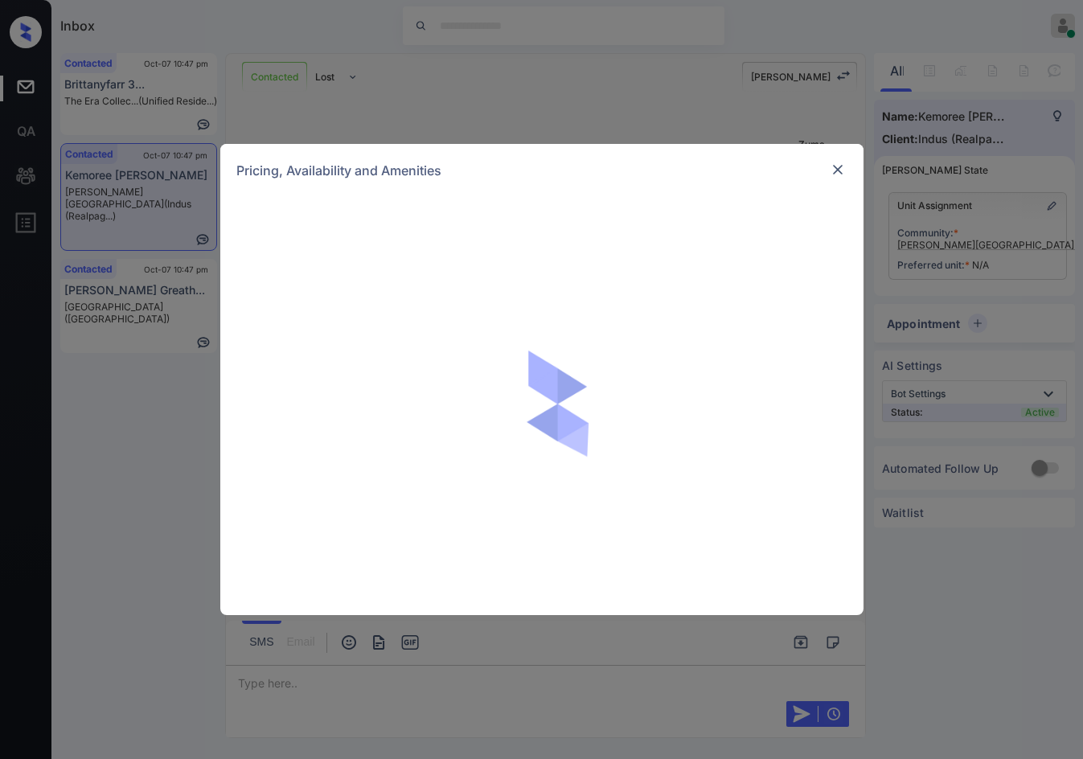
scroll to position [783, 0]
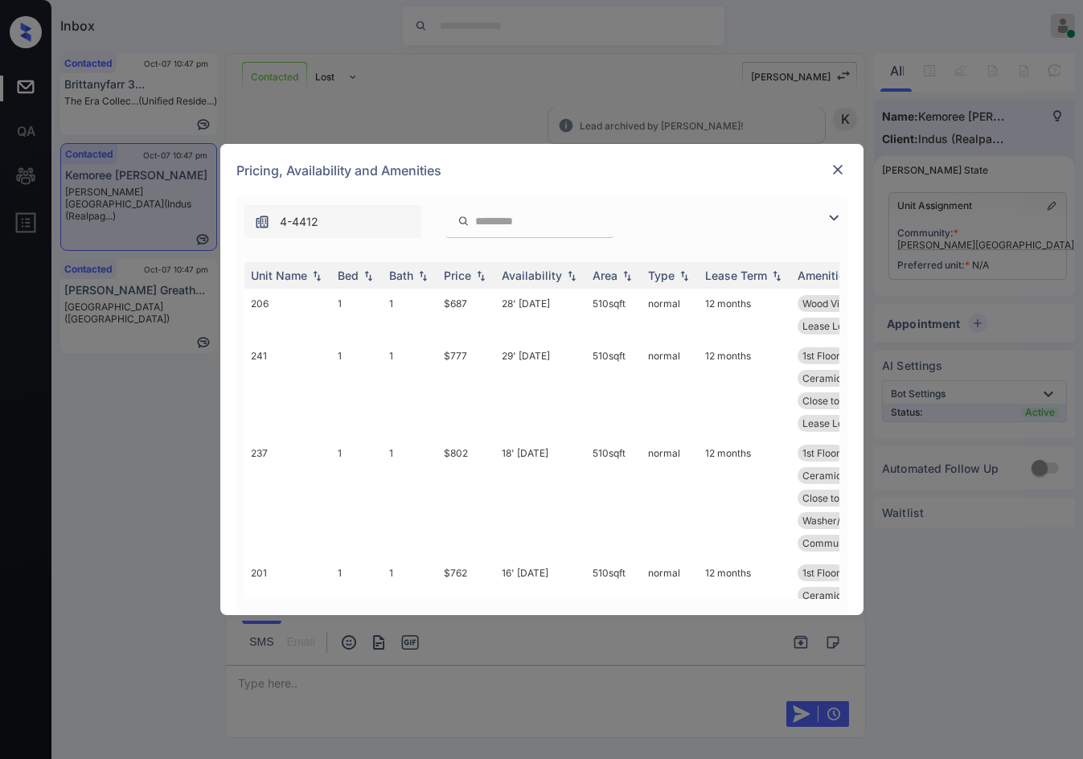
click at [834, 216] on img at bounding box center [833, 217] width 19 height 19
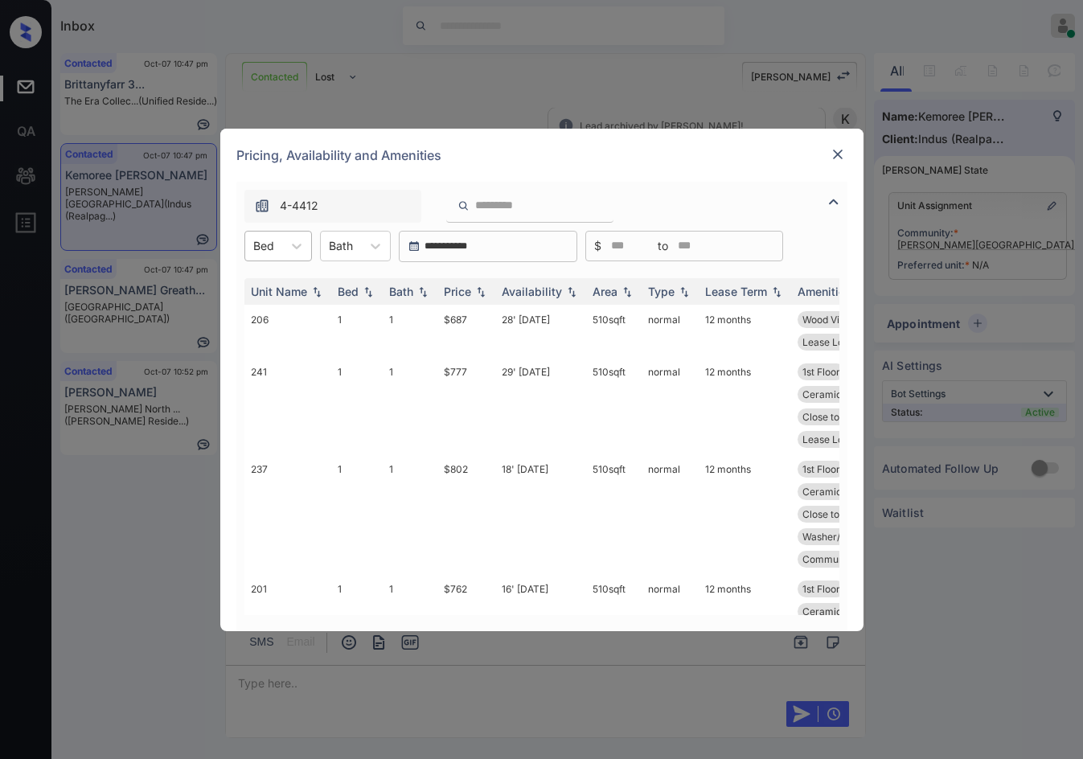
click at [265, 248] on div at bounding box center [263, 245] width 21 height 17
click at [265, 289] on div "1" at bounding box center [278, 285] width 68 height 29
click at [482, 289] on img at bounding box center [481, 290] width 16 height 11
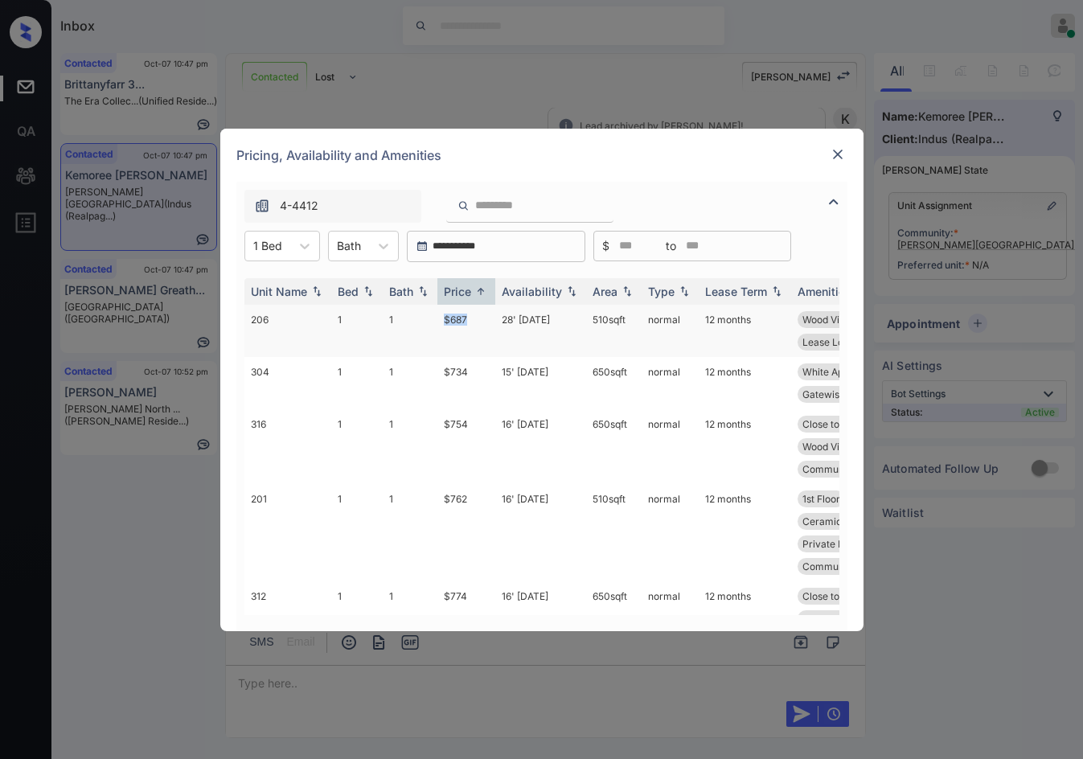
drag, startPoint x: 427, startPoint y: 326, endPoint x: 470, endPoint y: 320, distance: 43.0
click at [470, 320] on tr "206 1 1 $687 28' Aug 25 510 sqft normal 12 months Wood Vinyl Bed ... Wood Vinyl…" at bounding box center [664, 331] width 840 height 52
click at [470, 320] on td "$687" at bounding box center [466, 331] width 58 height 52
click at [464, 320] on td "$687" at bounding box center [466, 331] width 58 height 52
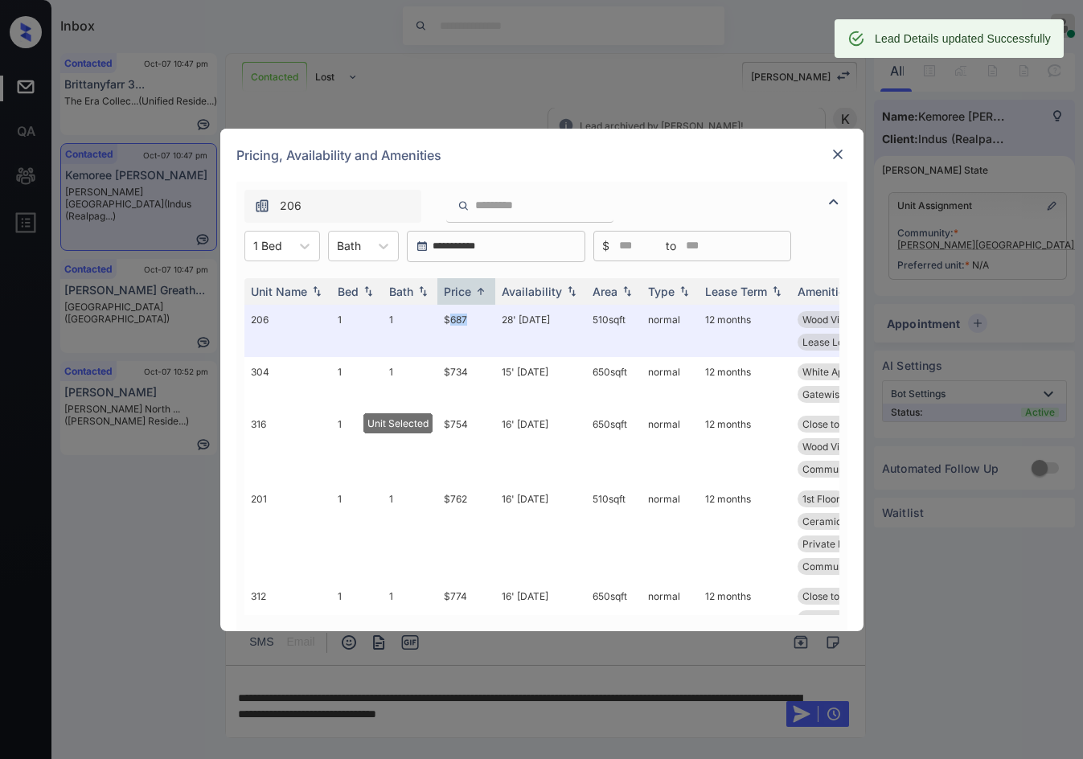
click at [834, 158] on img at bounding box center [838, 154] width 16 height 16
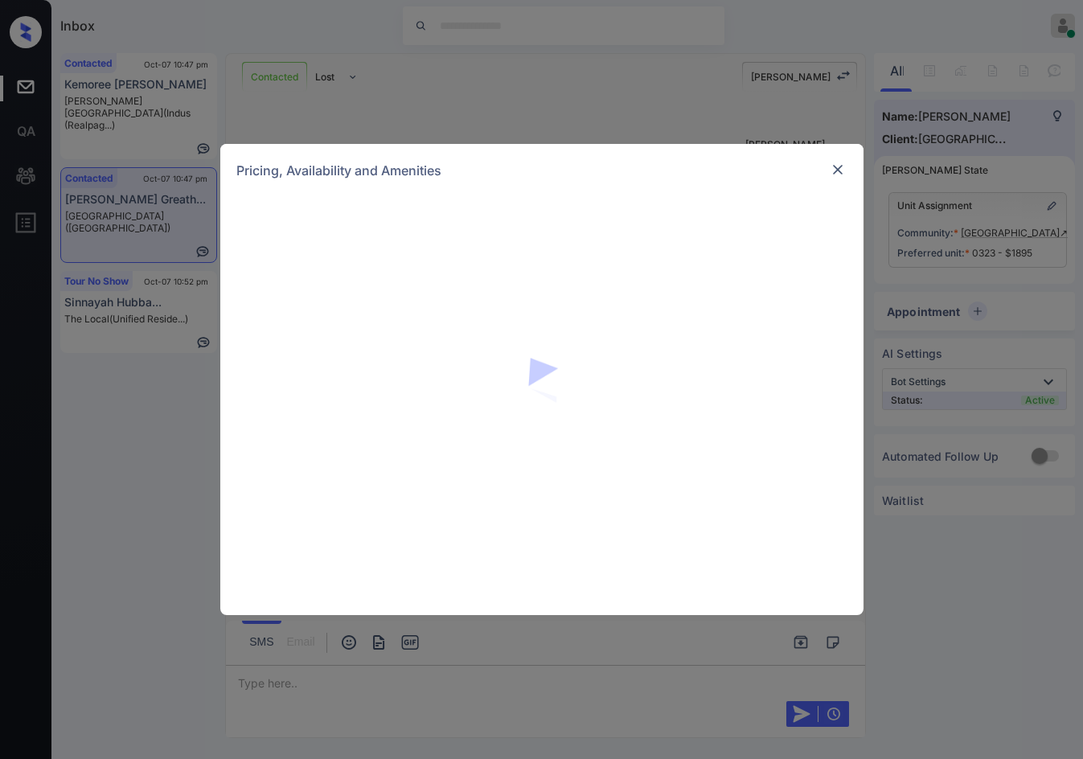
scroll to position [1058, 0]
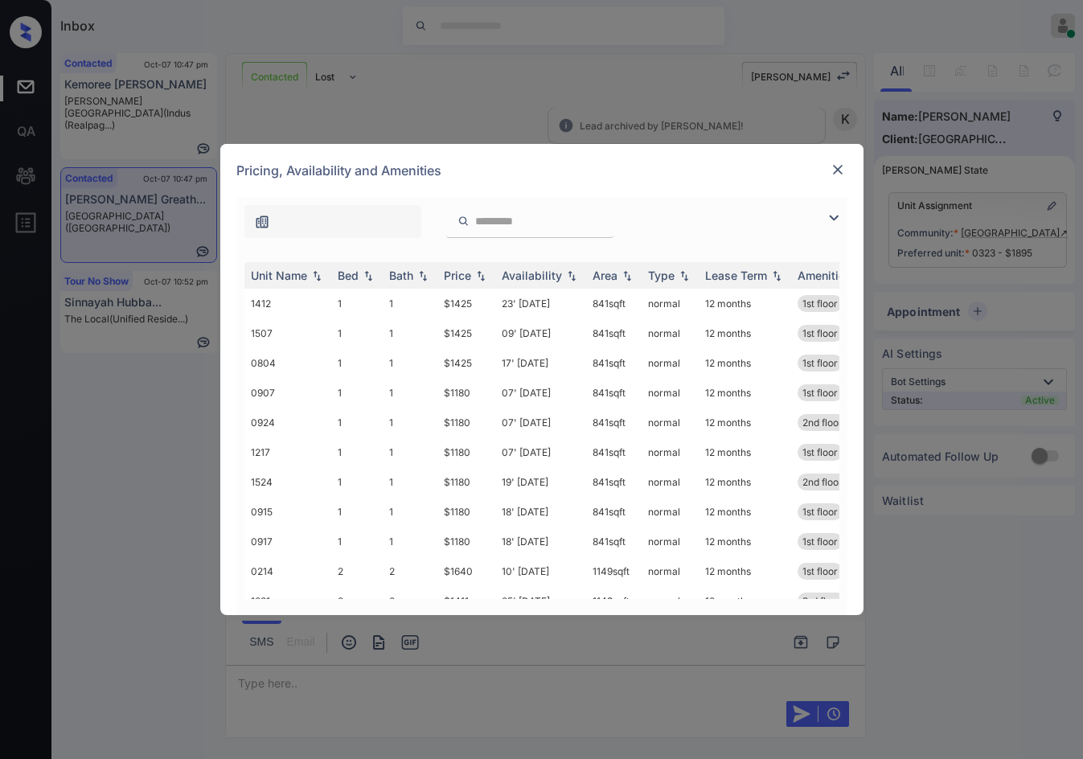
drag, startPoint x: 833, startPoint y: 197, endPoint x: 833, endPoint y: 208, distance: 11.3
click at [833, 199] on div at bounding box center [541, 217] width 611 height 41
click at [833, 210] on img at bounding box center [833, 217] width 19 height 19
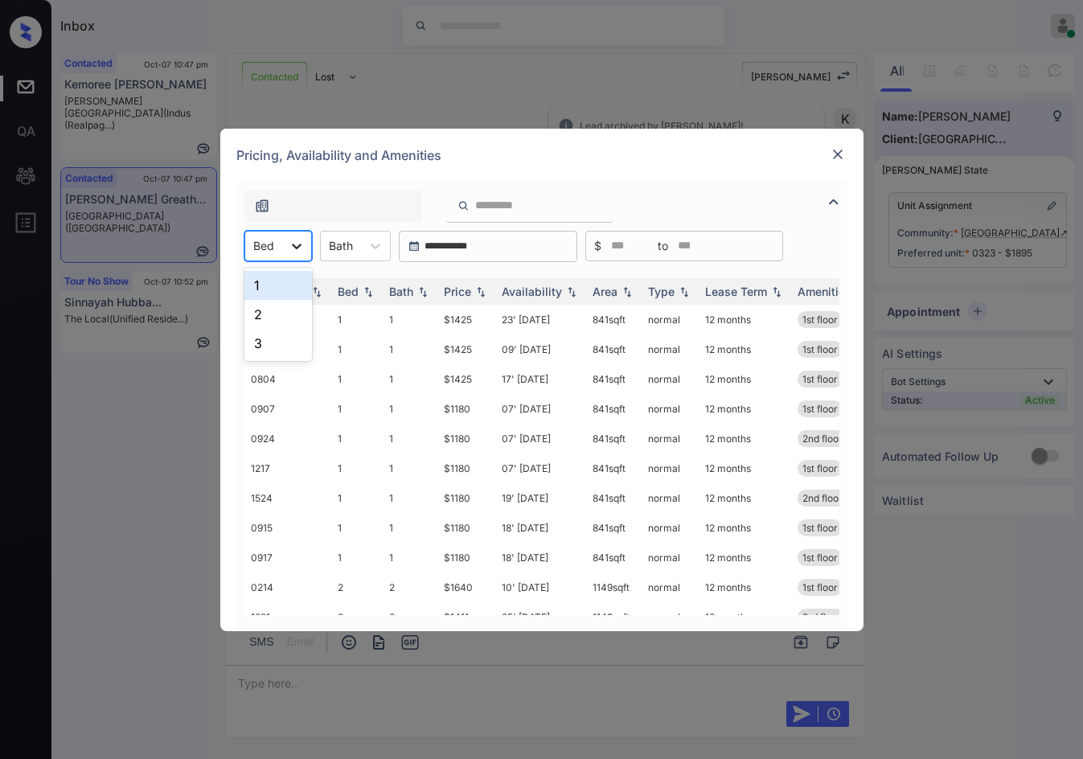
click at [299, 253] on icon at bounding box center [297, 246] width 16 height 16
click at [283, 312] on div "2" at bounding box center [278, 314] width 68 height 29
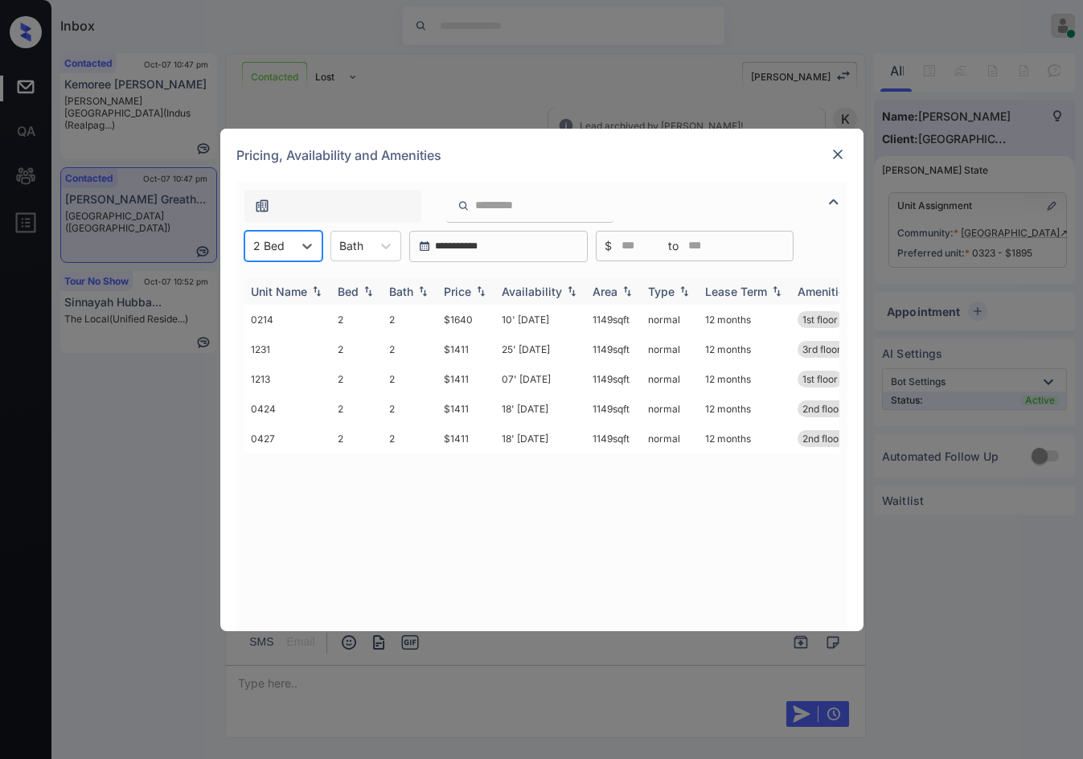
click at [482, 290] on img at bounding box center [481, 290] width 16 height 11
drag, startPoint x: 482, startPoint y: 290, endPoint x: 453, endPoint y: 325, distance: 45.1
click at [477, 288] on img at bounding box center [481, 291] width 16 height 12
drag, startPoint x: 439, startPoint y: 319, endPoint x: 478, endPoint y: 319, distance: 39.4
click at [477, 319] on td "$1411" at bounding box center [466, 320] width 58 height 30
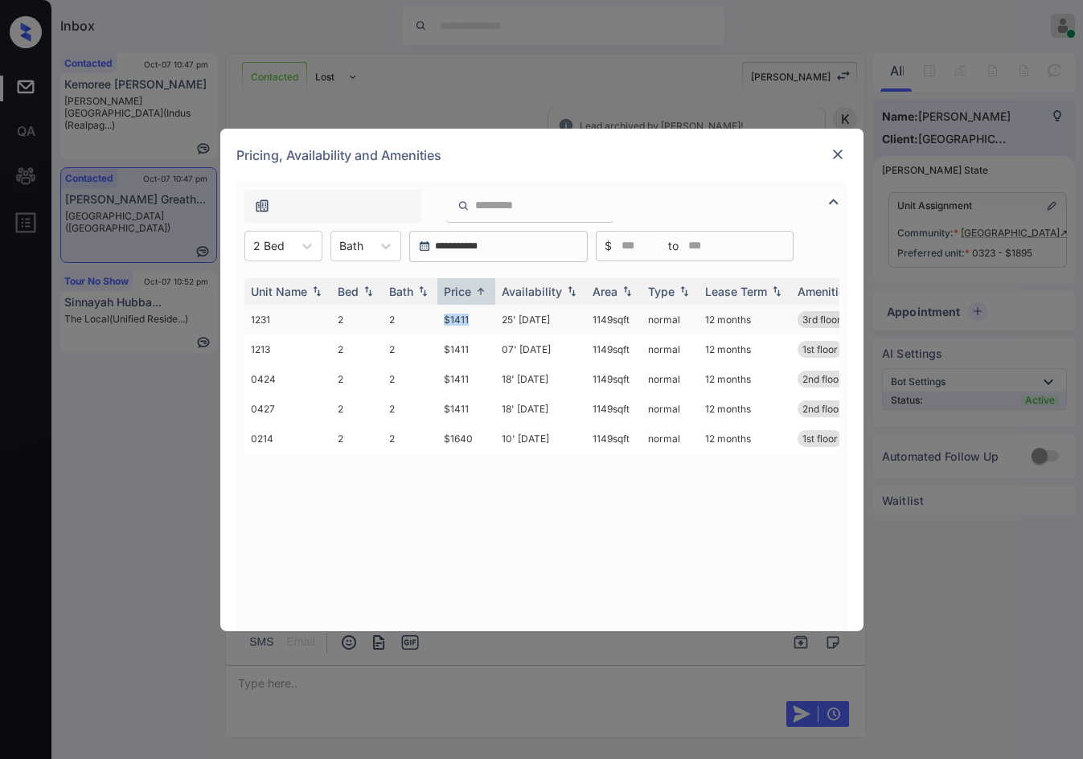
copy td "$1411"
click at [510, 326] on td "25' [DATE]" at bounding box center [540, 320] width 91 height 30
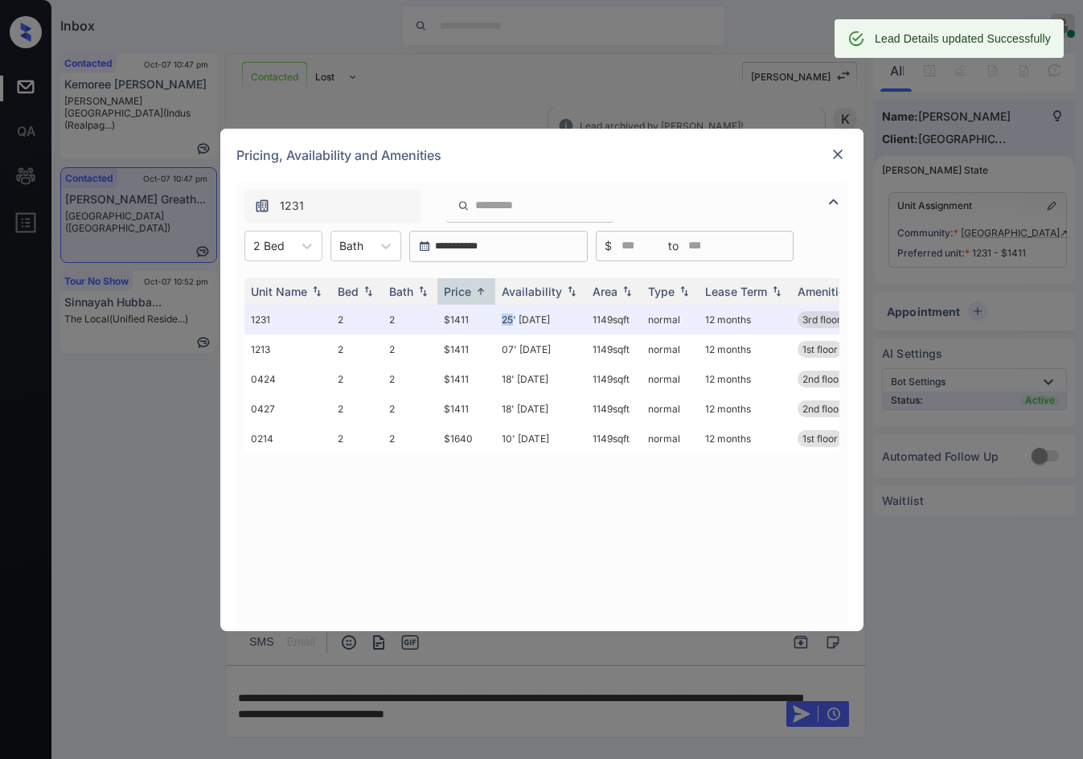
click at [838, 155] on img at bounding box center [838, 154] width 16 height 16
